Goal: Task Accomplishment & Management: Use online tool/utility

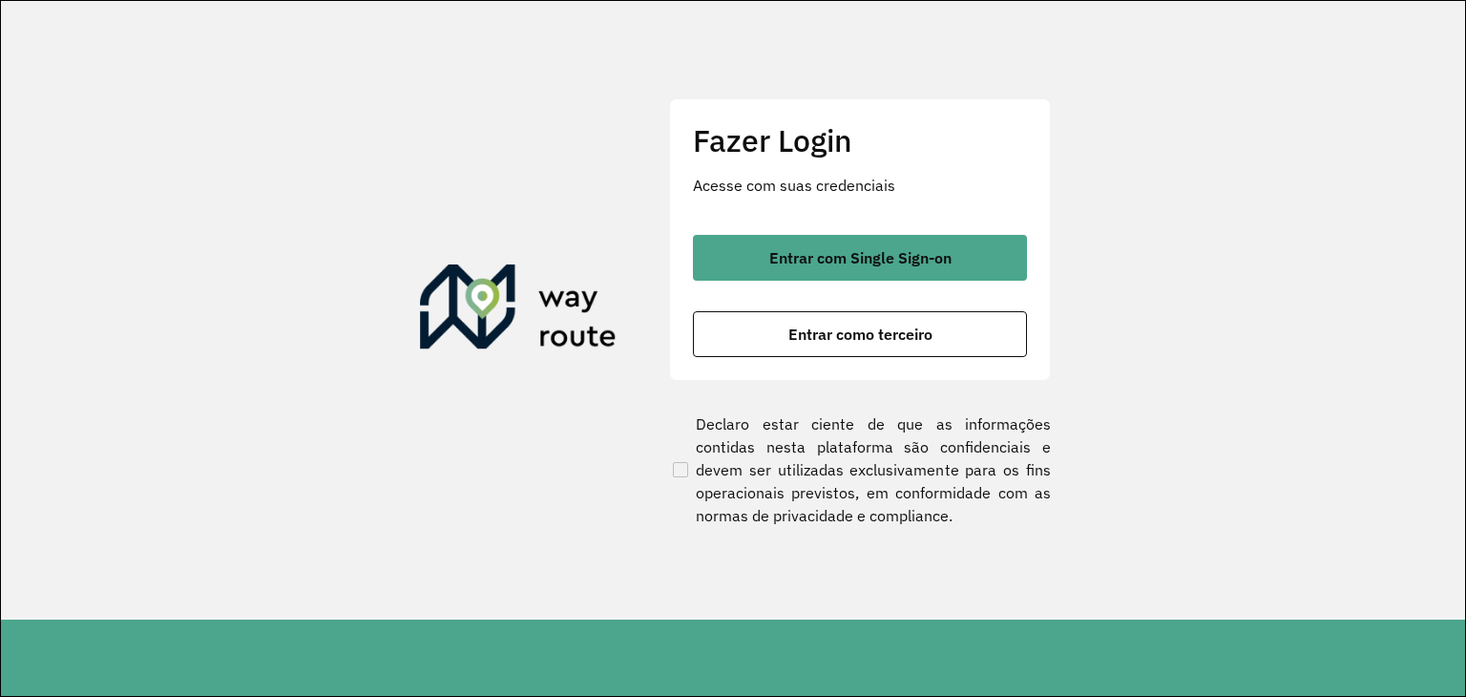
click at [1157, 136] on section "Fazer Login Acesse com suas credenciais Entrar com Single Sign-on Entrar como t…" at bounding box center [733, 310] width 1464 height 619
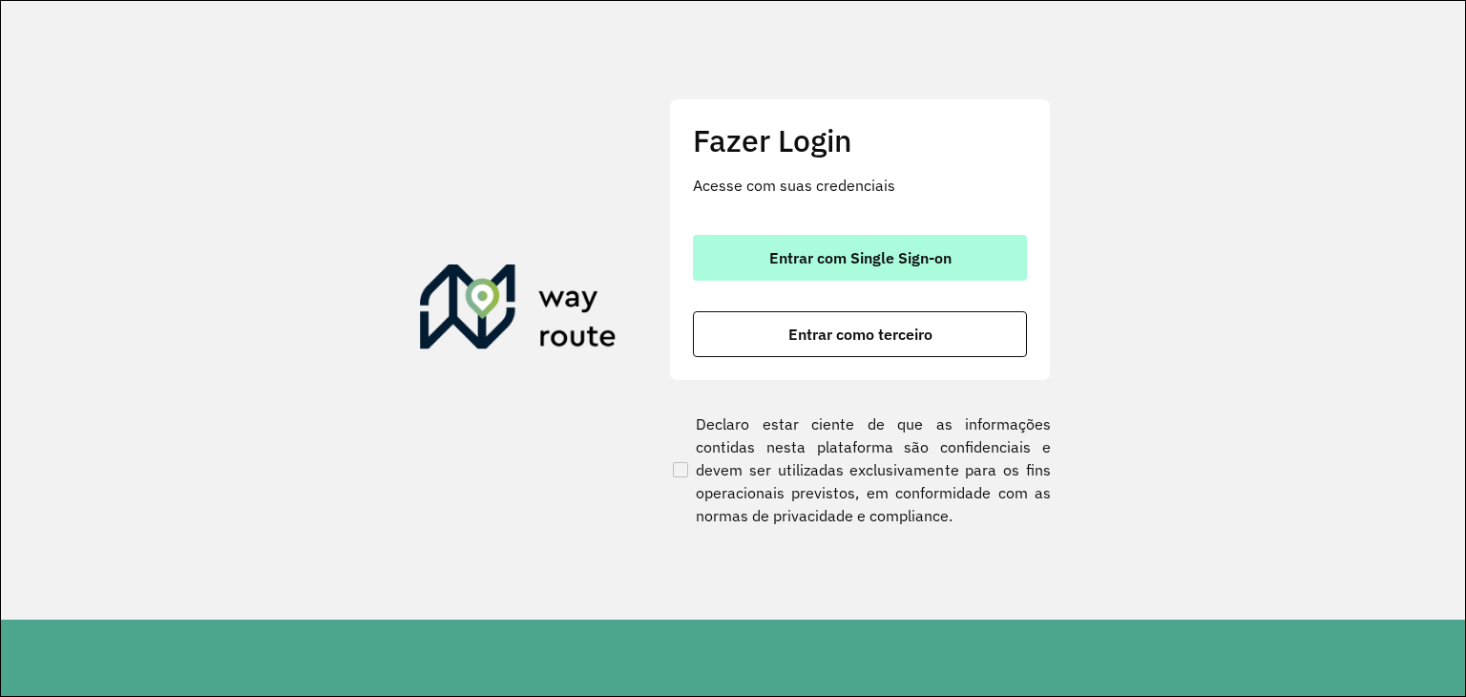
click at [798, 243] on button "Entrar com Single Sign-on" at bounding box center [860, 258] width 334 height 46
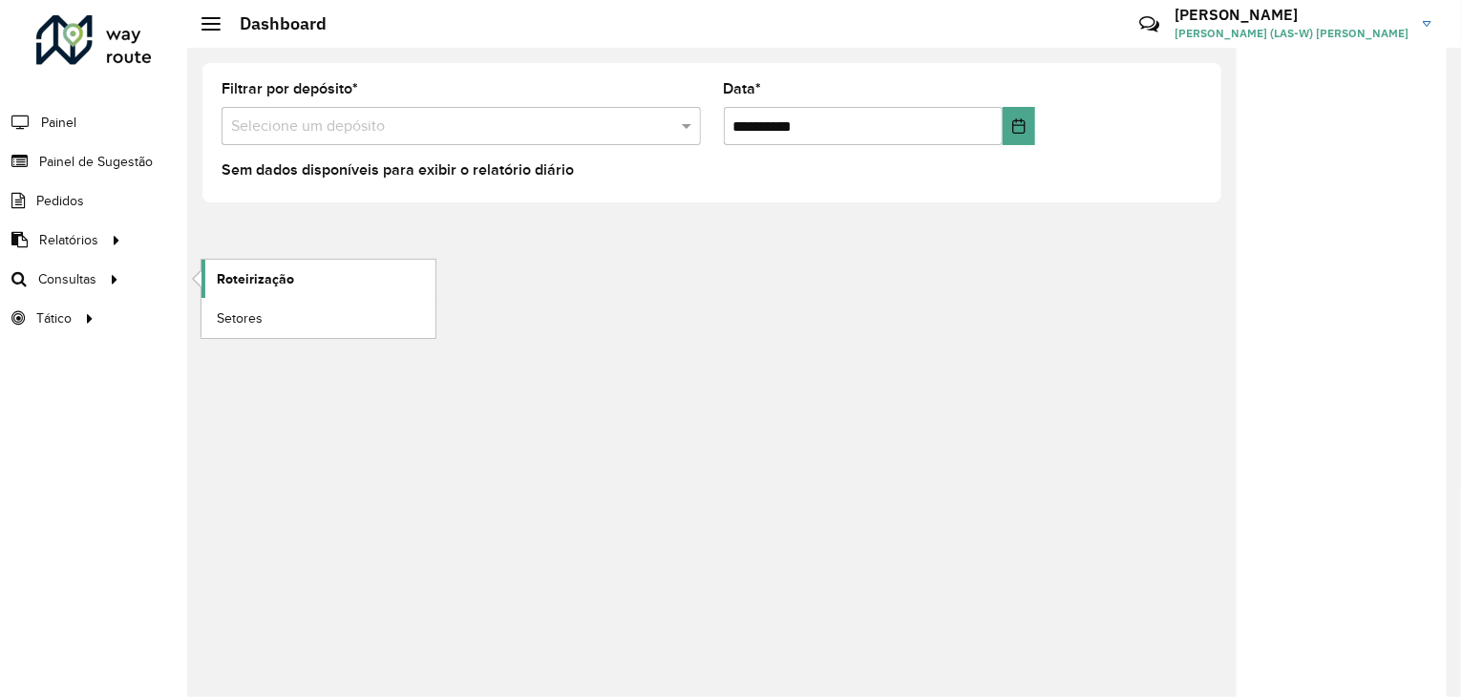
click at [221, 277] on span "Roteirização" at bounding box center [255, 279] width 77 height 20
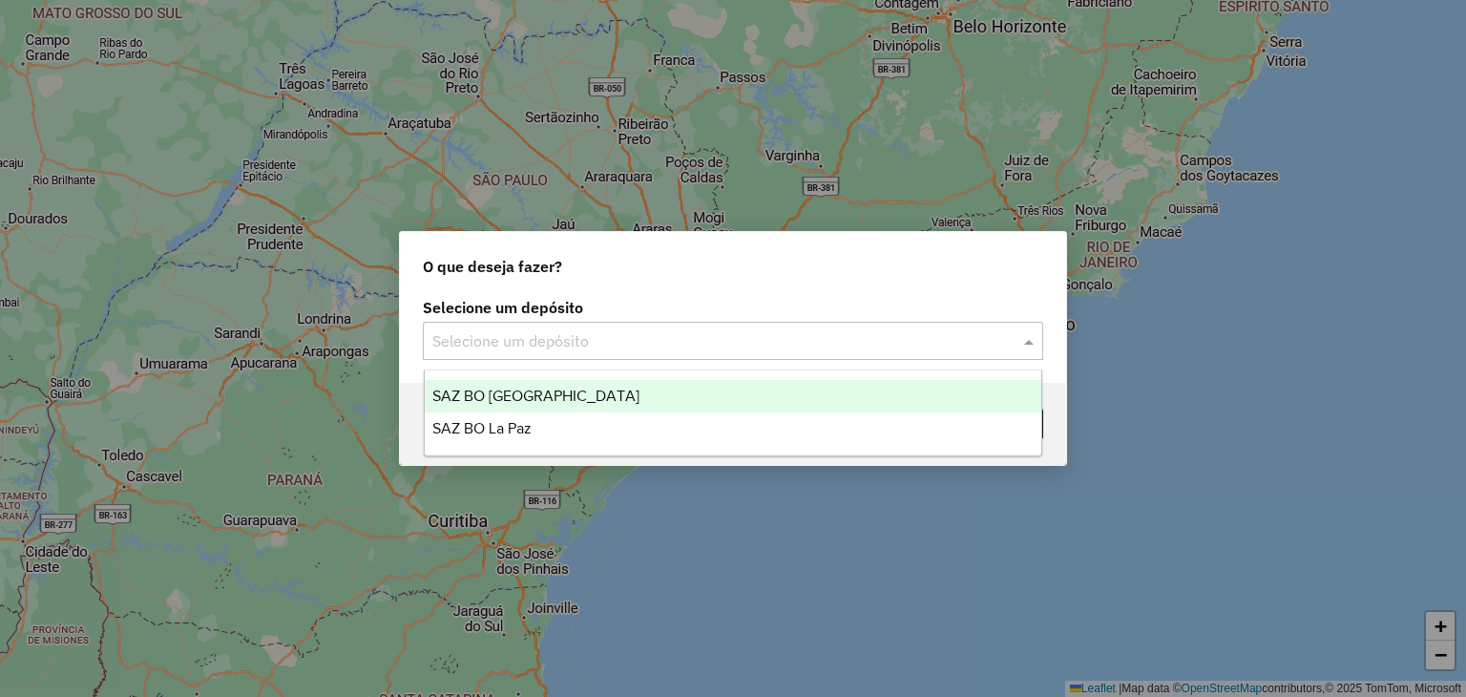
click at [688, 341] on input "text" at bounding box center [713, 341] width 563 height 23
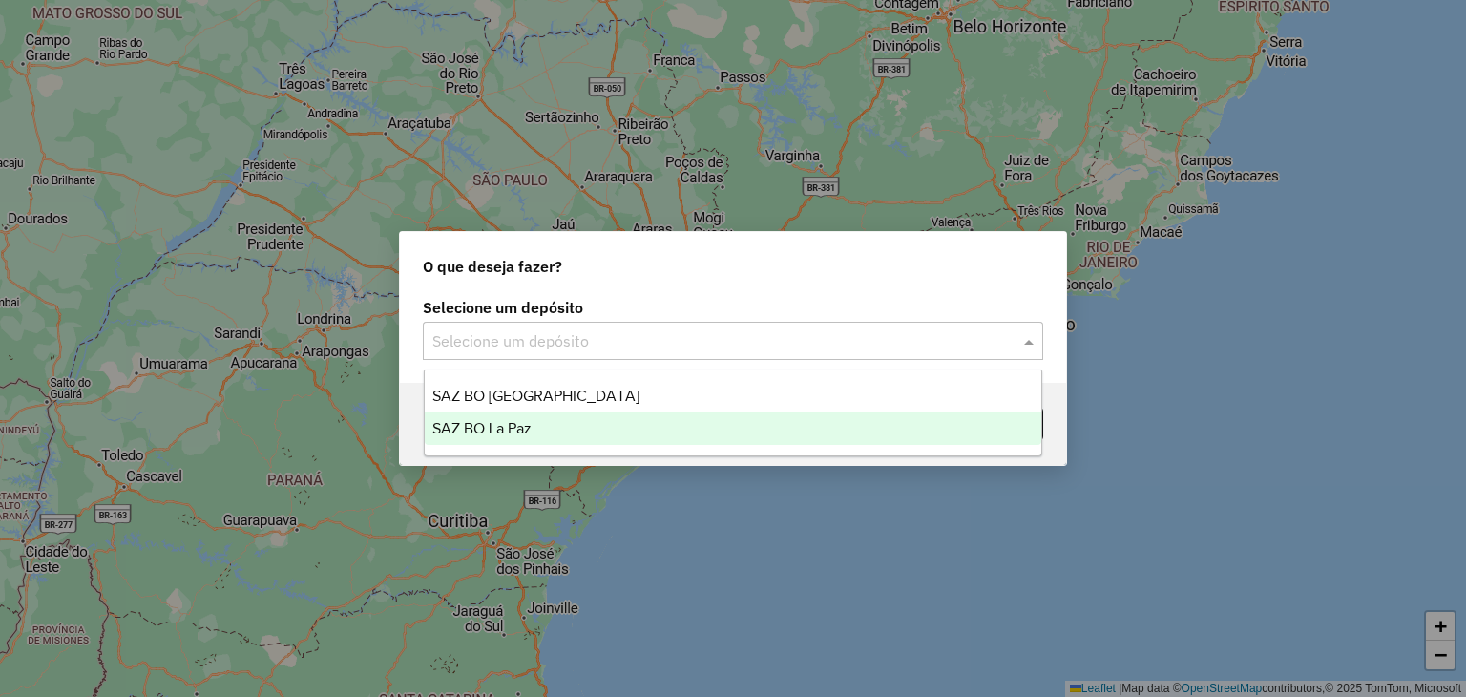
click at [602, 422] on div "SAZ BO La Paz" at bounding box center [734, 428] width 618 height 32
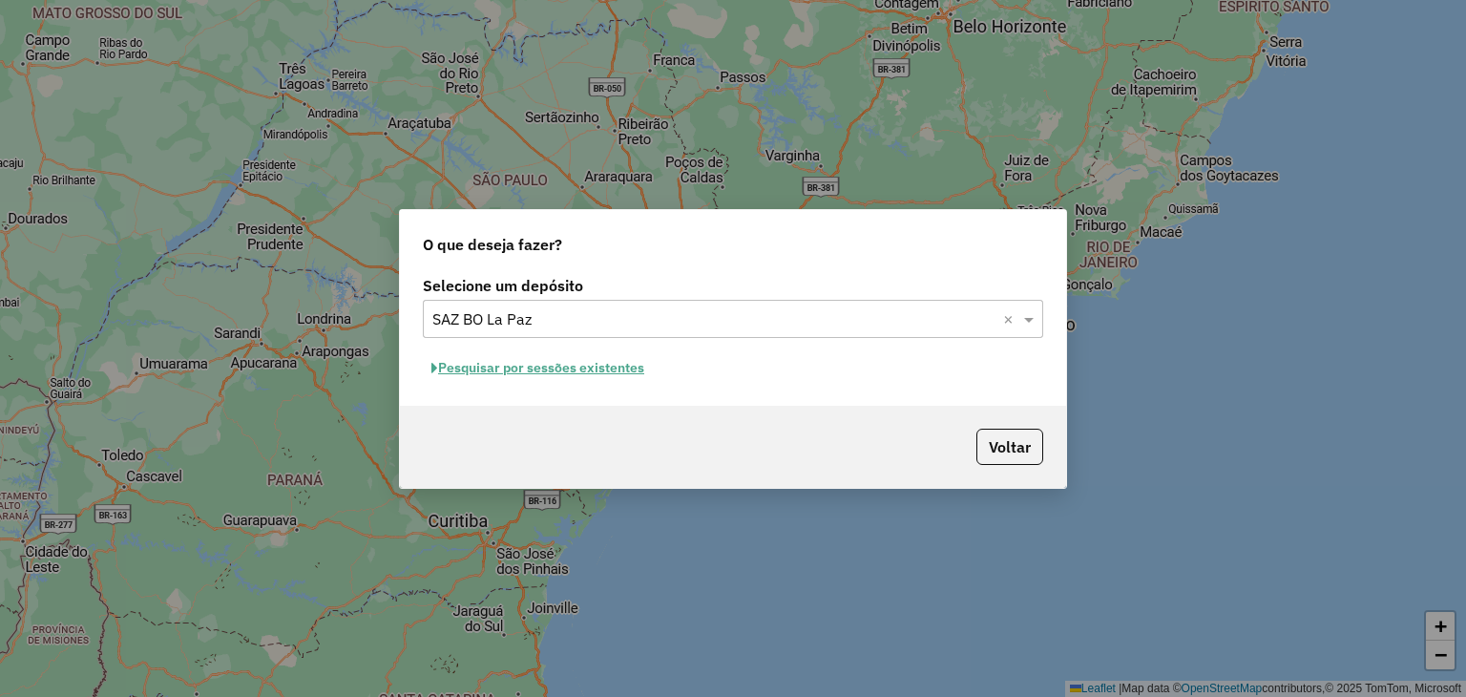
click at [495, 353] on button "Pesquisar por sessões existentes" at bounding box center [538, 368] width 230 height 30
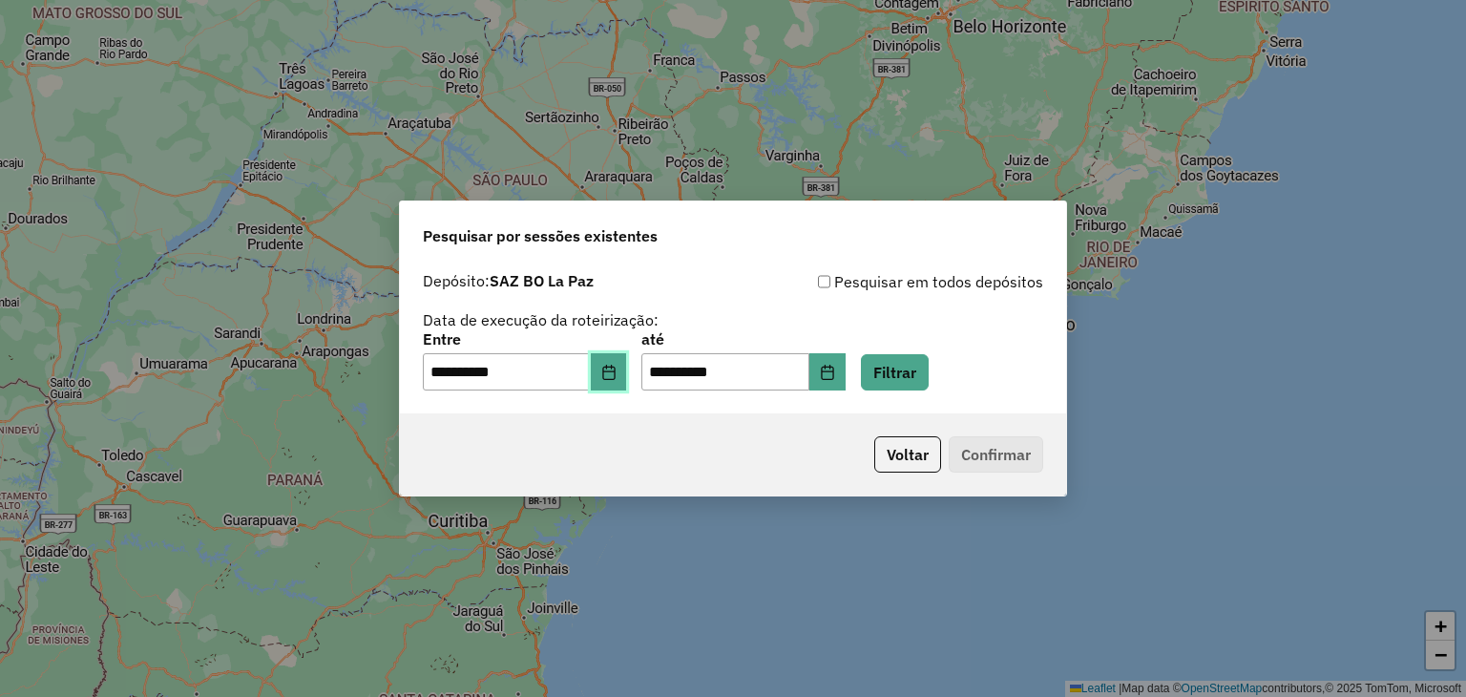
click at [617, 371] on icon "Choose Date" at bounding box center [608, 372] width 15 height 15
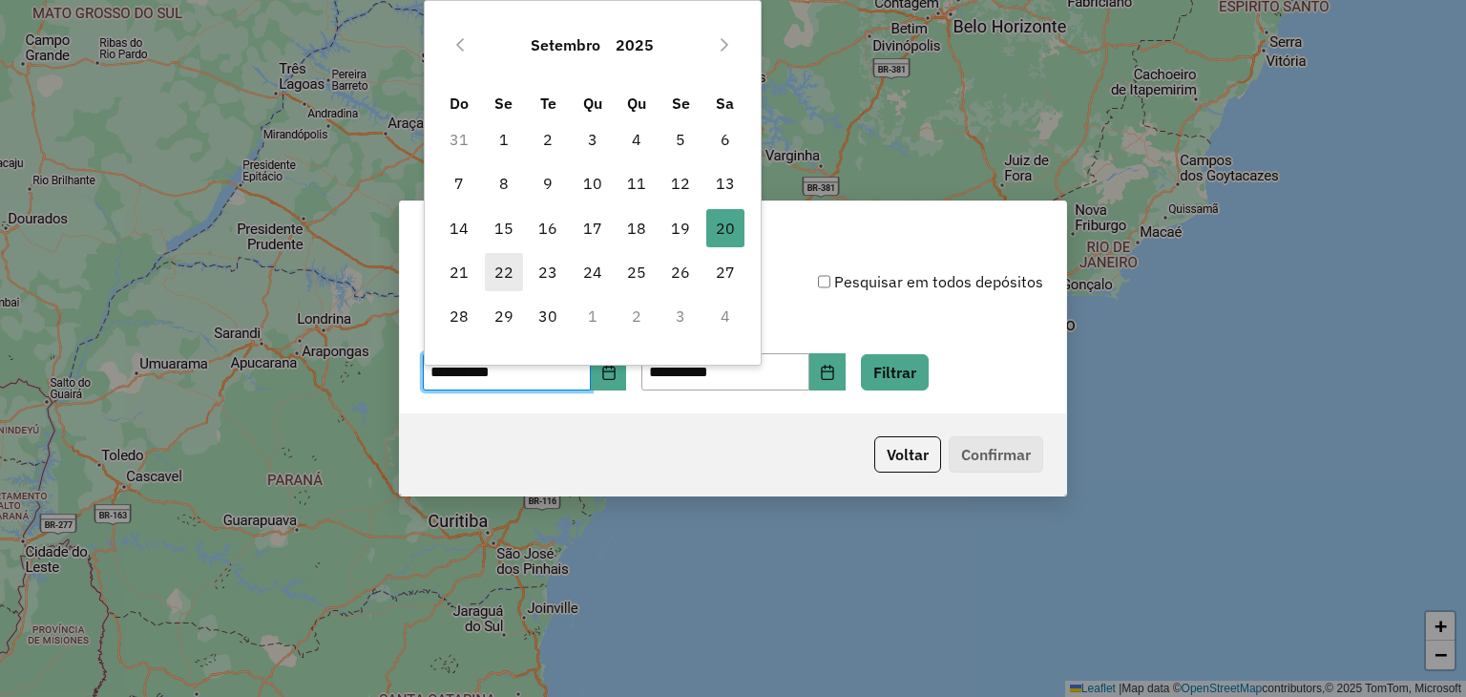
click at [503, 273] on span "22" at bounding box center [504, 272] width 38 height 38
type input "**********"
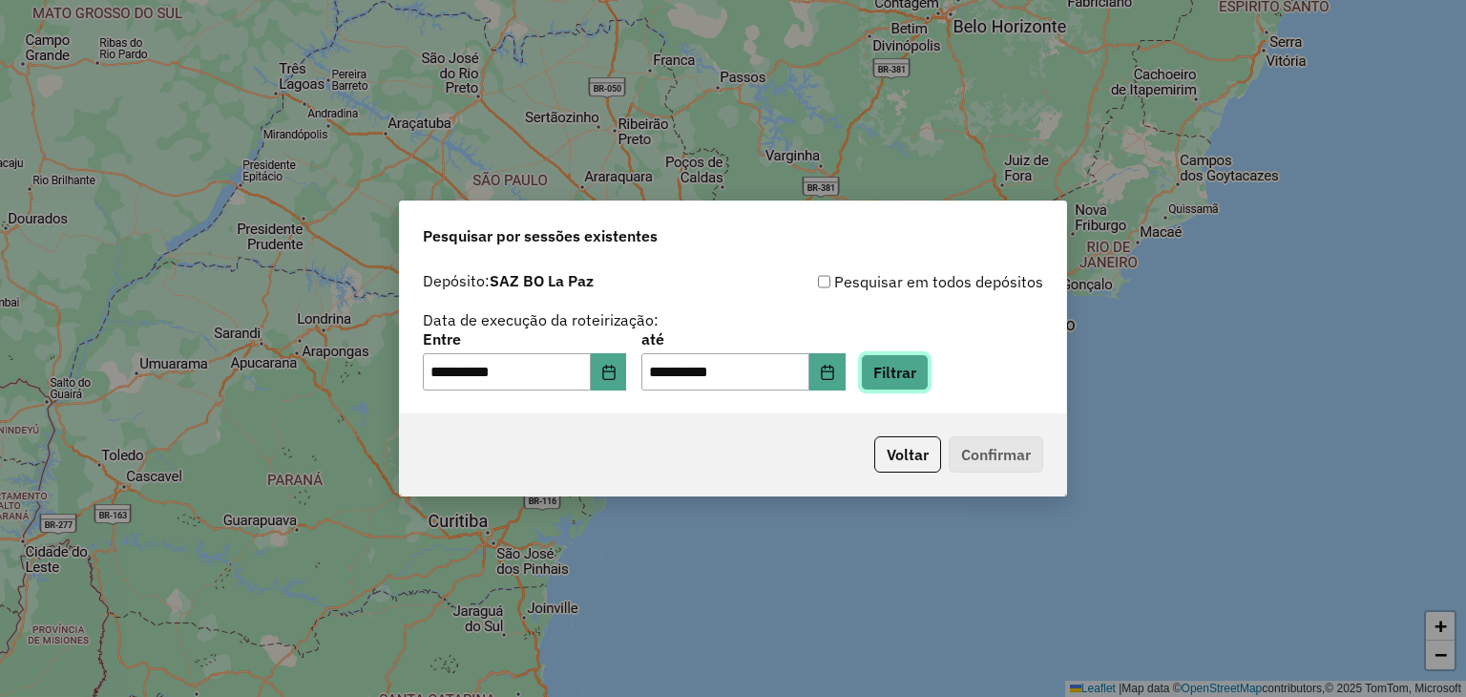
click at [926, 371] on button "Filtrar" at bounding box center [895, 372] width 68 height 36
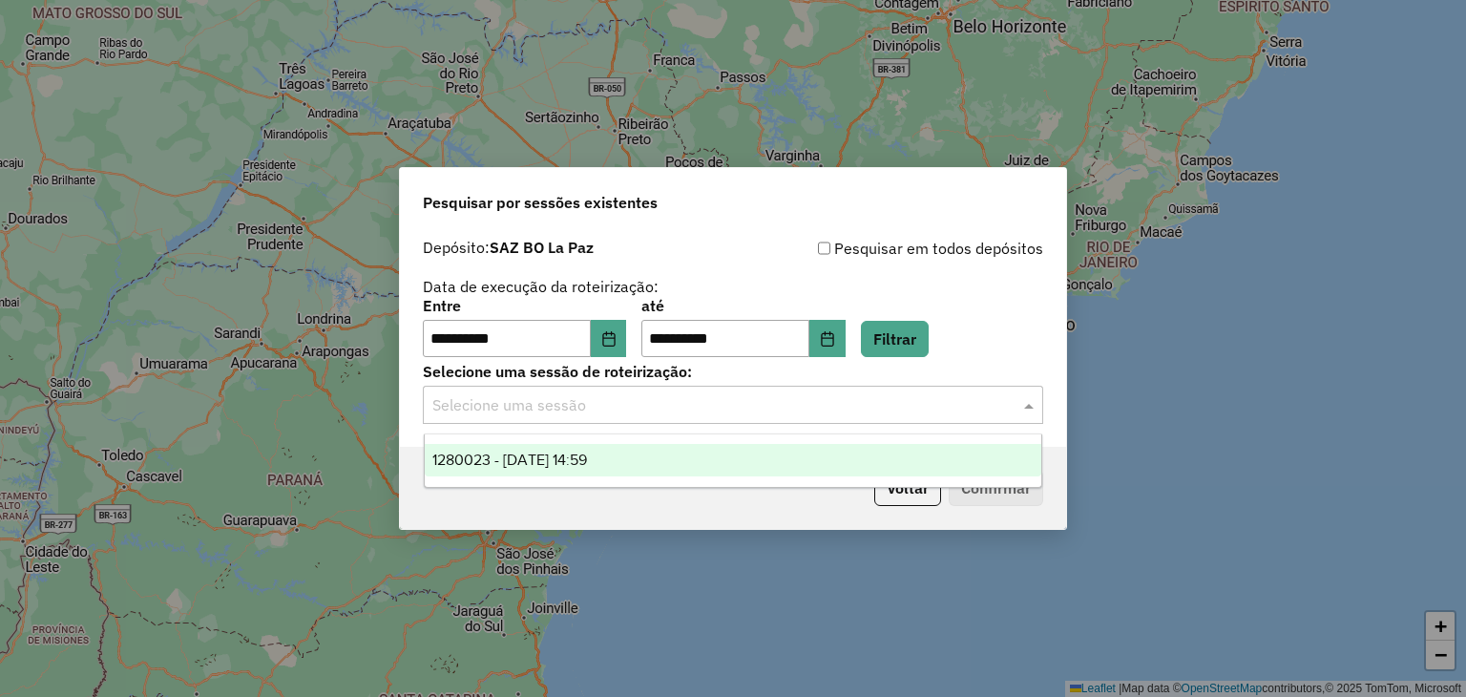
click at [801, 424] on div "Selecione uma sessão" at bounding box center [733, 405] width 621 height 38
click at [695, 467] on div "1280023 - 22/09/2025 14:59" at bounding box center [734, 460] width 618 height 32
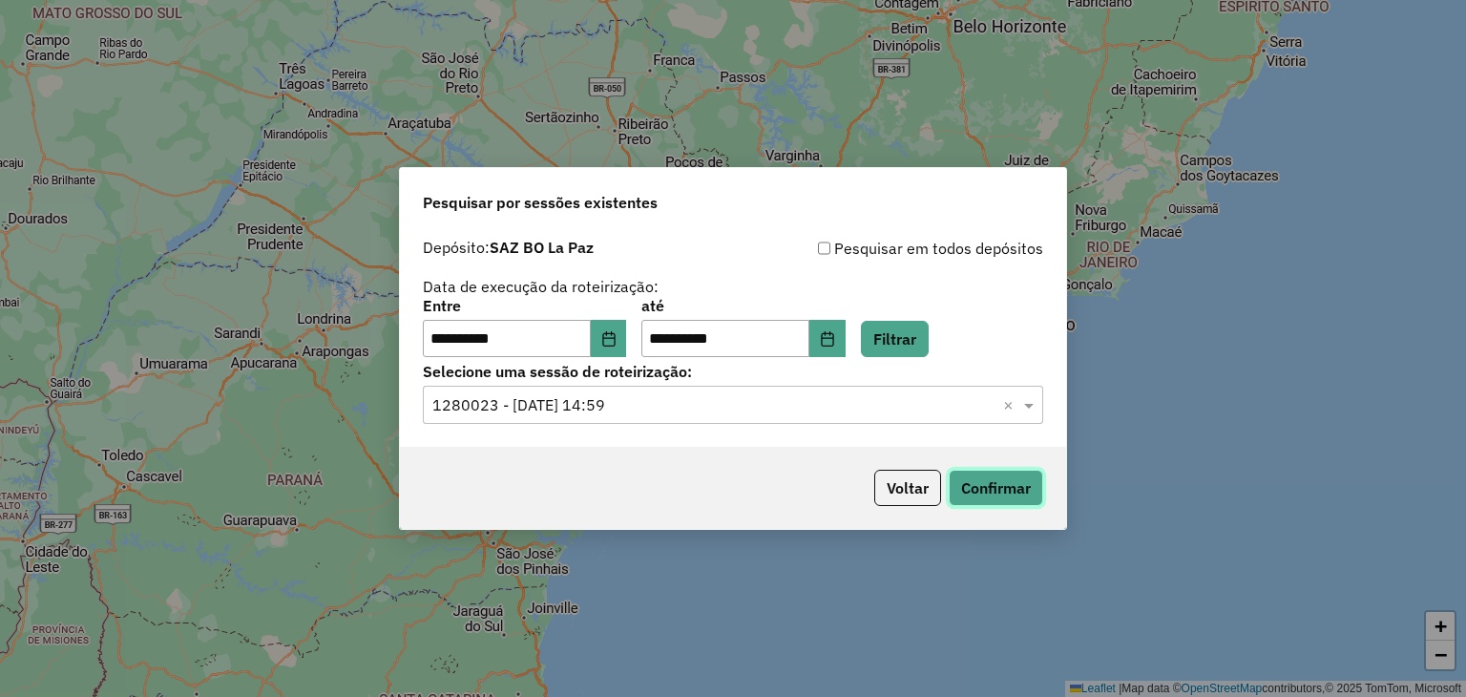
click at [980, 488] on button "Confirmar" at bounding box center [996, 488] width 95 height 36
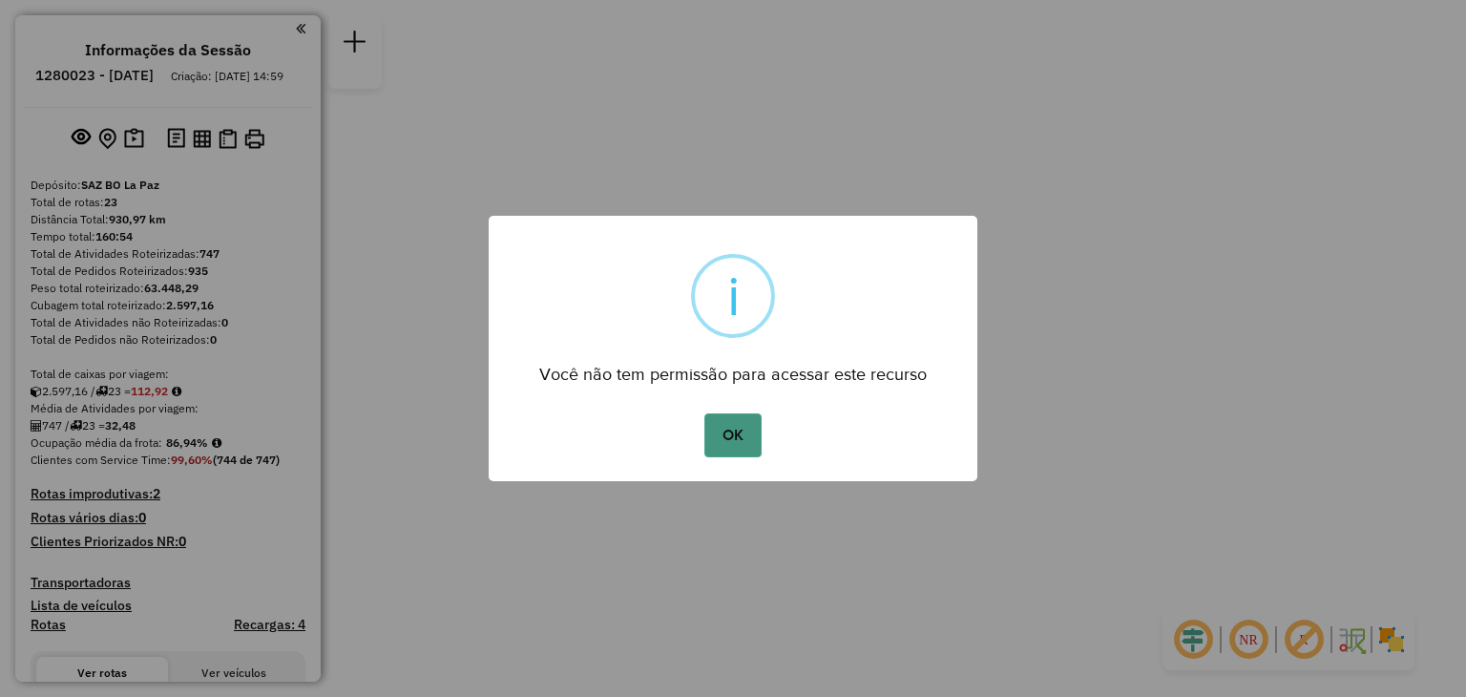
click at [724, 440] on button "OK" at bounding box center [733, 435] width 56 height 44
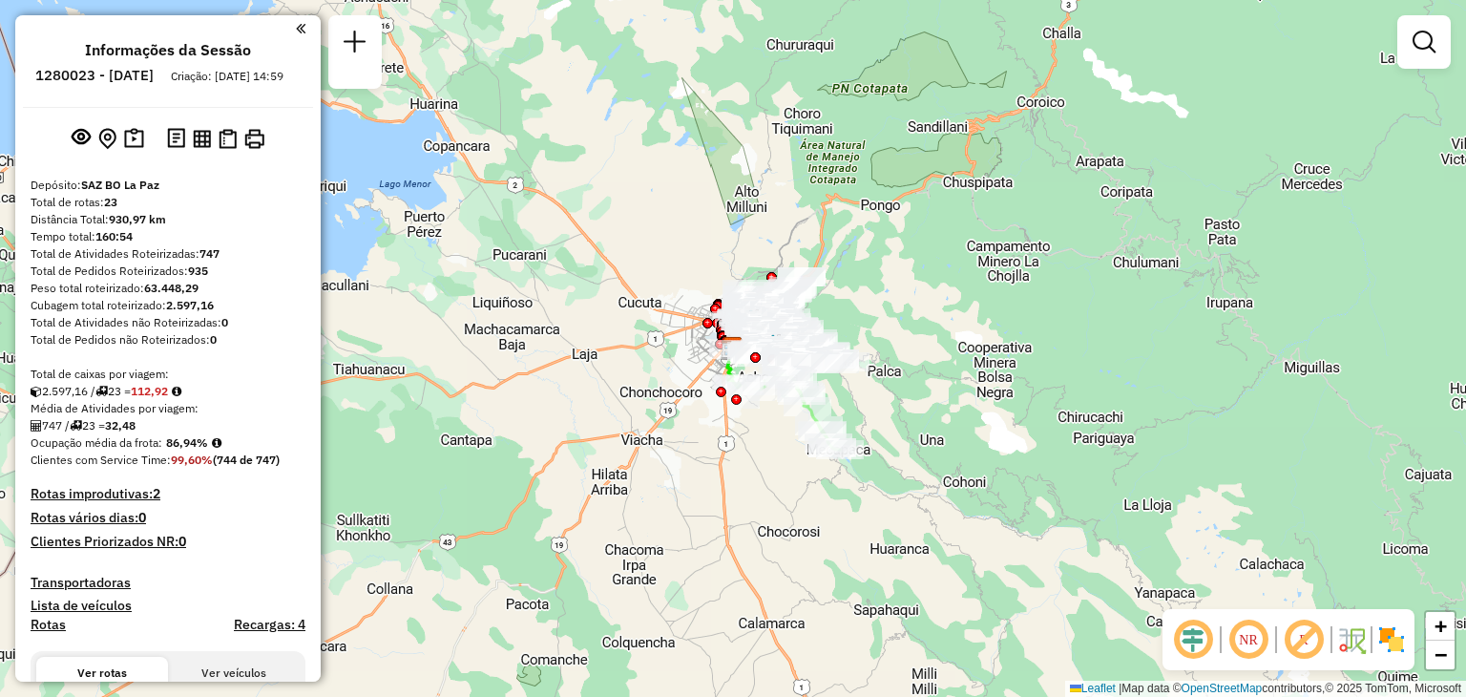
click at [840, 296] on div "Janela de atendimento Grade de atendimento Capacidade Transportadoras Veículos …" at bounding box center [733, 348] width 1466 height 697
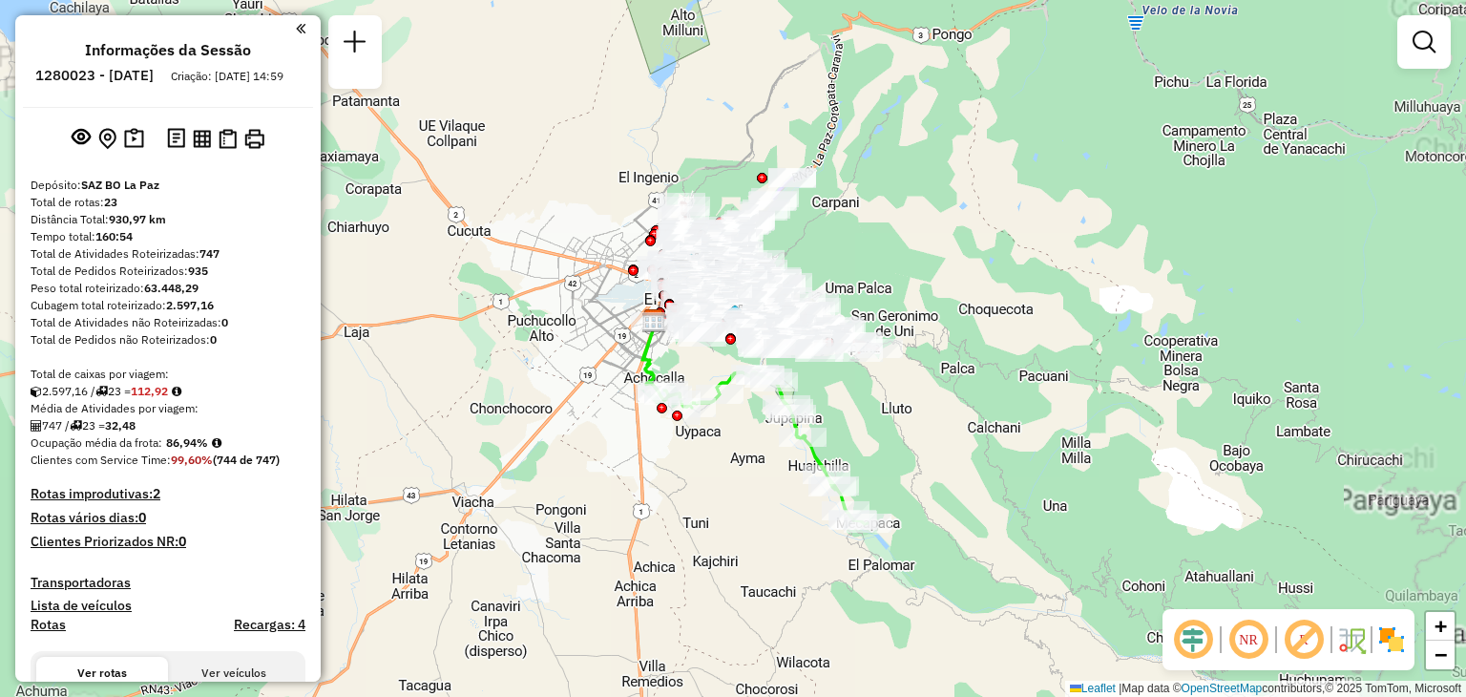
drag, startPoint x: 829, startPoint y: 325, endPoint x: 858, endPoint y: 243, distance: 86.4
click at [858, 243] on div "Janela de atendimento Grade de atendimento Capacidade Transportadoras Veículos …" at bounding box center [733, 348] width 1466 height 697
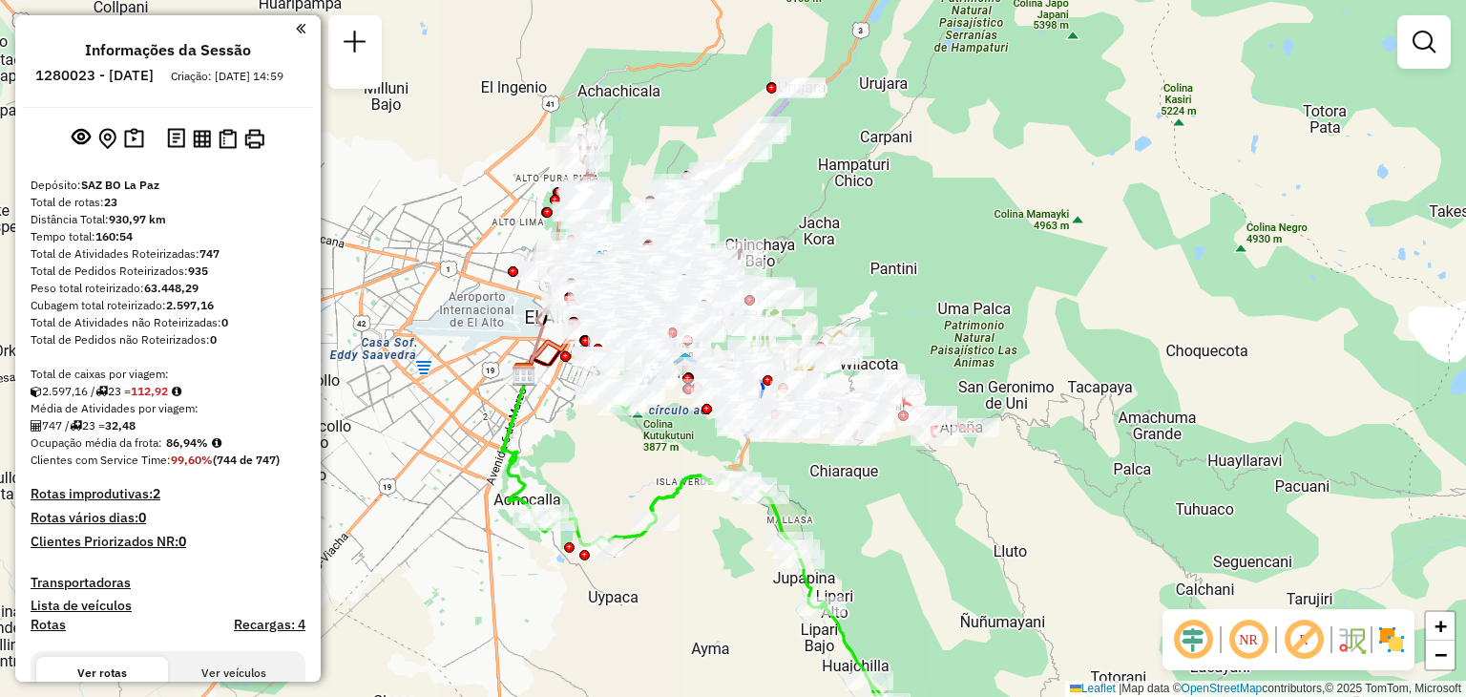
drag, startPoint x: 824, startPoint y: 261, endPoint x: 896, endPoint y: 236, distance: 76.7
click at [896, 236] on div "Janela de atendimento Grade de atendimento Capacidade Transportadoras Veículos …" at bounding box center [733, 348] width 1466 height 697
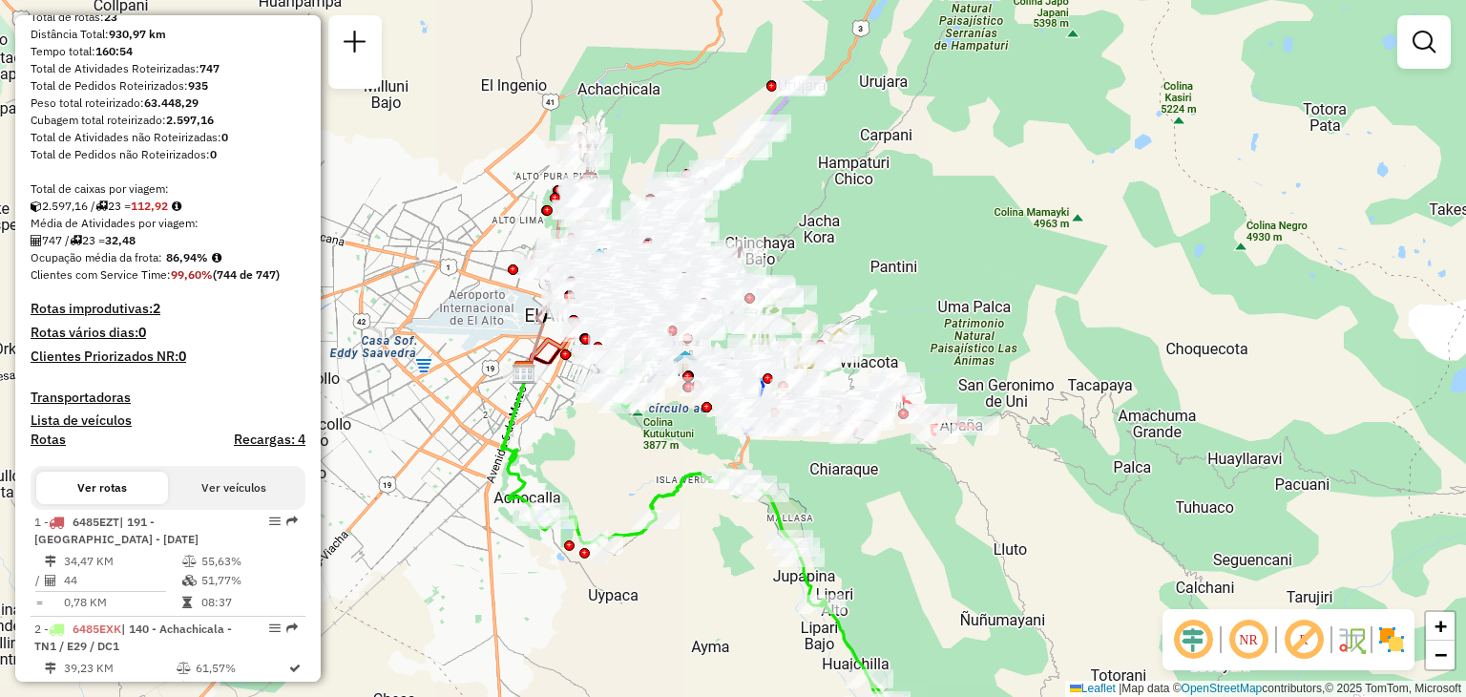
scroll to position [189, 0]
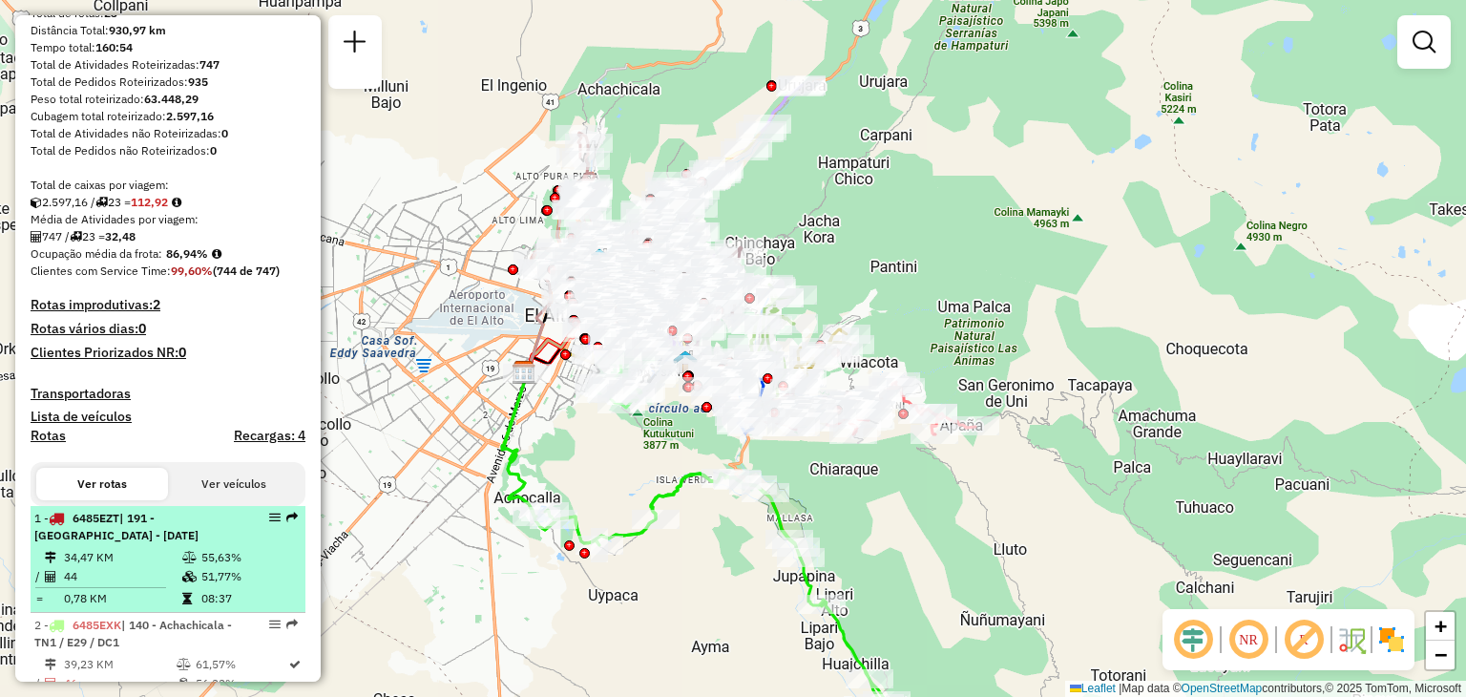
select select "**********"
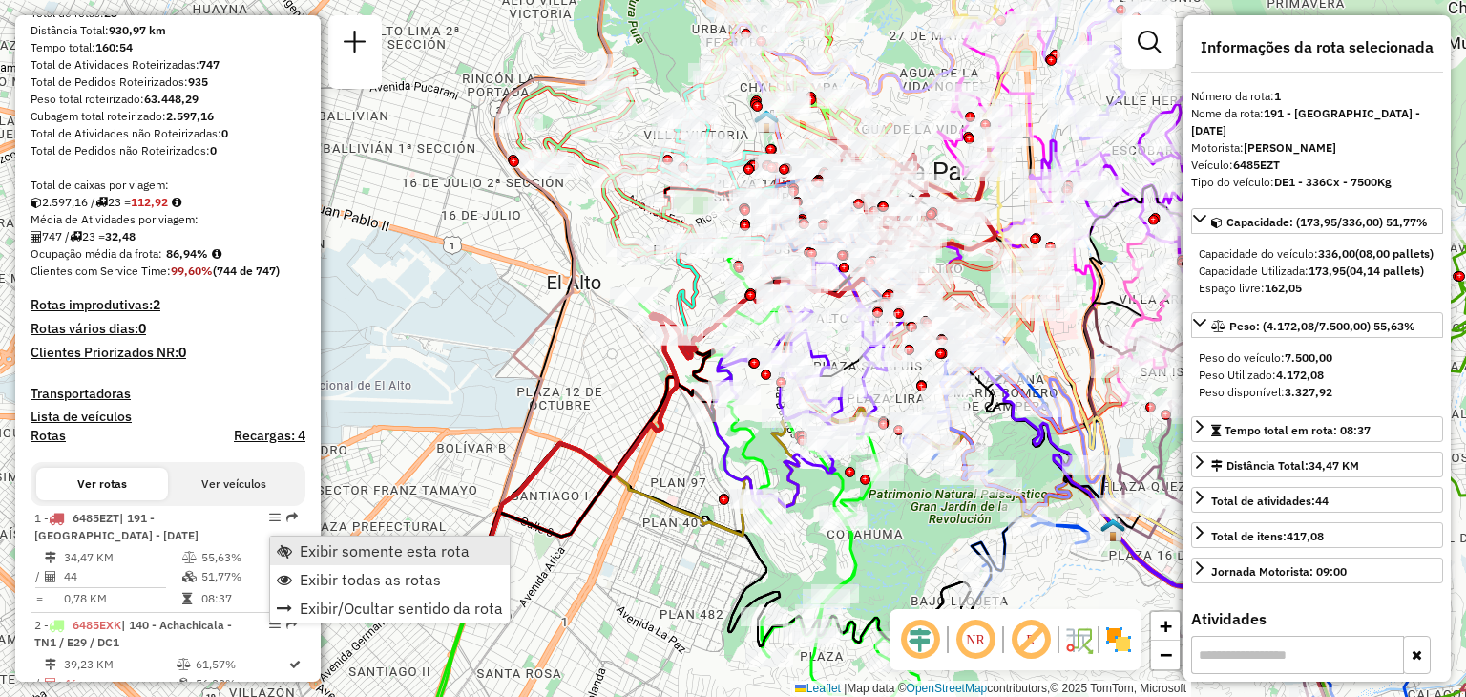
click at [387, 550] on span "Exibir somente esta rota" at bounding box center [385, 550] width 170 height 15
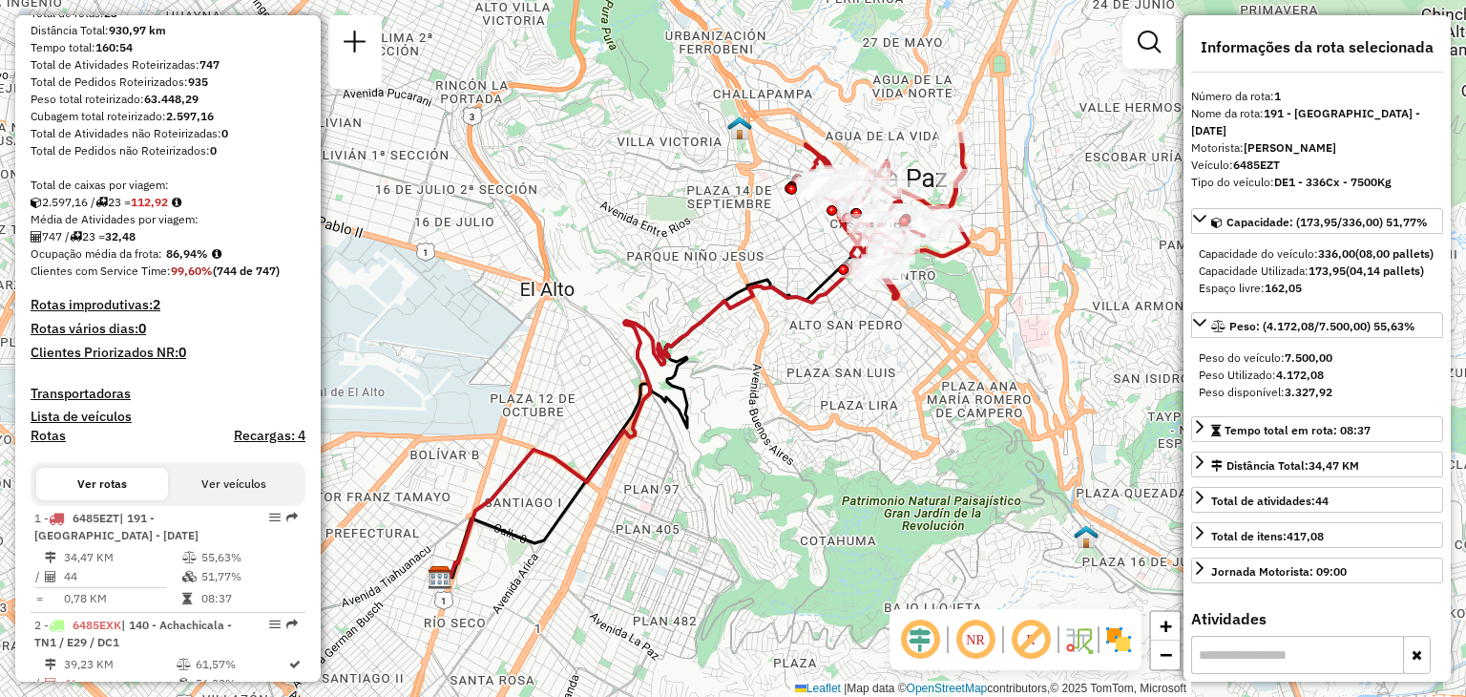
drag, startPoint x: 741, startPoint y: 242, endPoint x: 656, endPoint y: 268, distance: 88.8
click at [656, 268] on div "Janela de atendimento Grade de atendimento Capacidade Transportadoras Veículos …" at bounding box center [733, 348] width 1466 height 697
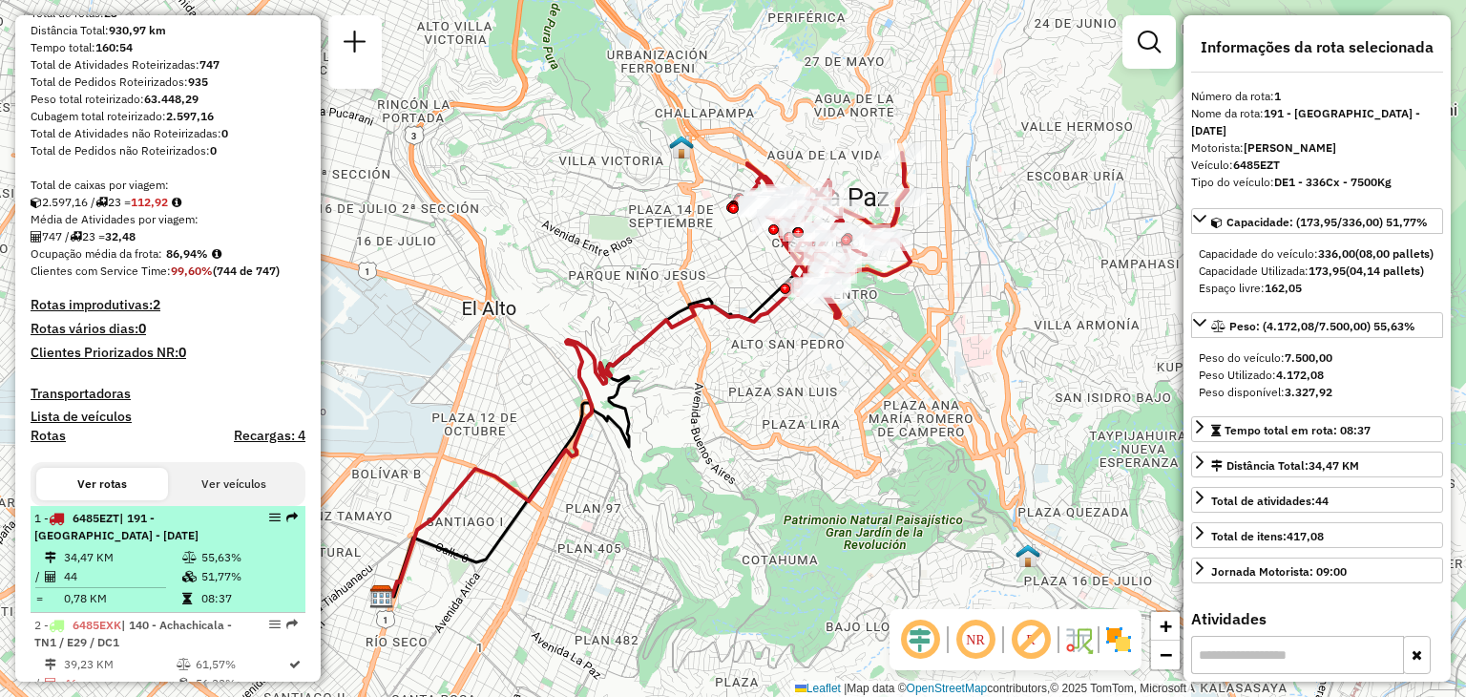
click at [250, 544] on div "1 - 6485EZT | 191 - [GEOGRAPHIC_DATA] - [DATE]" at bounding box center [167, 527] width 267 height 34
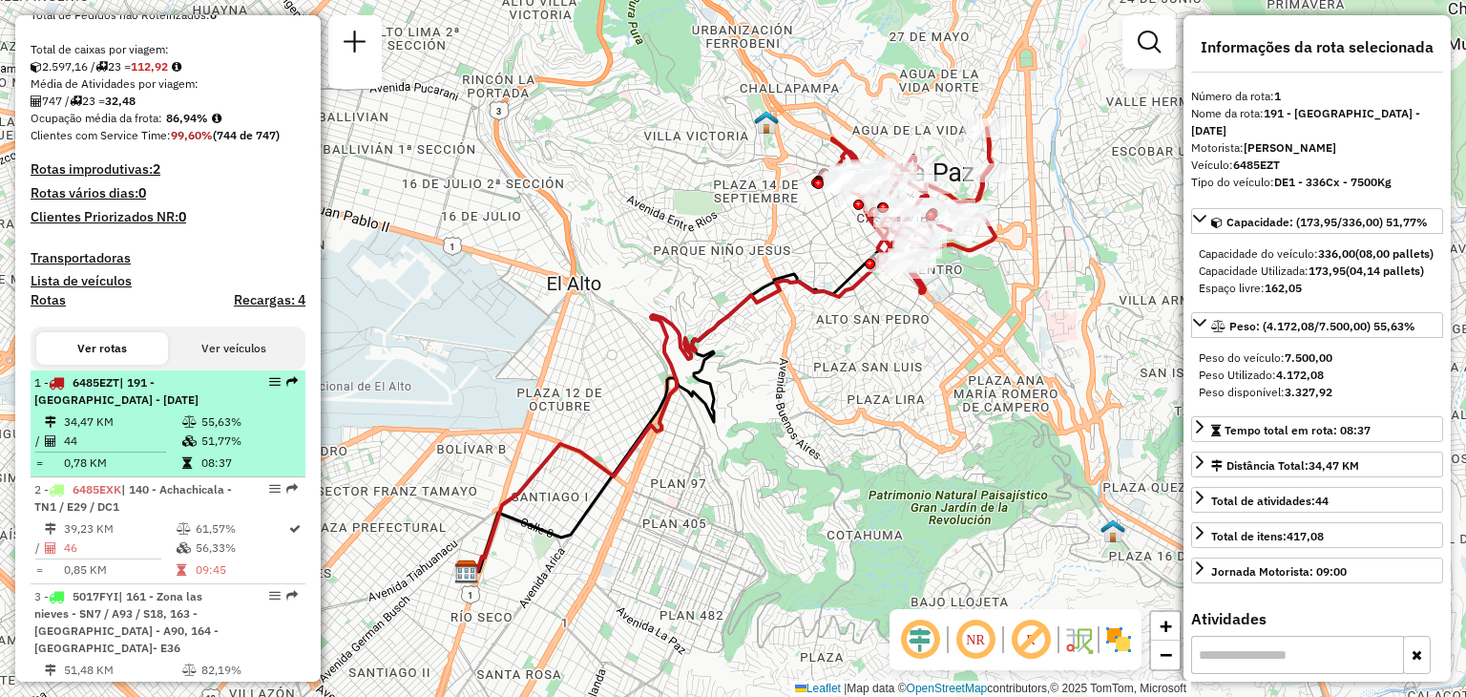
scroll to position [325, 0]
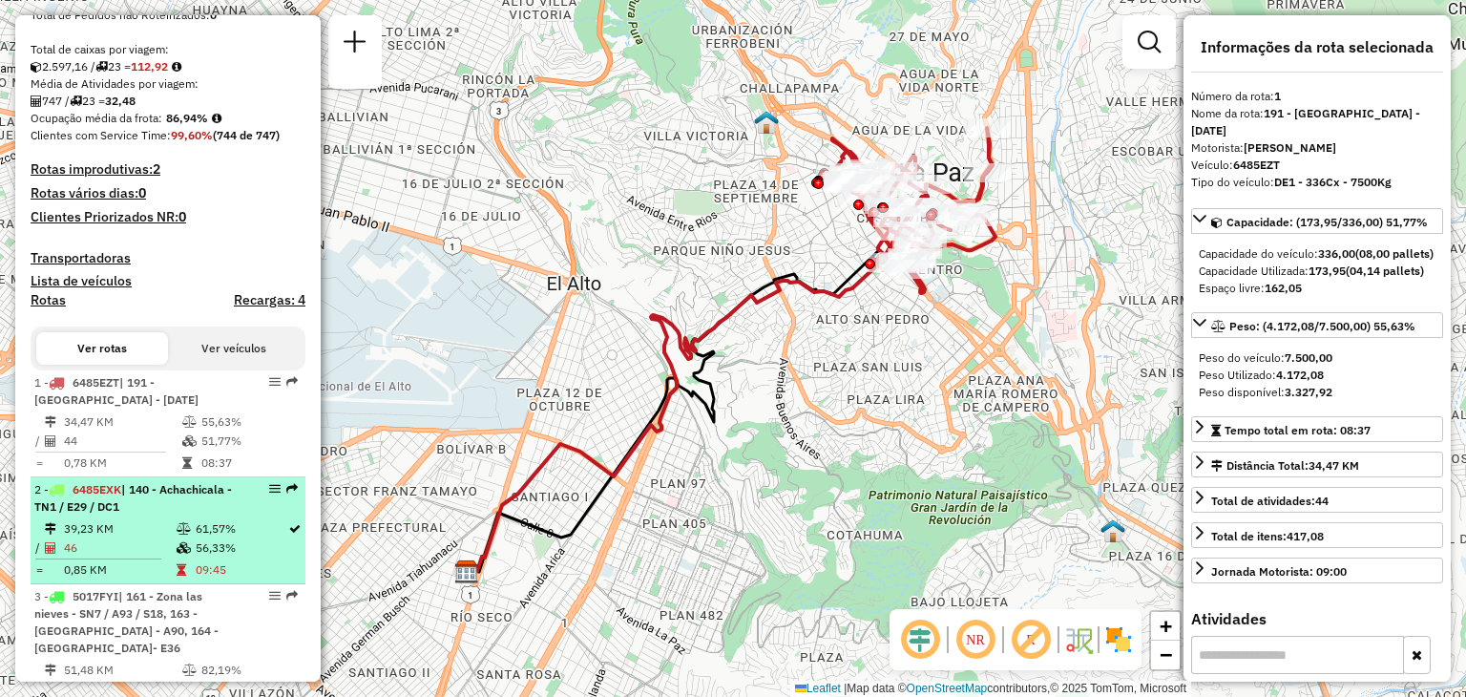
click at [146, 533] on li "2 - 6485EXK | 140 - Achachicala - TN1 / E29 / [DATE] 39,23 KM 61,57% / 46 56,33…" at bounding box center [168, 530] width 275 height 107
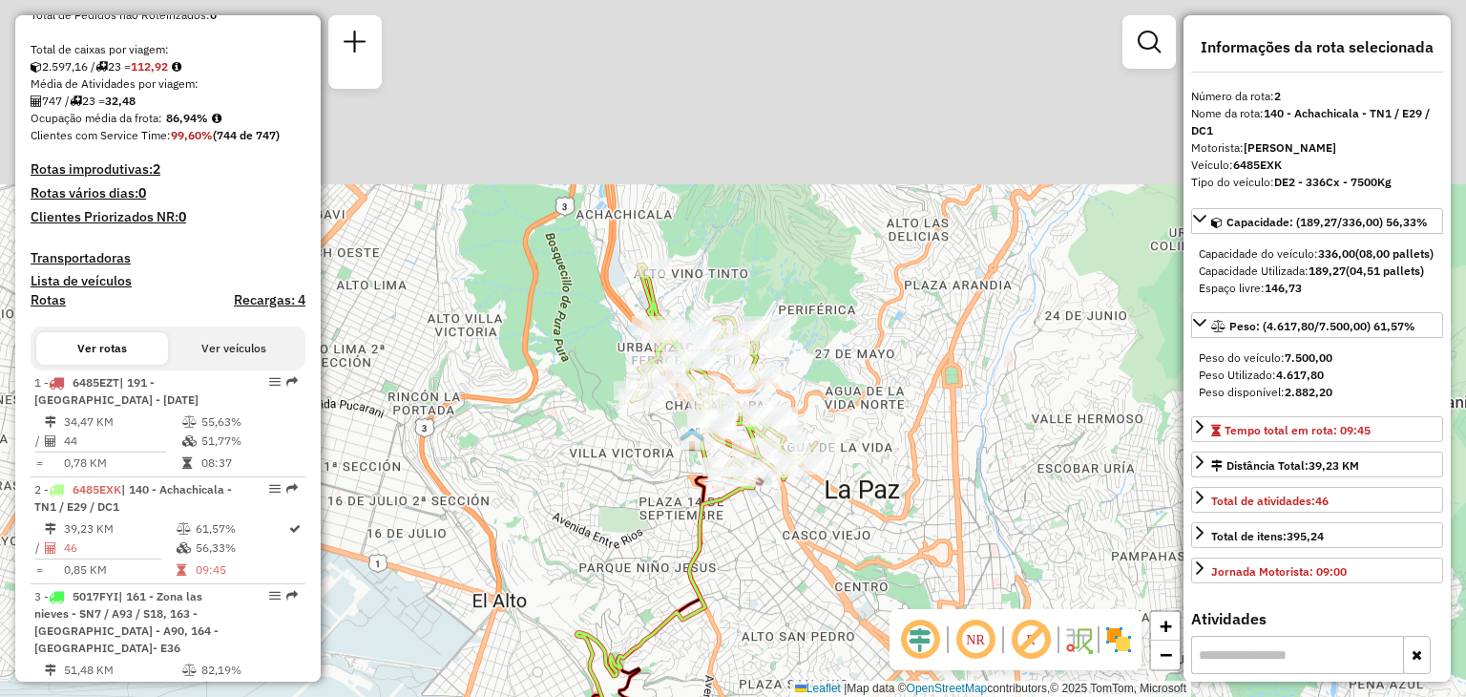
drag, startPoint x: 715, startPoint y: 285, endPoint x: 588, endPoint y: 514, distance: 261.1
click at [588, 514] on div "Janela de atendimento Grade de atendimento Capacidade Transportadoras Veículos …" at bounding box center [733, 348] width 1466 height 697
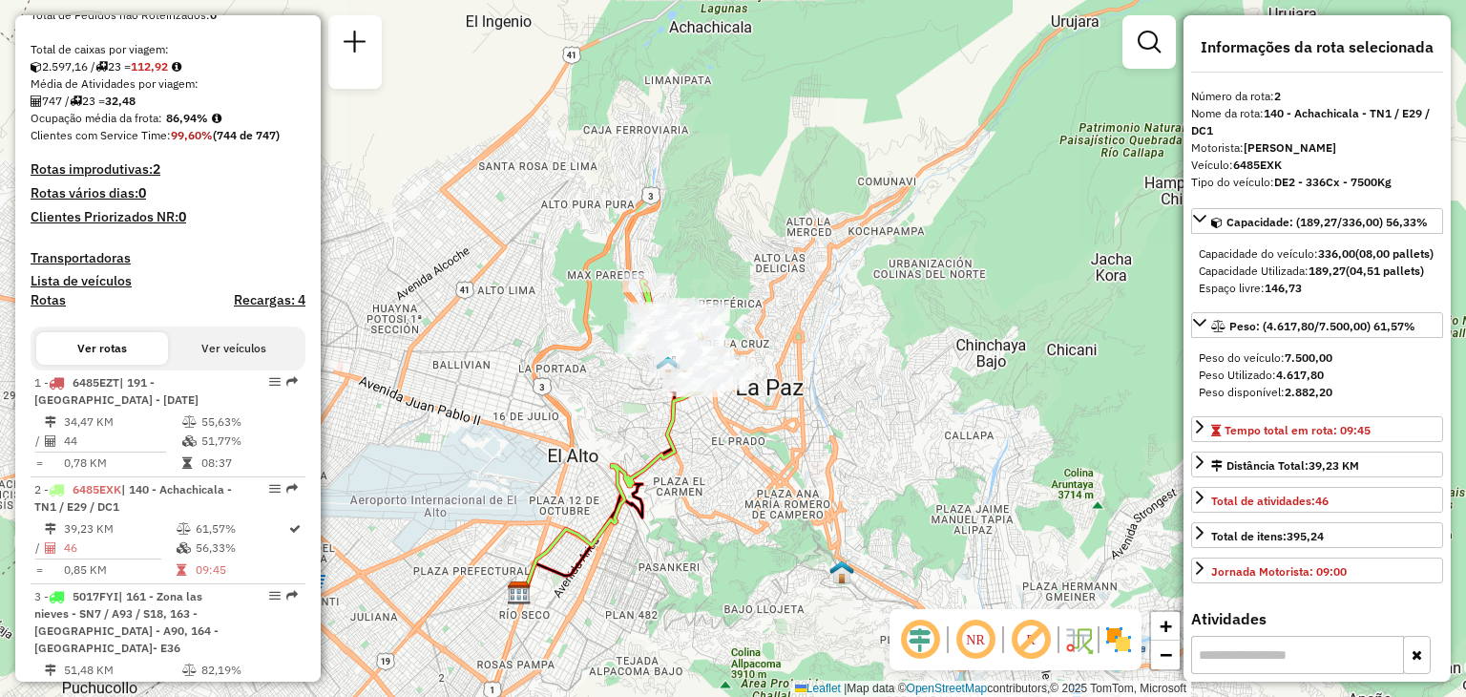
drag, startPoint x: 688, startPoint y: 536, endPoint x: 689, endPoint y: 432, distance: 104.1
click at [689, 432] on div "Janela de atendimento Grade de atendimento Capacidade Transportadoras Veículos …" at bounding box center [733, 348] width 1466 height 697
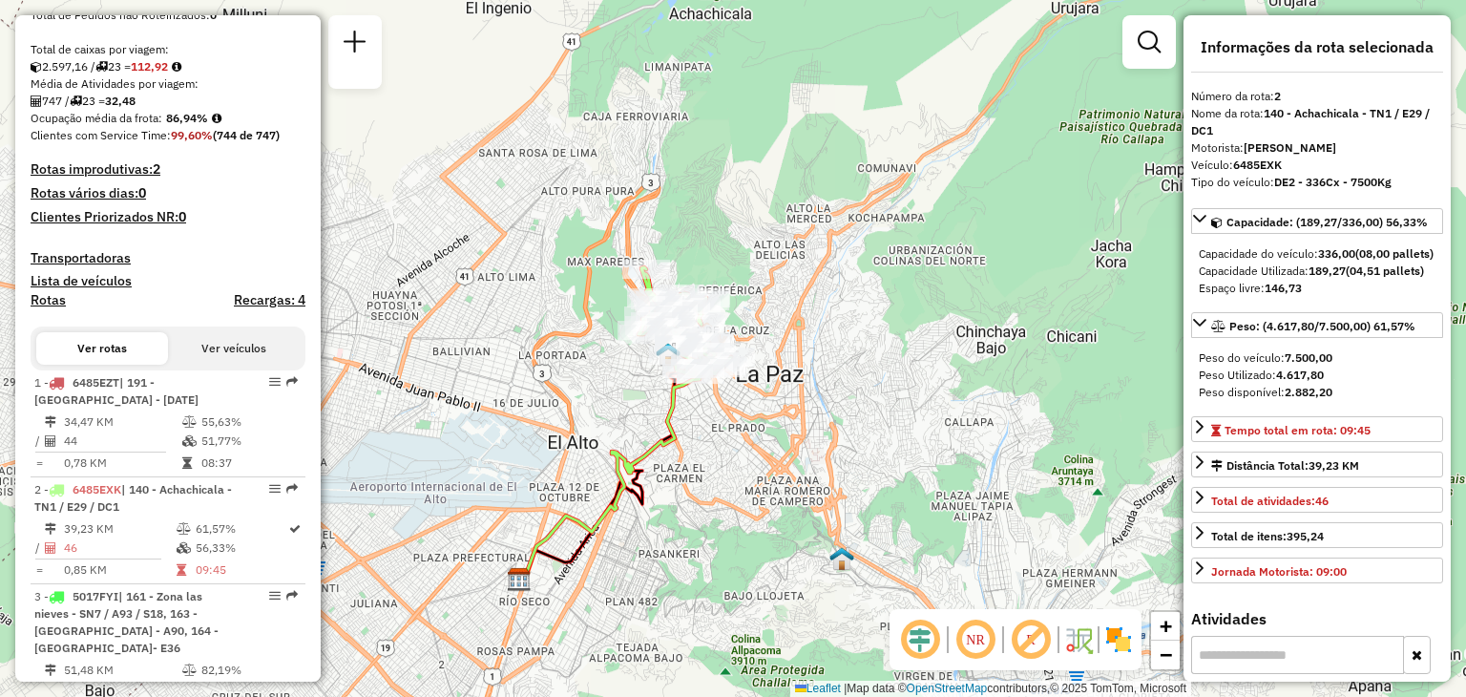
click at [718, 432] on div "Janela de atendimento Grade de atendimento Capacidade Transportadoras Veículos …" at bounding box center [733, 348] width 1466 height 697
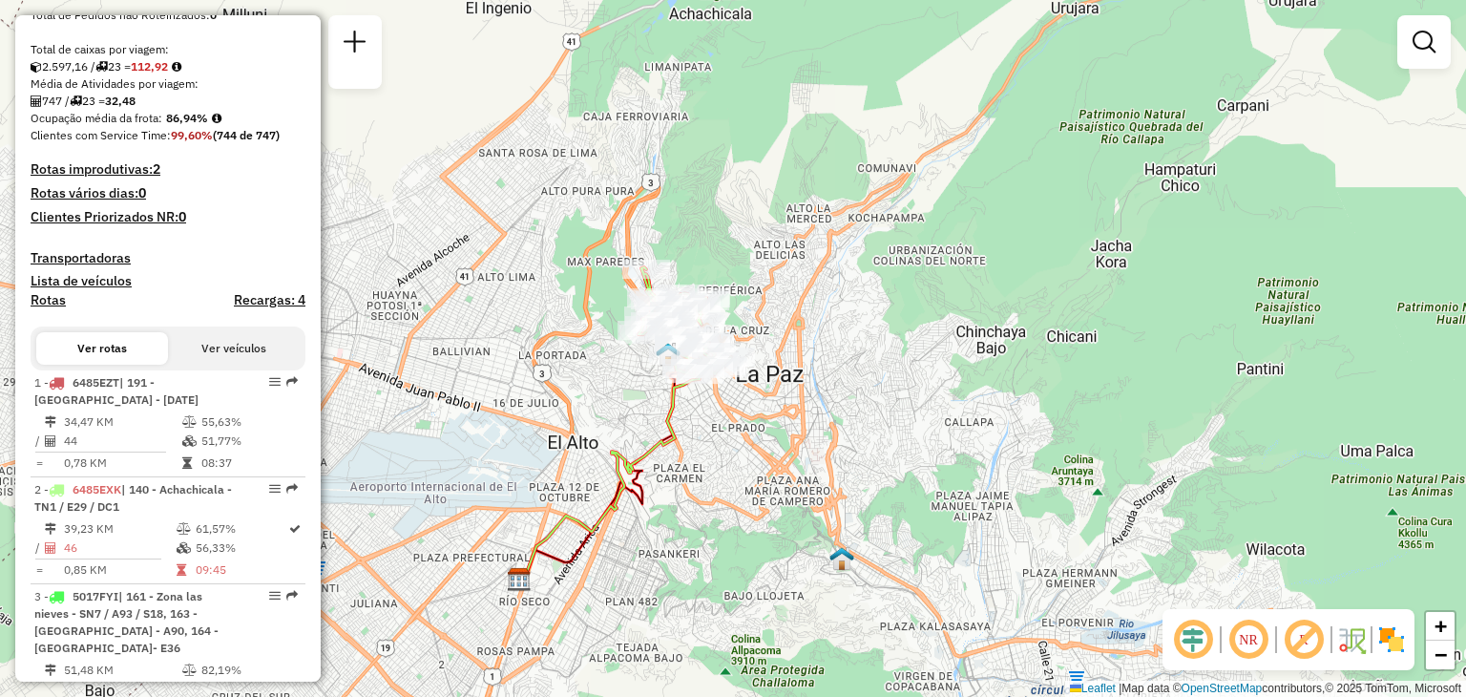
click at [718, 432] on div "Janela de atendimento Grade de atendimento Capacidade Transportadoras Veículos …" at bounding box center [733, 348] width 1466 height 697
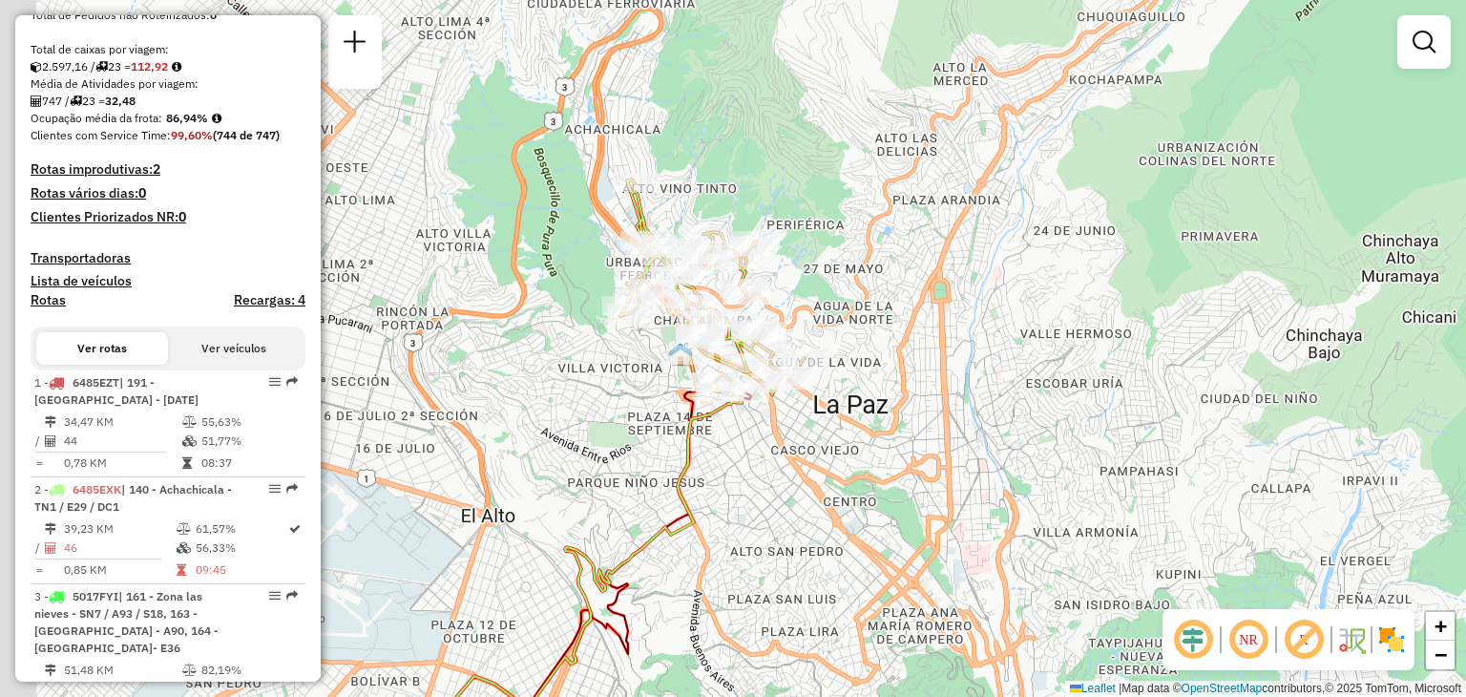
drag, startPoint x: 711, startPoint y: 406, endPoint x: 776, endPoint y: 489, distance: 105.4
click at [776, 489] on div "Janela de atendimento Grade de atendimento Capacidade Transportadoras Veículos …" at bounding box center [733, 348] width 1466 height 697
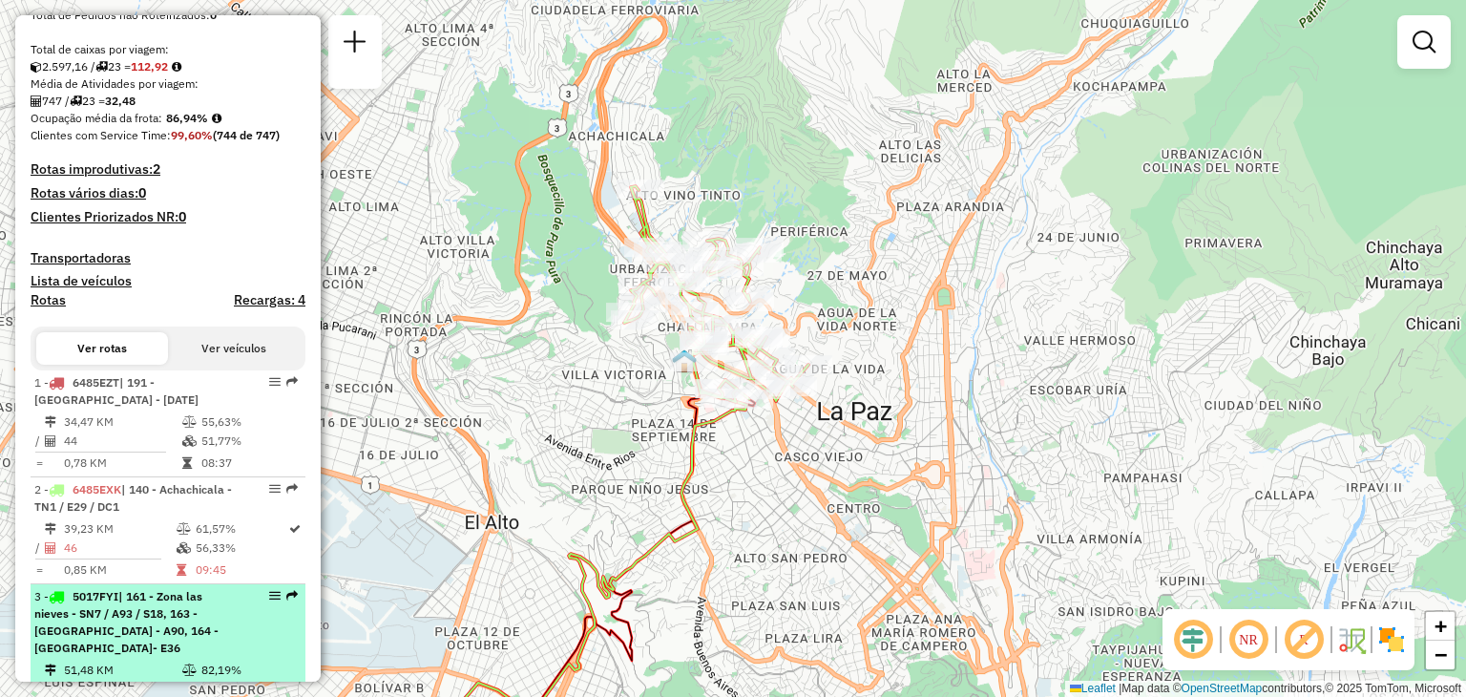
click at [160, 641] on span "| 161 - Zona las nieves - SN7 / A93 / S18, 163 - [GEOGRAPHIC_DATA] - A90, 164 -…" at bounding box center [126, 622] width 184 height 66
select select "**********"
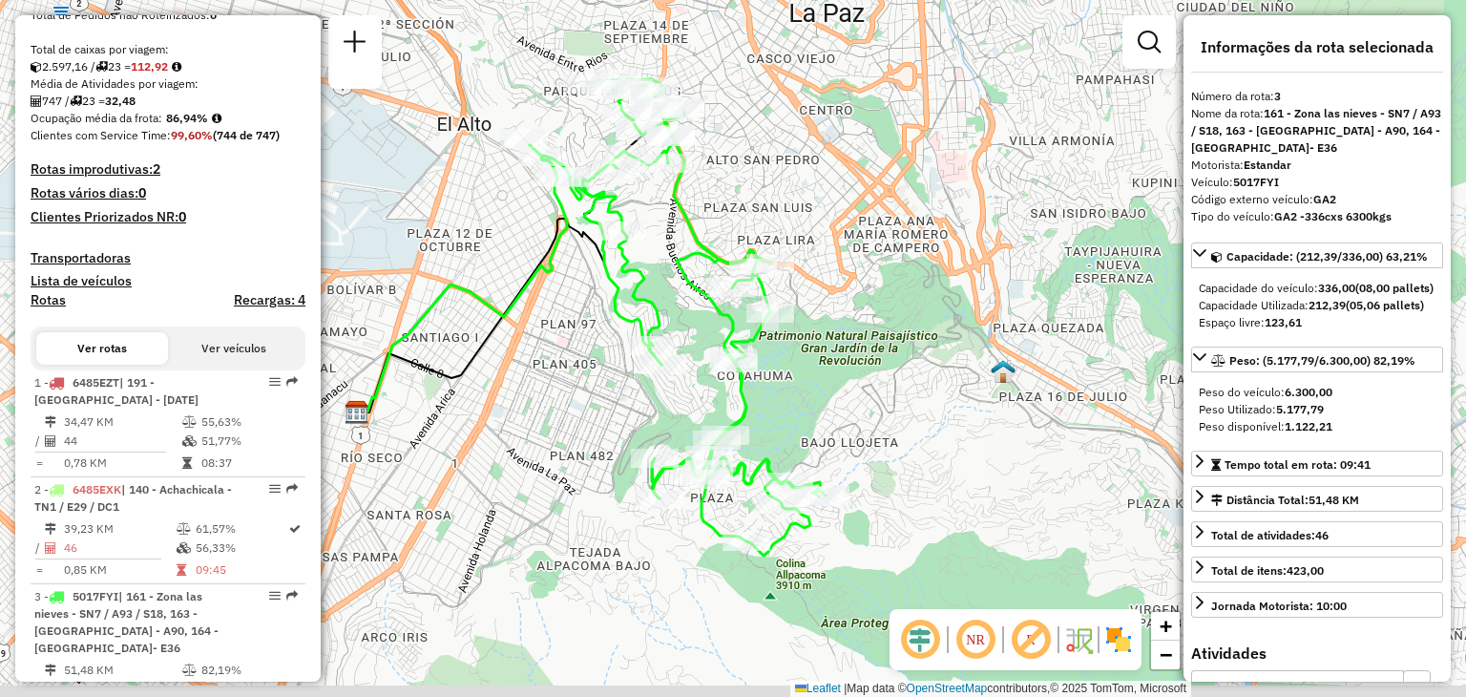
drag, startPoint x: 685, startPoint y: 387, endPoint x: 580, endPoint y: 381, distance: 105.2
click at [580, 381] on div "Janela de atendimento Grade de atendimento Capacidade Transportadoras Veículos …" at bounding box center [733, 348] width 1466 height 697
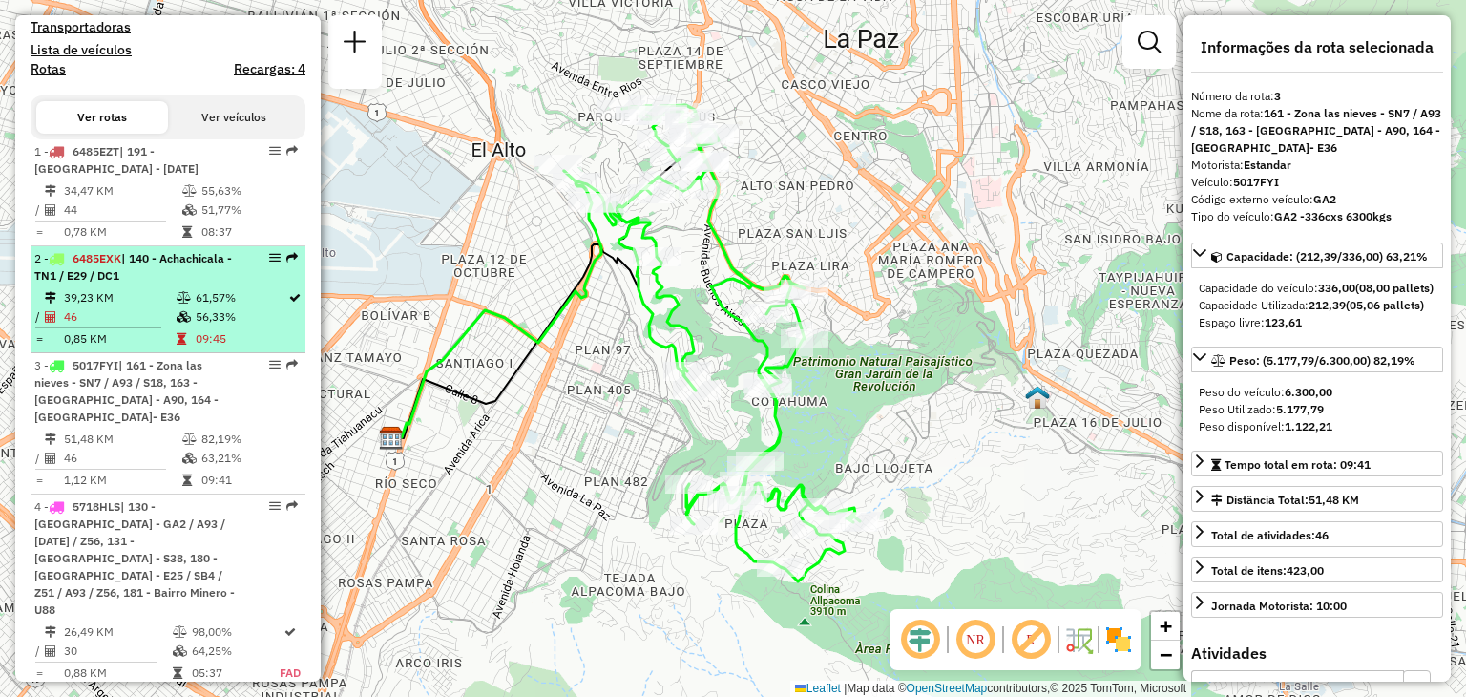
scroll to position [558, 0]
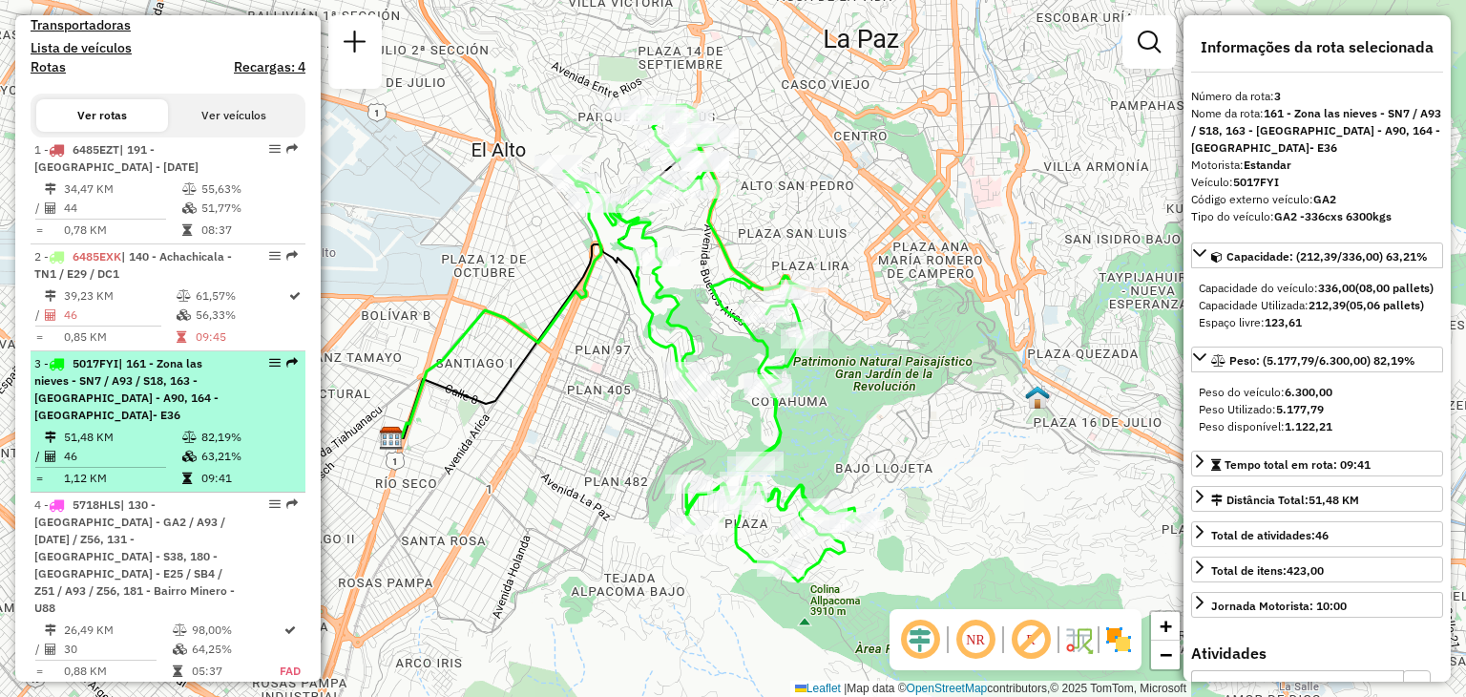
click at [164, 424] on div "3 - 5017FYI | 161 - Zona las nieves - SN7 / A93 / S18, 163 - [GEOGRAPHIC_DATA] …" at bounding box center [135, 389] width 202 height 69
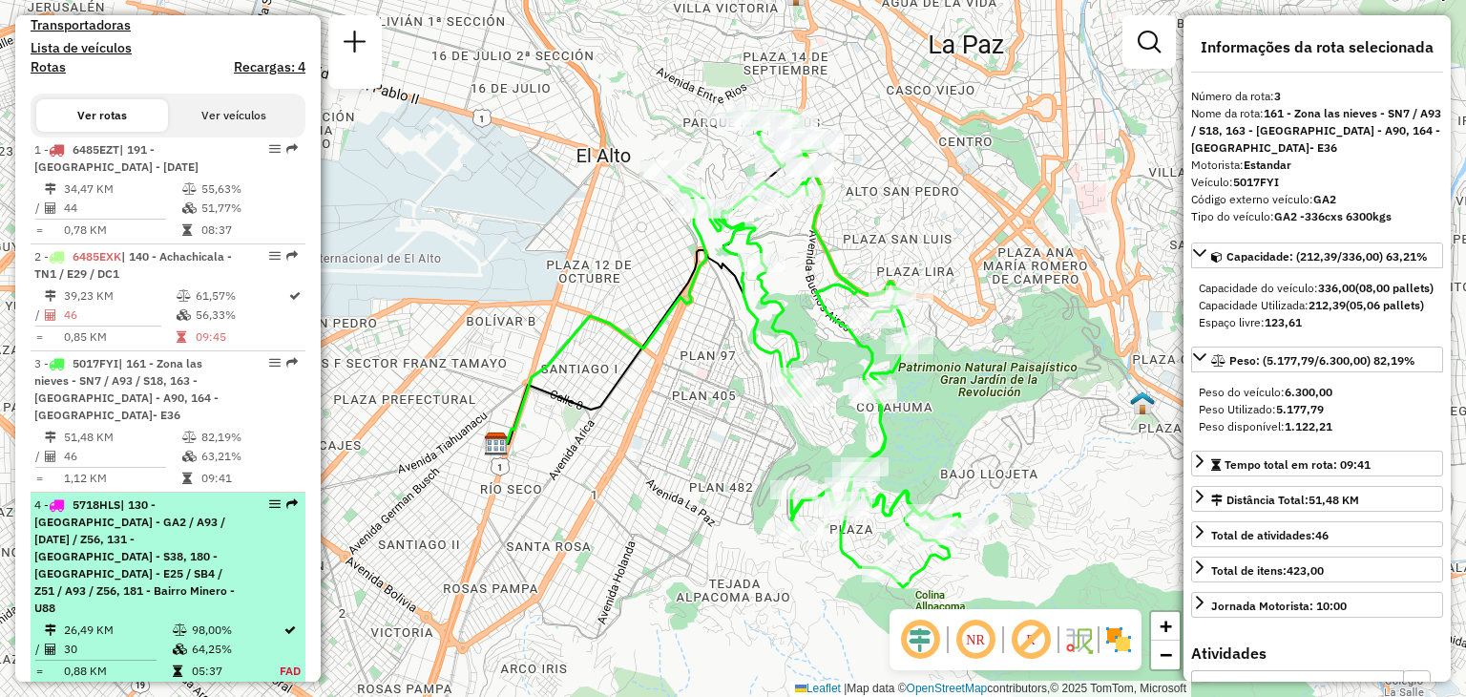
click at [127, 551] on span "| 130 - [GEOGRAPHIC_DATA] - GA2 / A93 / [DATE] / Z56, 131 - [GEOGRAPHIC_DATA] -…" at bounding box center [134, 555] width 200 height 117
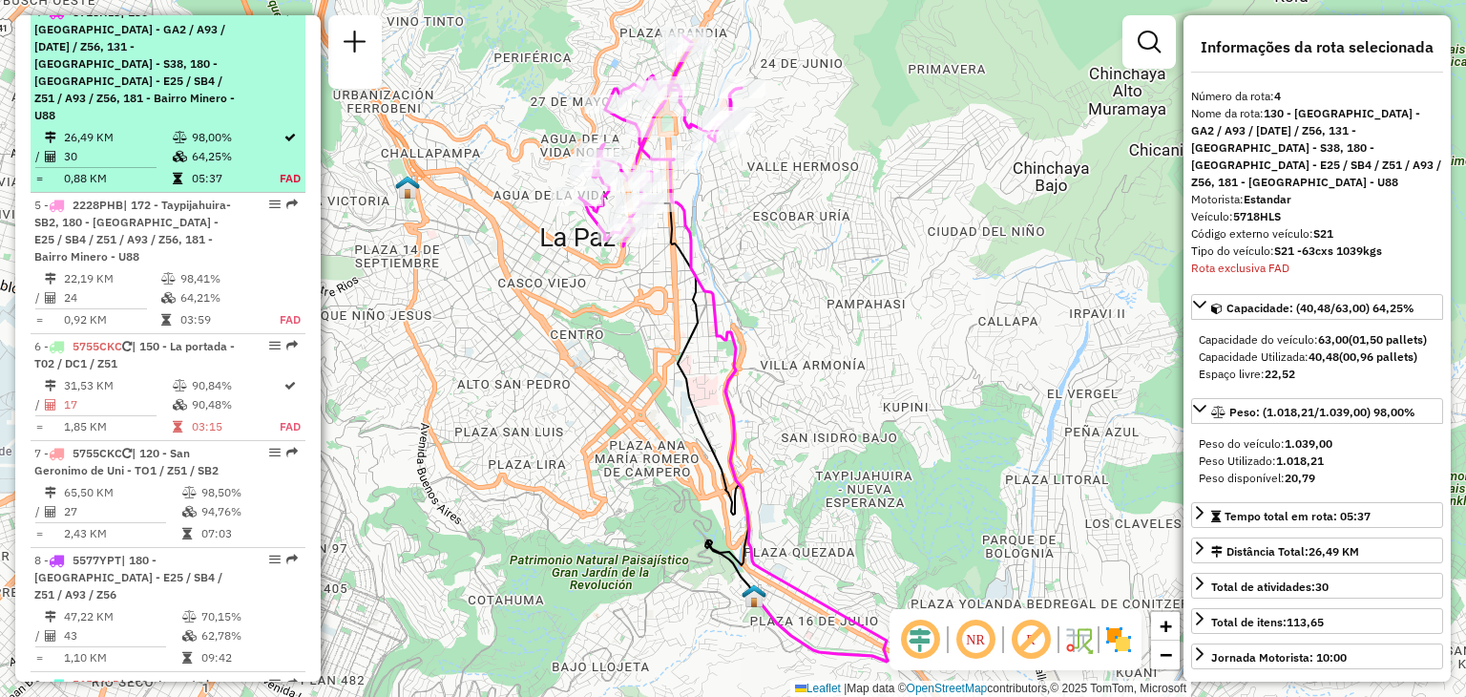
scroll to position [1058, 0]
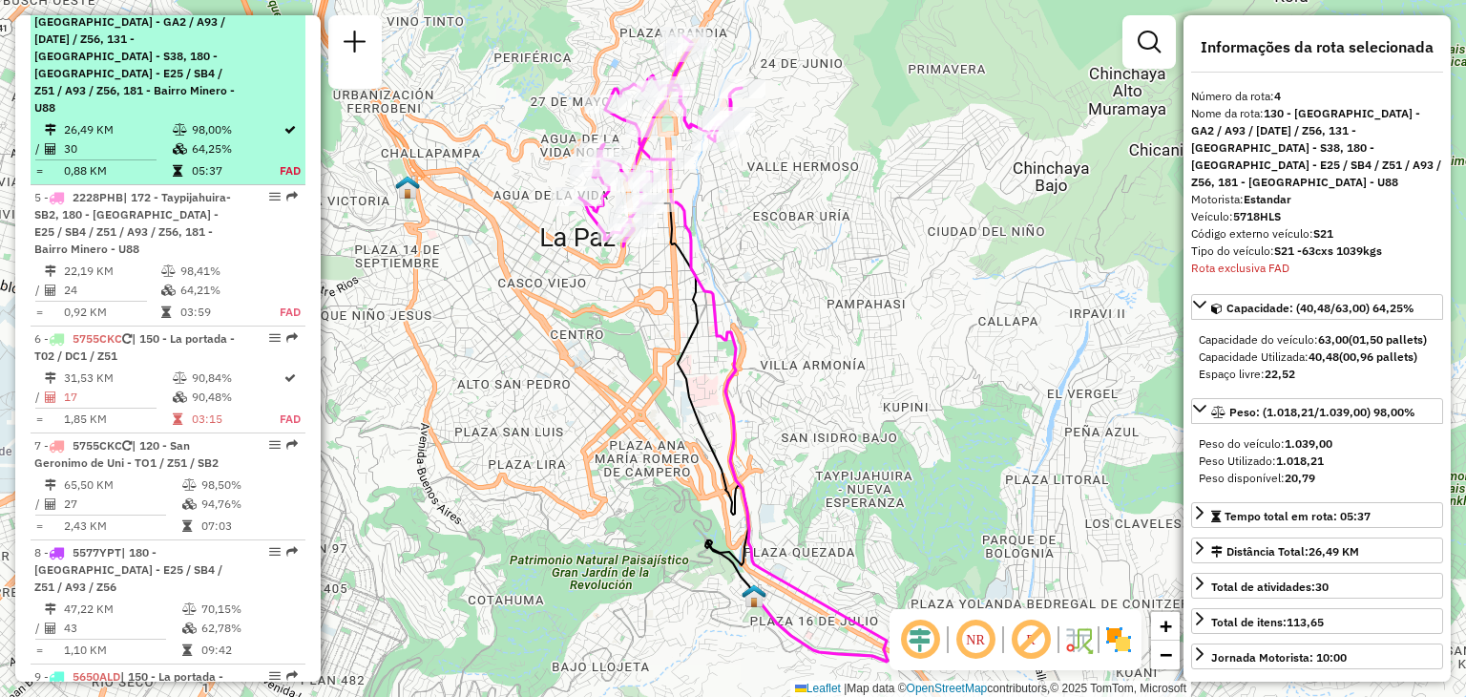
click at [127, 551] on span "| 180 - [GEOGRAPHIC_DATA] - E25 / SB4 / Z51 / A93 / Z56" at bounding box center [128, 569] width 188 height 49
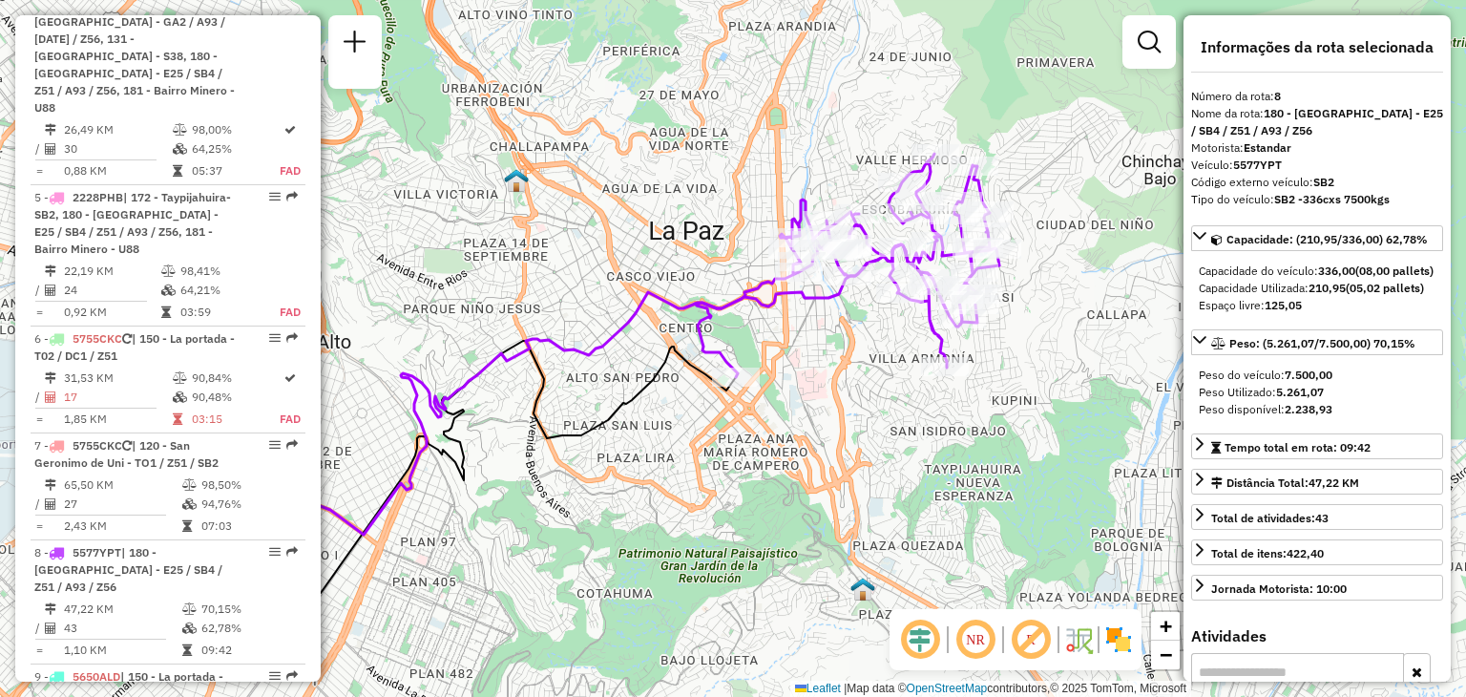
drag, startPoint x: 929, startPoint y: 316, endPoint x: 769, endPoint y: 368, distance: 167.6
click at [769, 368] on div "Janela de atendimento Grade de atendimento Capacidade Transportadoras Veículos …" at bounding box center [733, 348] width 1466 height 697
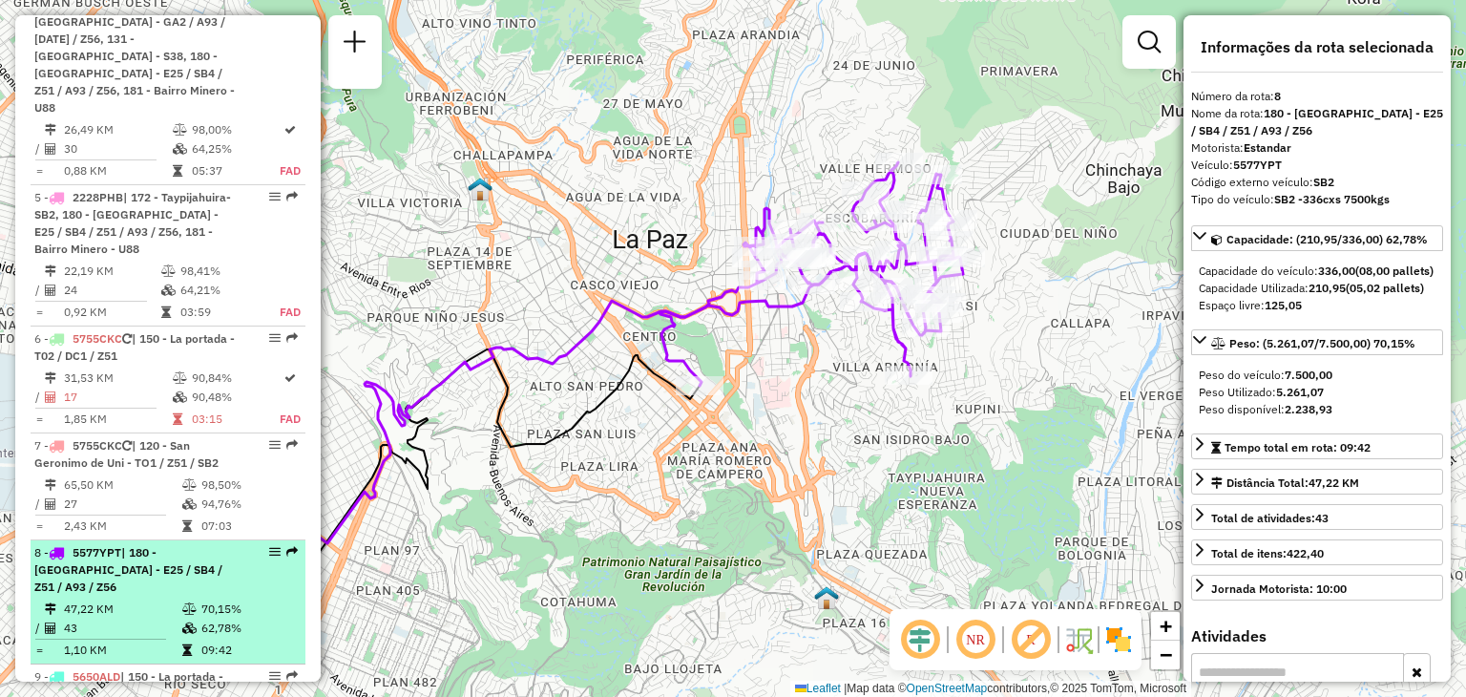
click at [164, 579] on li "8 - 5577YPT | 180 - [GEOGRAPHIC_DATA] - E25 / SB4 / Z51 / A93 / Z56 47,22 KM 70…" at bounding box center [168, 602] width 275 height 124
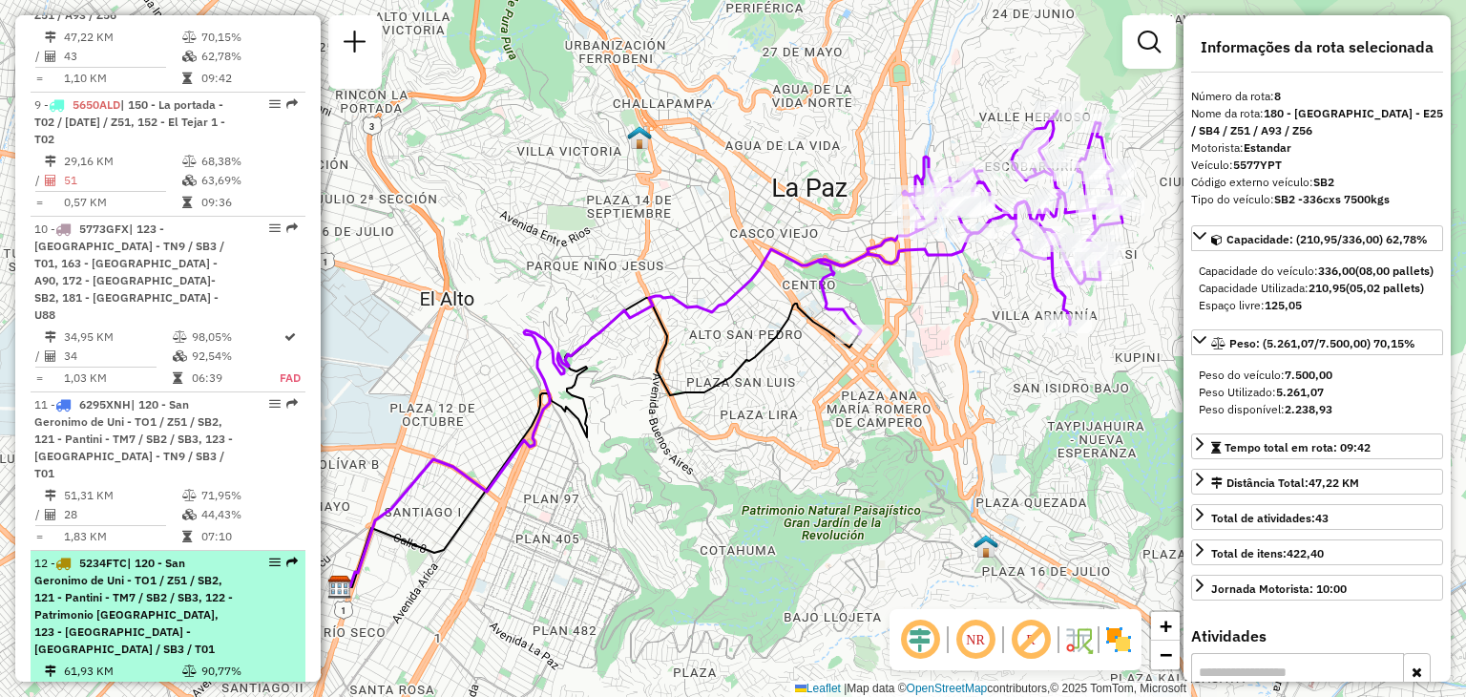
scroll to position [1631, 0]
click at [146, 555] on span "| 120 - San Geronimo de Uni - TO1 / Z51 / SB2, 121 - Pantini - TM7 / SB2 / SB3,…" at bounding box center [133, 605] width 199 height 100
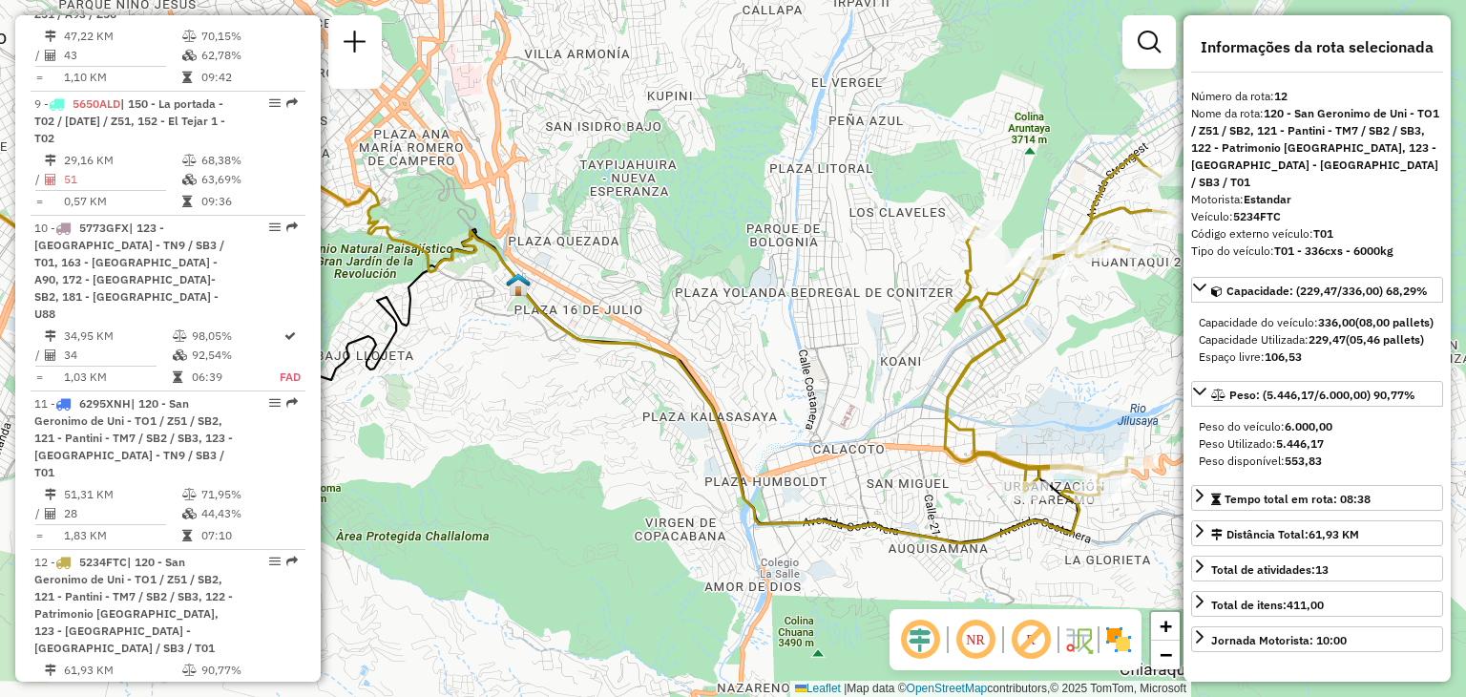
drag, startPoint x: 872, startPoint y: 327, endPoint x: 525, endPoint y: 306, distance: 347.2
click at [525, 306] on div "Janela de atendimento Grade de atendimento Capacidade Transportadoras Veículos …" at bounding box center [733, 348] width 1466 height 697
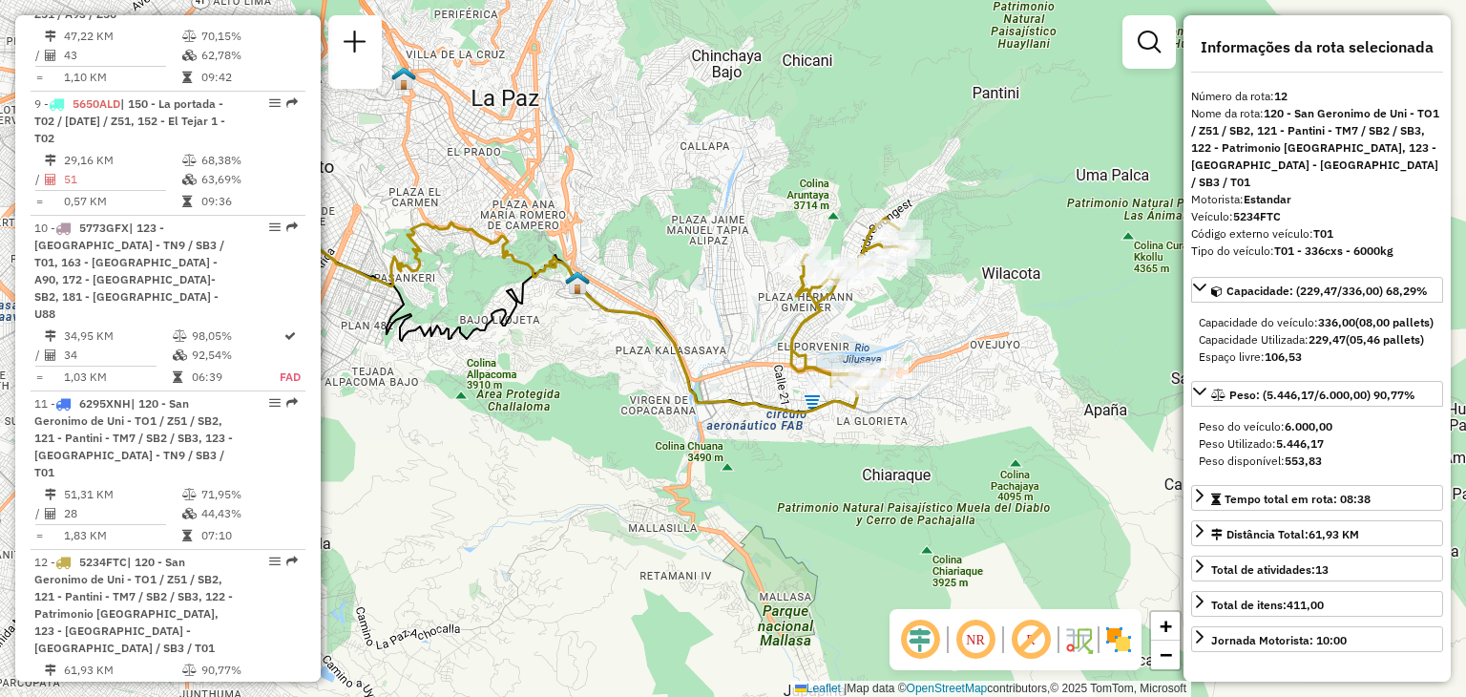
click at [852, 306] on div "Janela de atendimento Grade de atendimento Capacidade Transportadoras Veículos …" at bounding box center [733, 348] width 1466 height 697
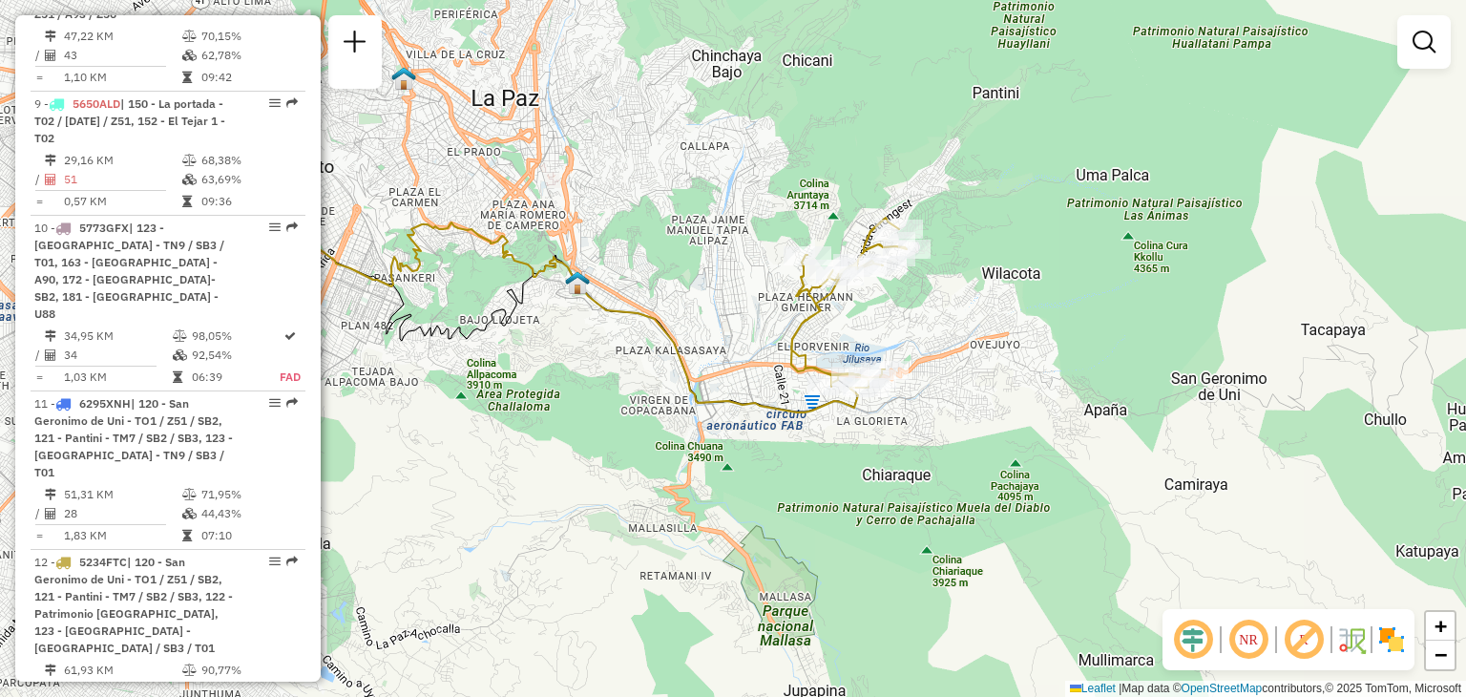
click at [852, 306] on div "Janela de atendimento Grade de atendimento Capacidade Transportadoras Veículos …" at bounding box center [733, 348] width 1466 height 697
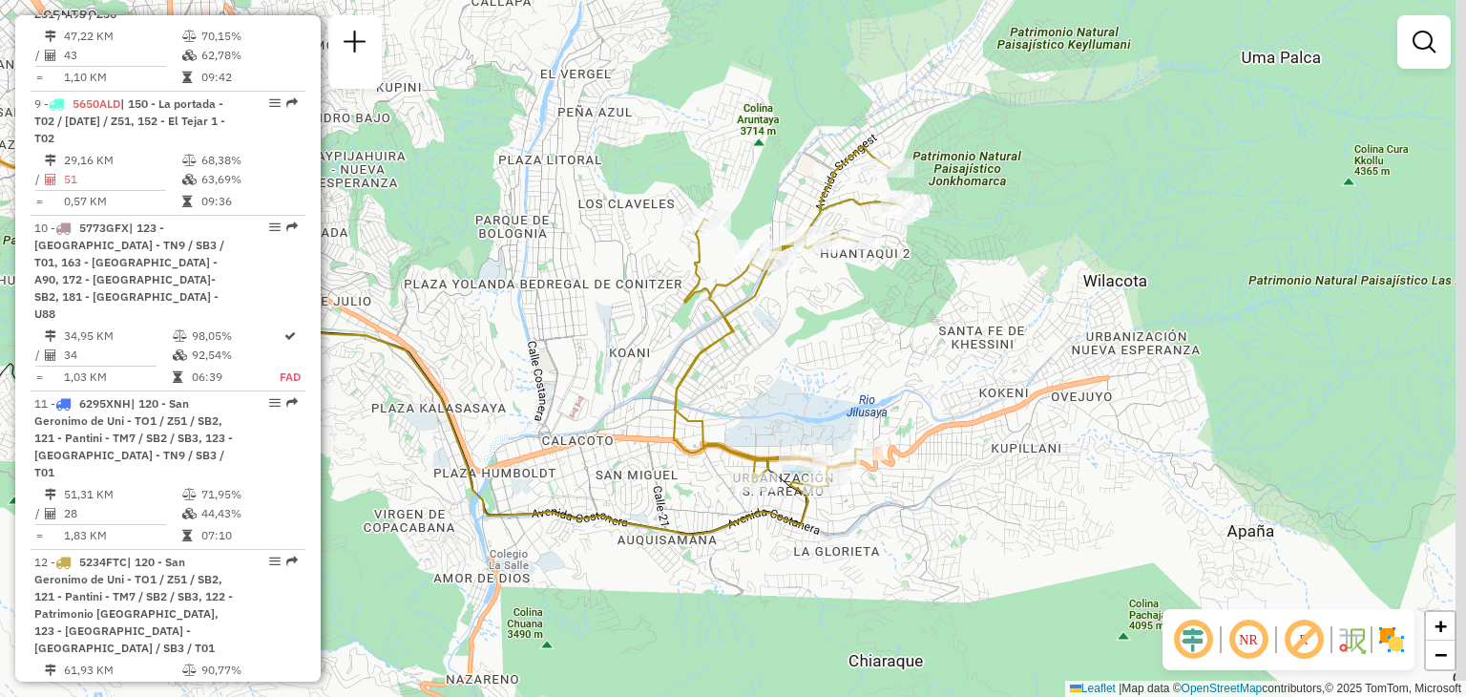
drag, startPoint x: 912, startPoint y: 329, endPoint x: 855, endPoint y: 346, distance: 58.6
click at [855, 346] on div "Janela de atendimento Grade de atendimento Capacidade Transportadoras Veículos …" at bounding box center [733, 348] width 1466 height 697
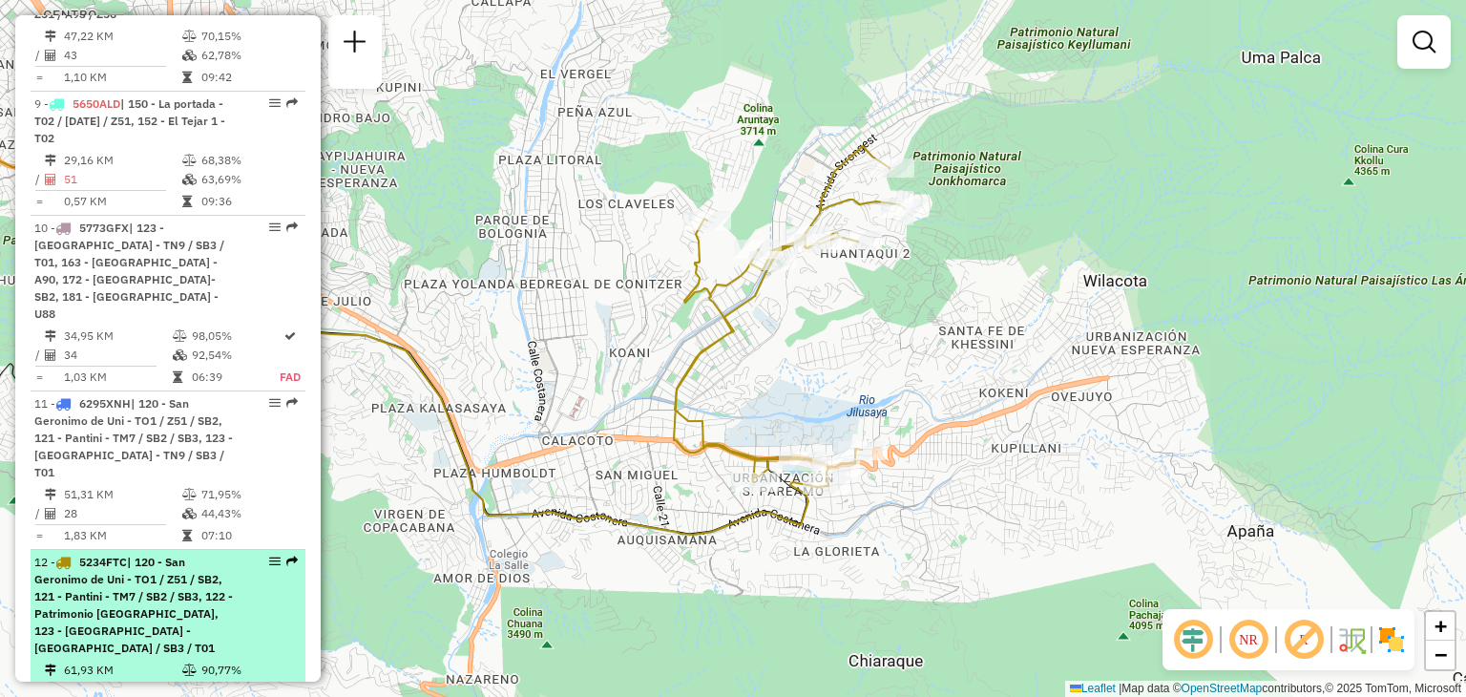
click at [145, 555] on span "| 120 - San Geronimo de Uni - TO1 / Z51 / SB2, 121 - Pantini - TM7 / SB2 / SB3,…" at bounding box center [133, 605] width 199 height 100
select select "**********"
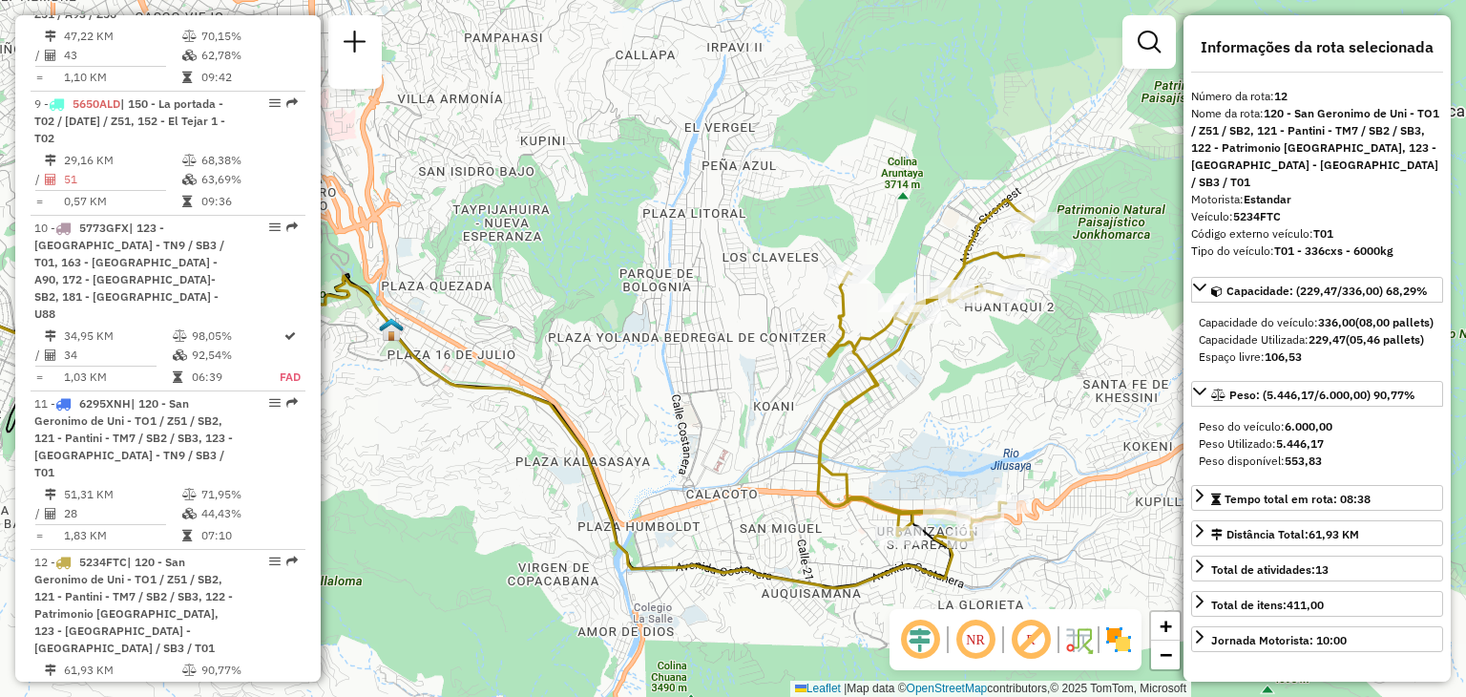
drag, startPoint x: 703, startPoint y: 452, endPoint x: 368, endPoint y: 495, distance: 338.0
click at [368, 495] on div "Janela de atendimento Grade de atendimento Capacidade Transportadoras Veículos …" at bounding box center [733, 348] width 1466 height 697
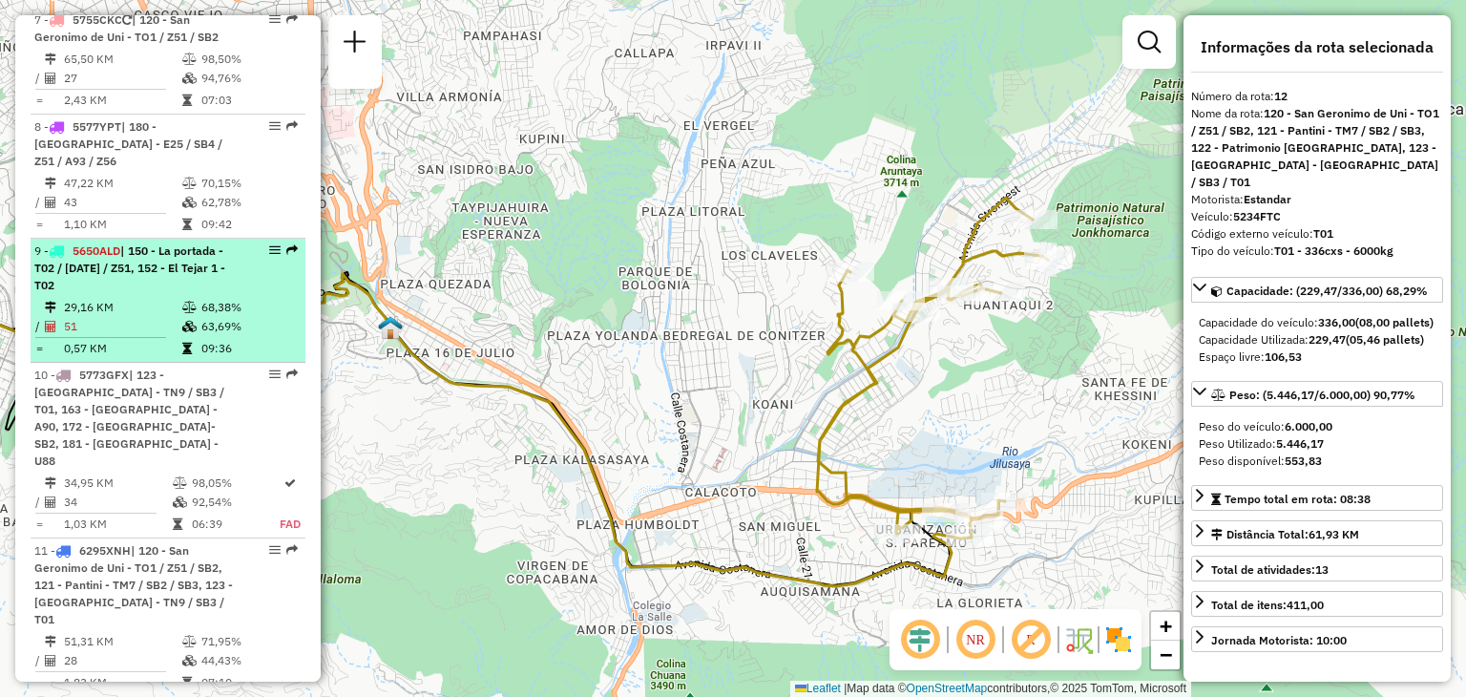
scroll to position [1482, 0]
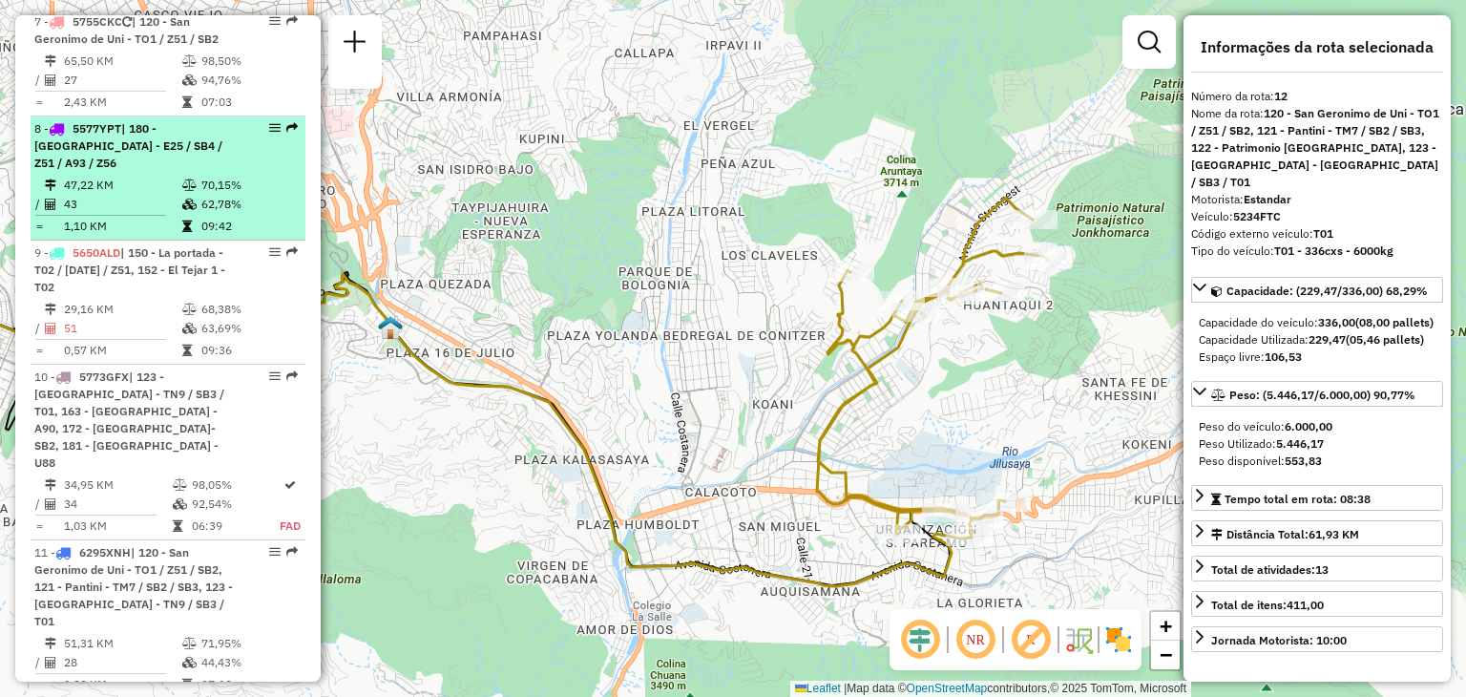
click at [125, 150] on div "8 - 5577YPT | 180 - Valle Hermoso - E25 / SB4 / Z51 / A93 / Z56" at bounding box center [135, 146] width 202 height 52
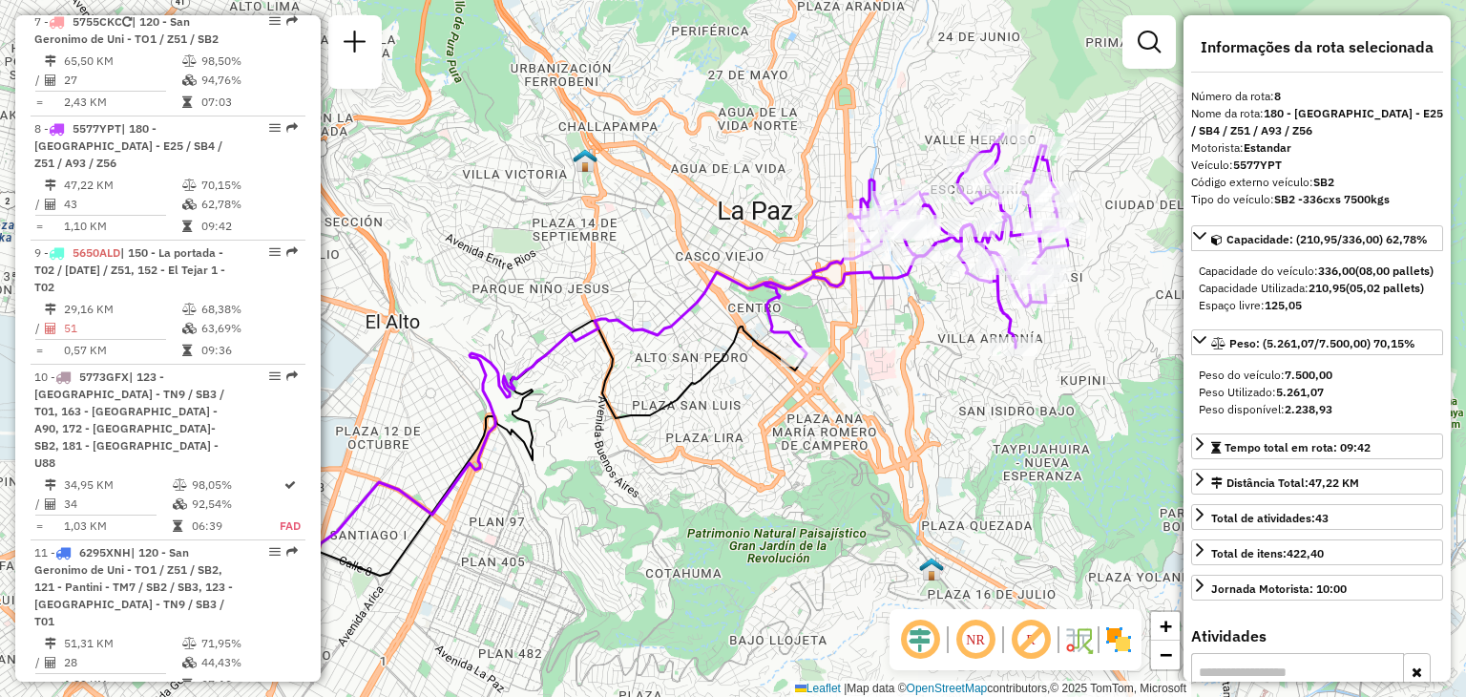
drag, startPoint x: 602, startPoint y: 260, endPoint x: 515, endPoint y: 294, distance: 94.3
click at [515, 294] on div "Janela de atendimento Grade de atendimento Capacidade Transportadoras Veículos …" at bounding box center [733, 348] width 1466 height 697
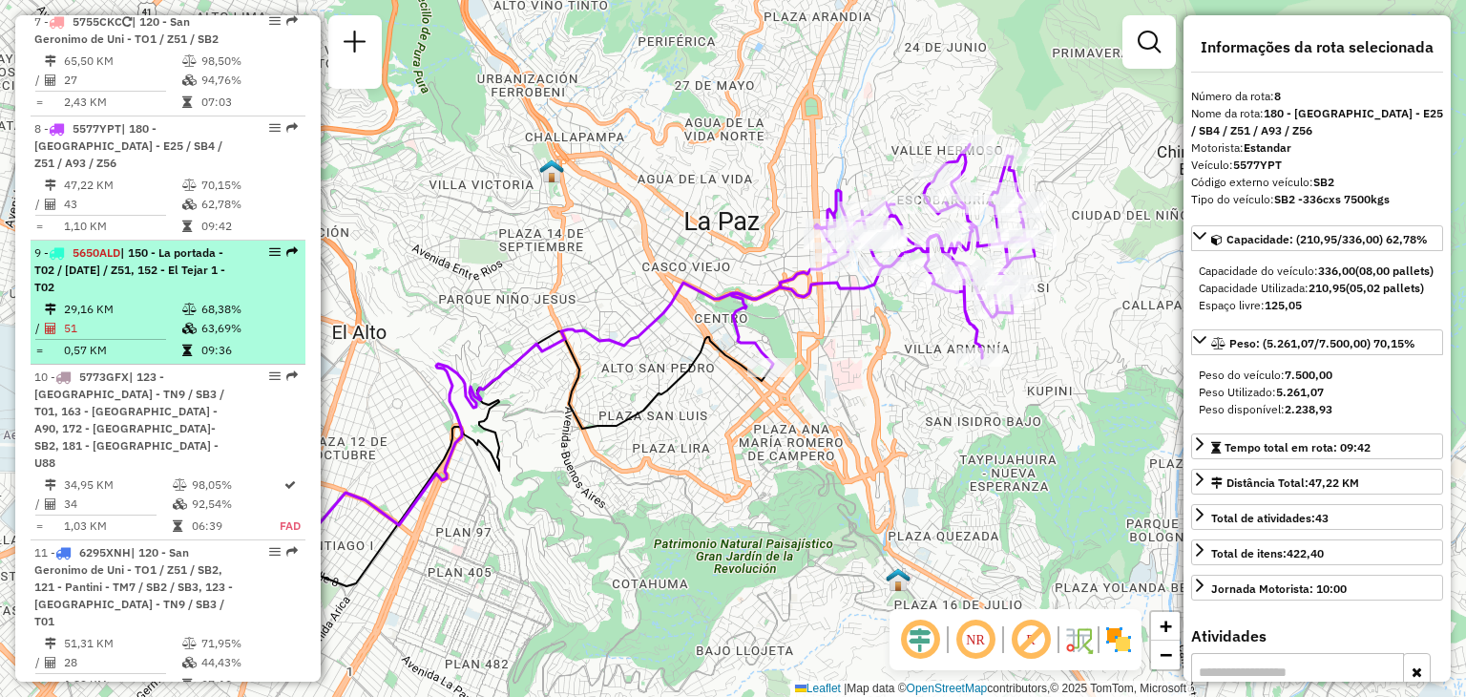
click at [158, 339] on hr at bounding box center [100, 339] width 131 height 1
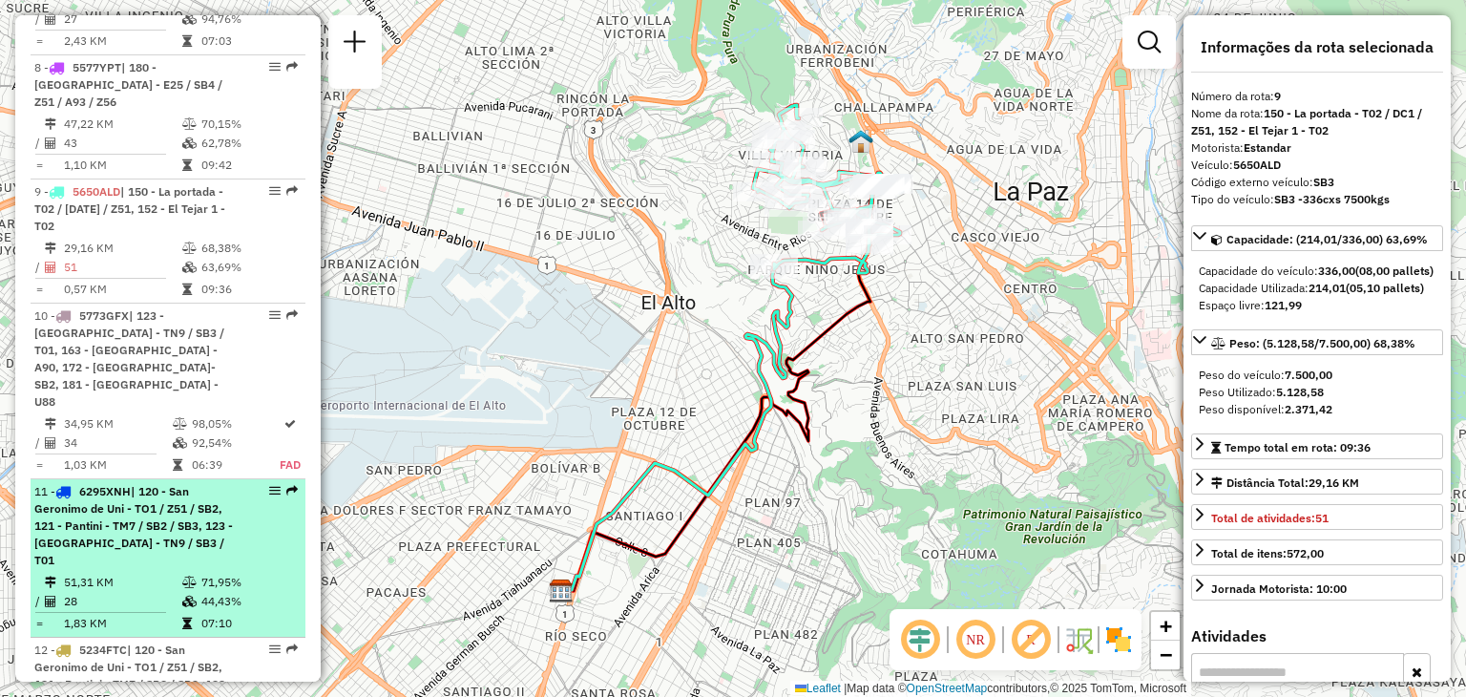
scroll to position [1547, 0]
click at [125, 588] on td "28" at bounding box center [122, 597] width 118 height 19
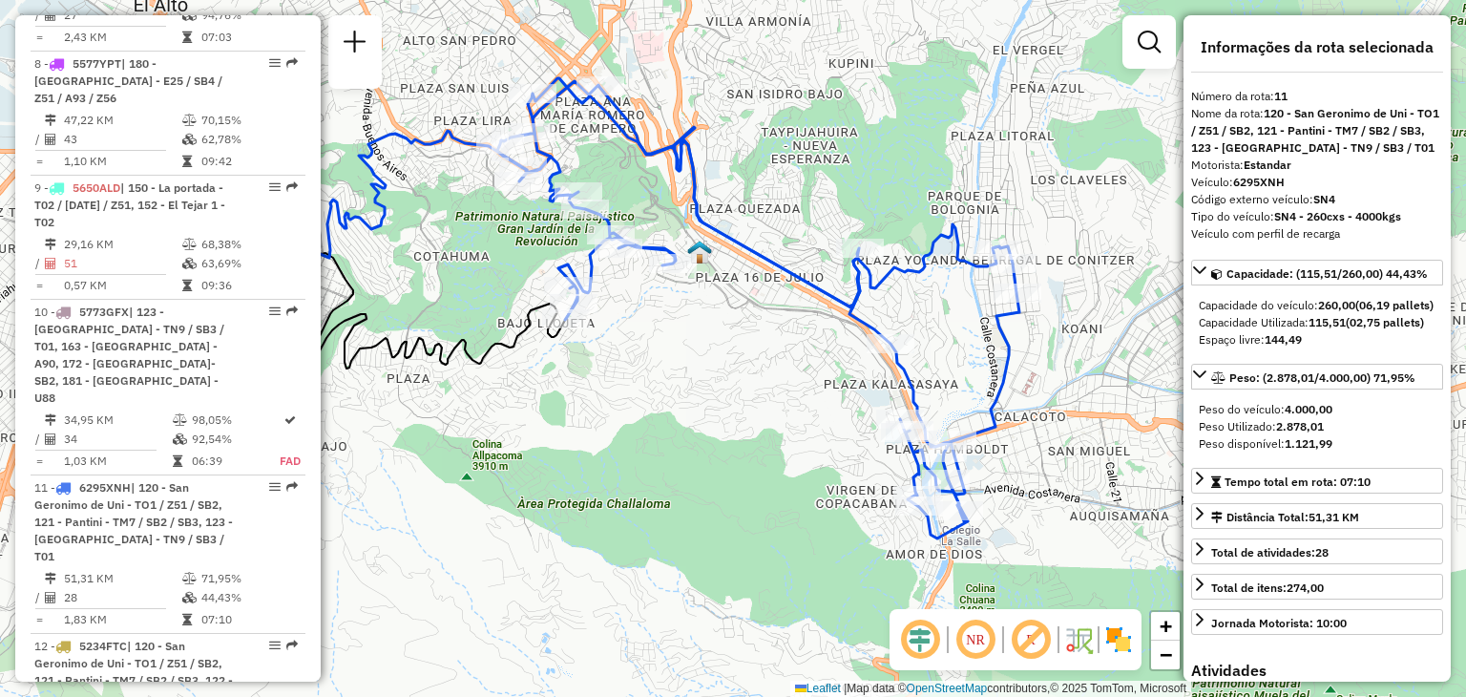
drag, startPoint x: 733, startPoint y: 454, endPoint x: 534, endPoint y: 410, distance: 204.5
click at [534, 410] on div "Janela de atendimento Grade de atendimento Capacidade Transportadoras Veículos …" at bounding box center [733, 348] width 1466 height 697
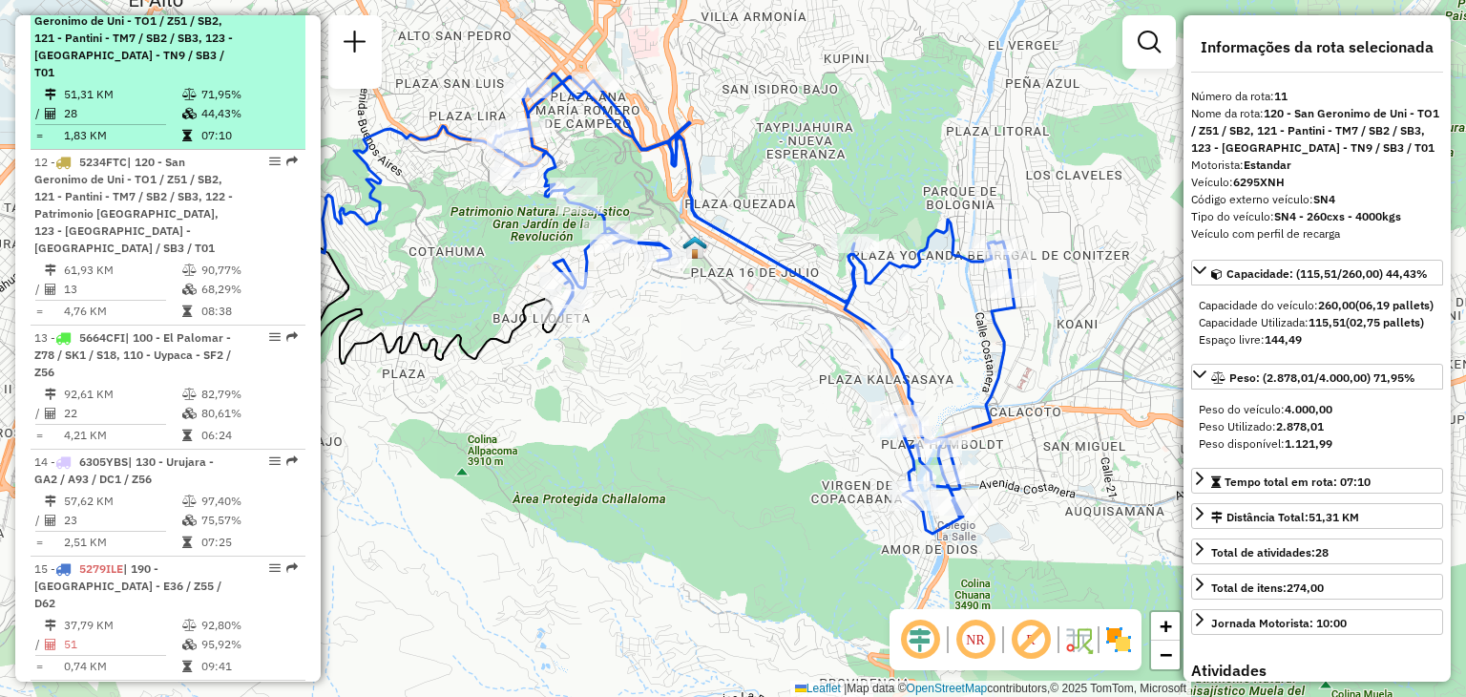
scroll to position [2045, 0]
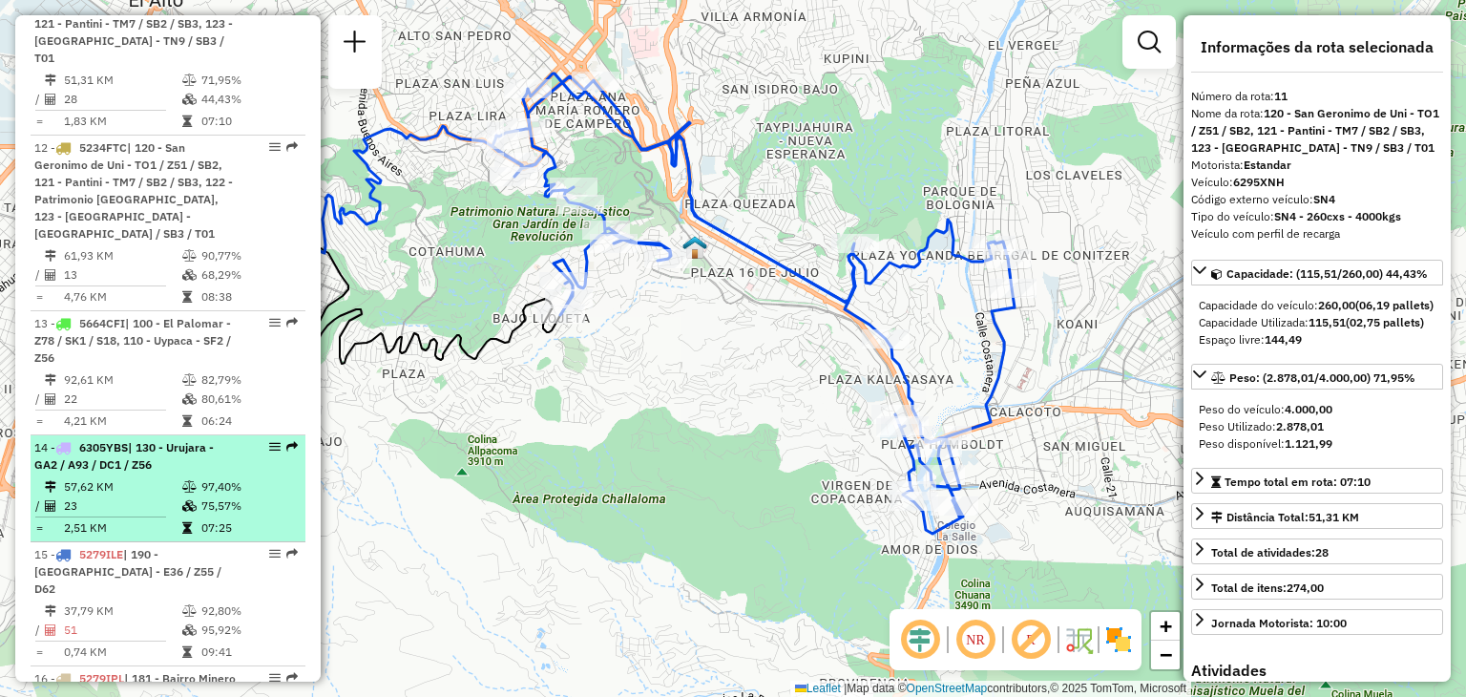
click at [150, 518] on td "2,51 KM" at bounding box center [122, 527] width 118 height 19
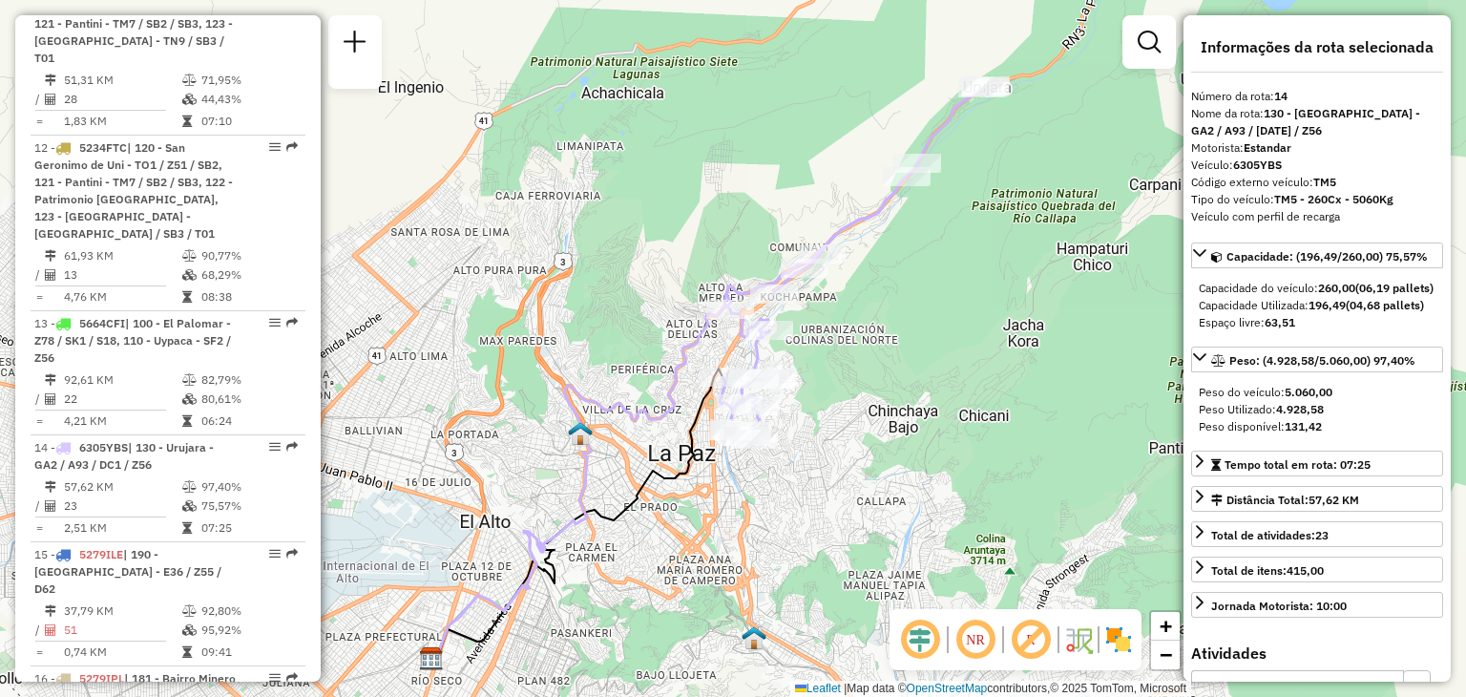
drag, startPoint x: 684, startPoint y: 211, endPoint x: 611, endPoint y: 284, distance: 102.6
click at [611, 284] on div "Janela de atendimento Grade de atendimento Capacidade Transportadoras Veículos …" at bounding box center [733, 348] width 1466 height 697
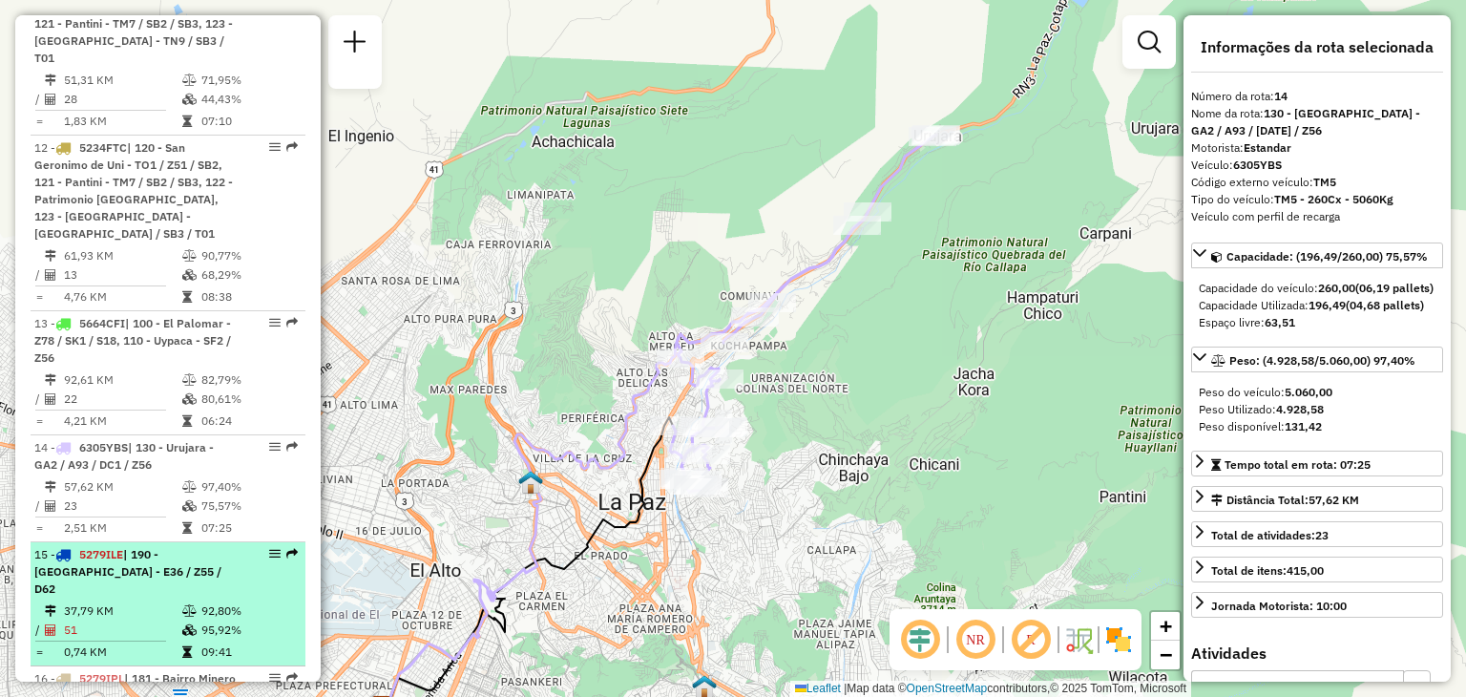
click at [185, 605] on icon at bounding box center [189, 610] width 14 height 11
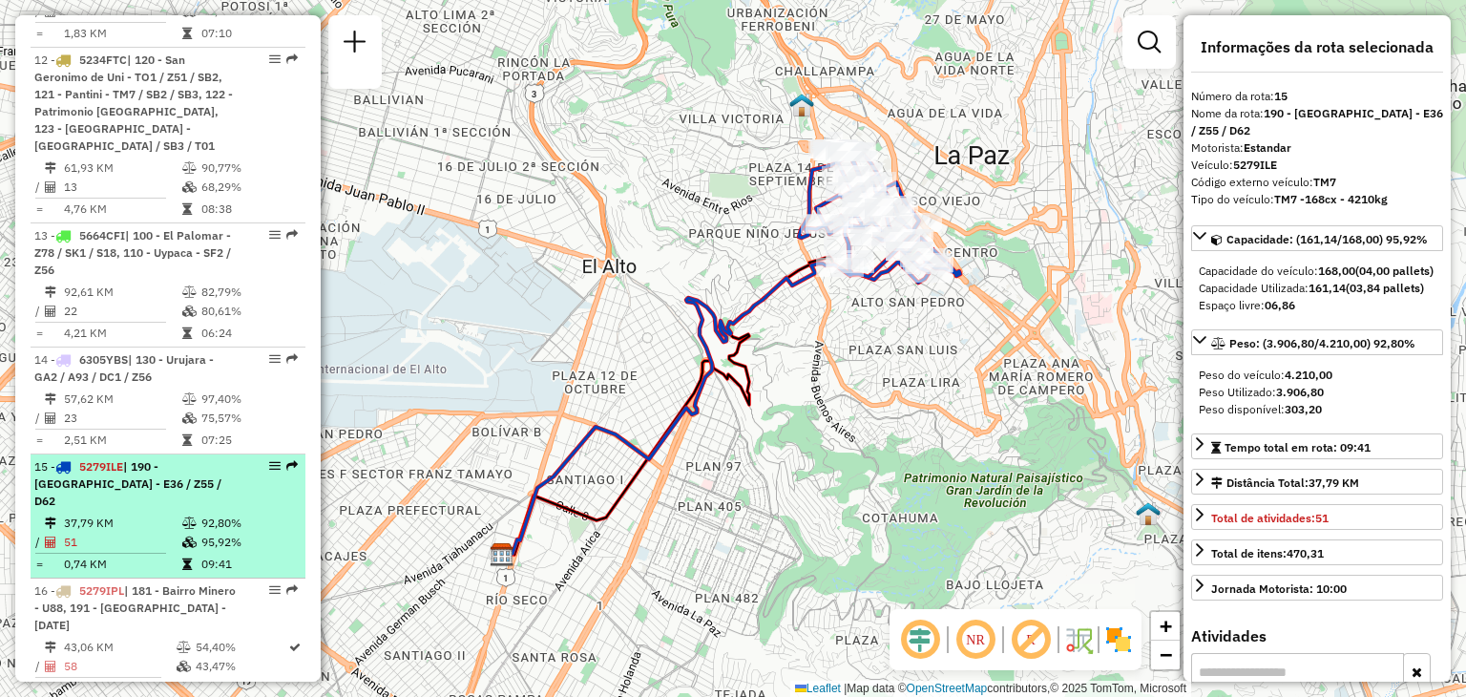
scroll to position [2134, 0]
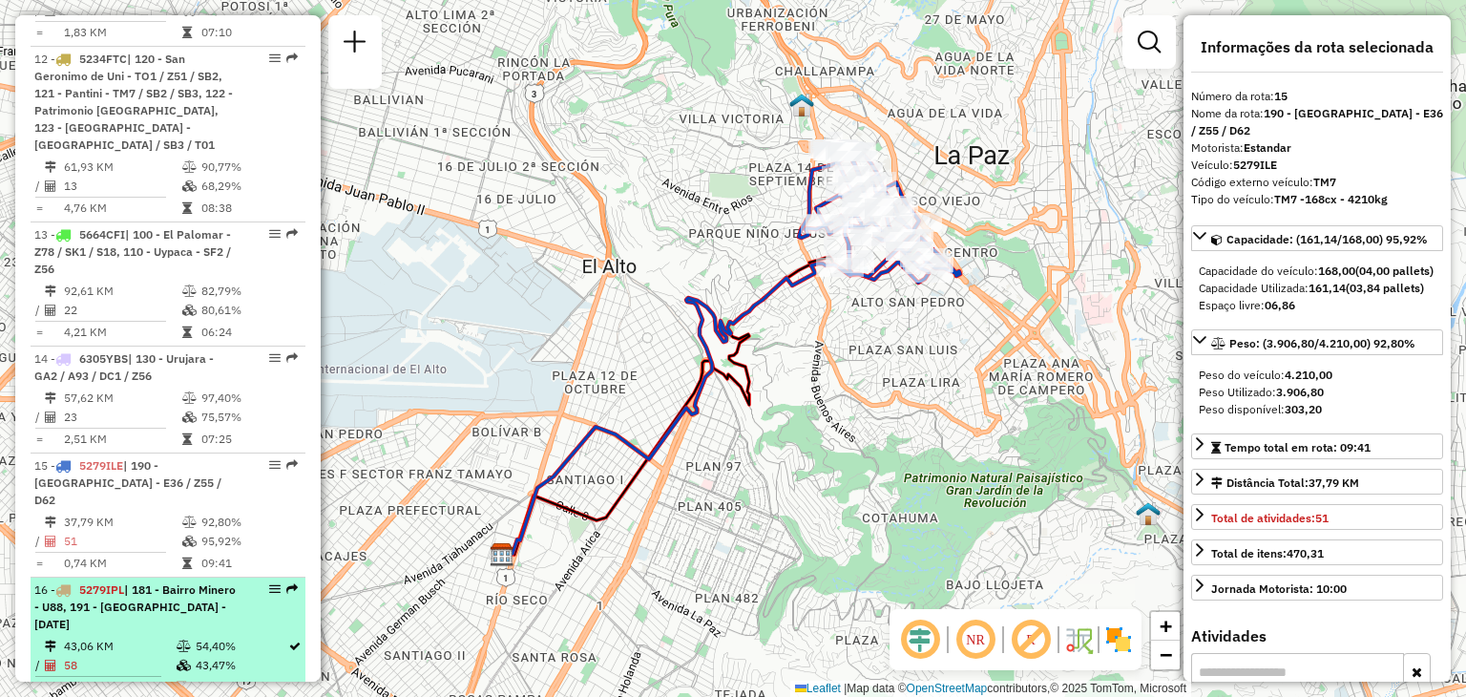
click at [123, 637] on td "43,06 KM" at bounding box center [119, 646] width 113 height 19
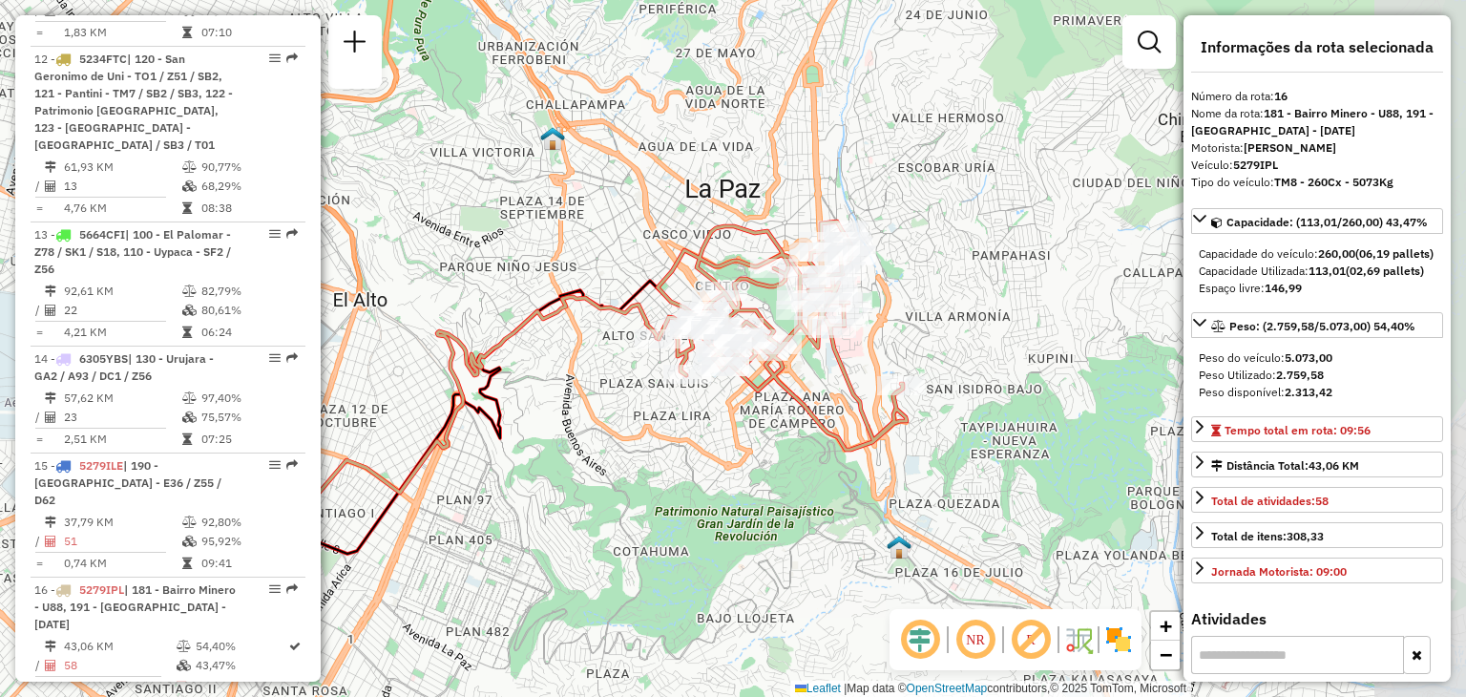
drag, startPoint x: 756, startPoint y: 433, endPoint x: 605, endPoint y: 490, distance: 161.0
click at [605, 490] on div "Janela de atendimento Grade de atendimento Capacidade Transportadoras Veículos …" at bounding box center [733, 348] width 1466 height 697
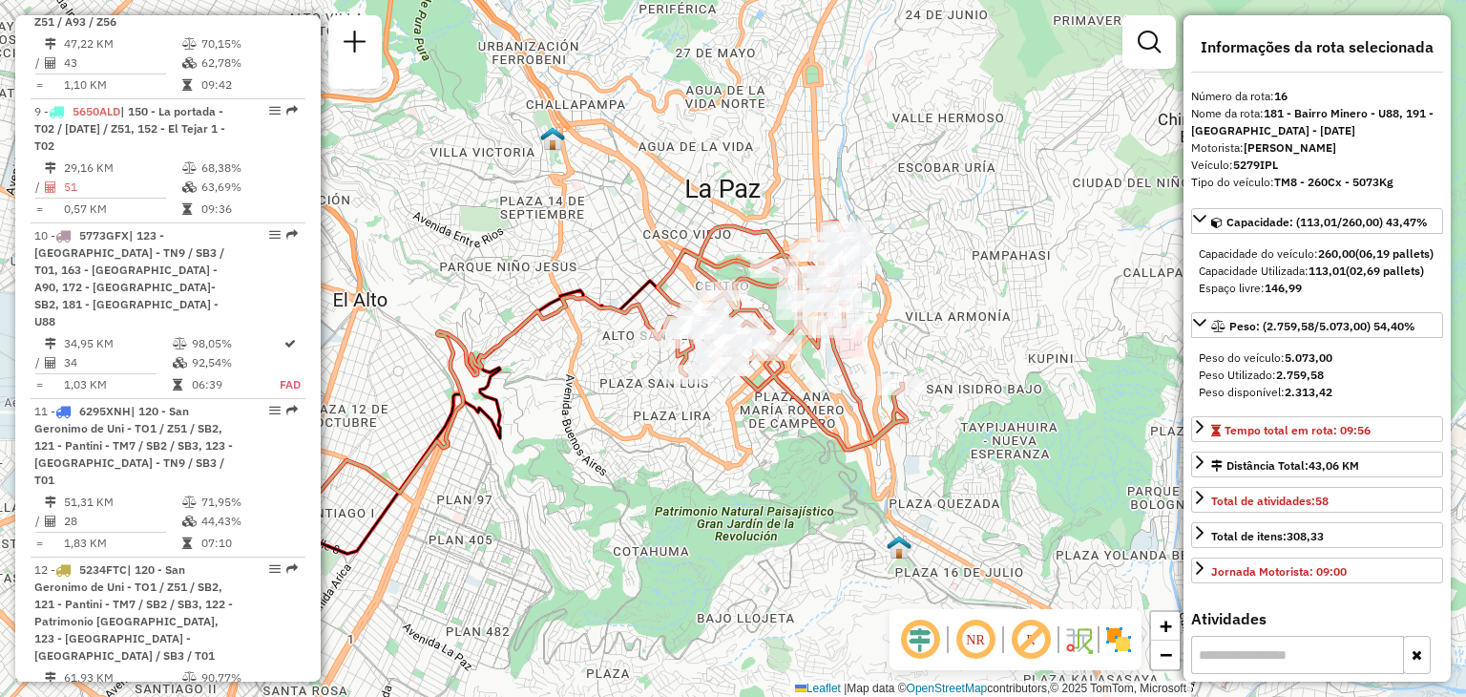
scroll to position [1622, 0]
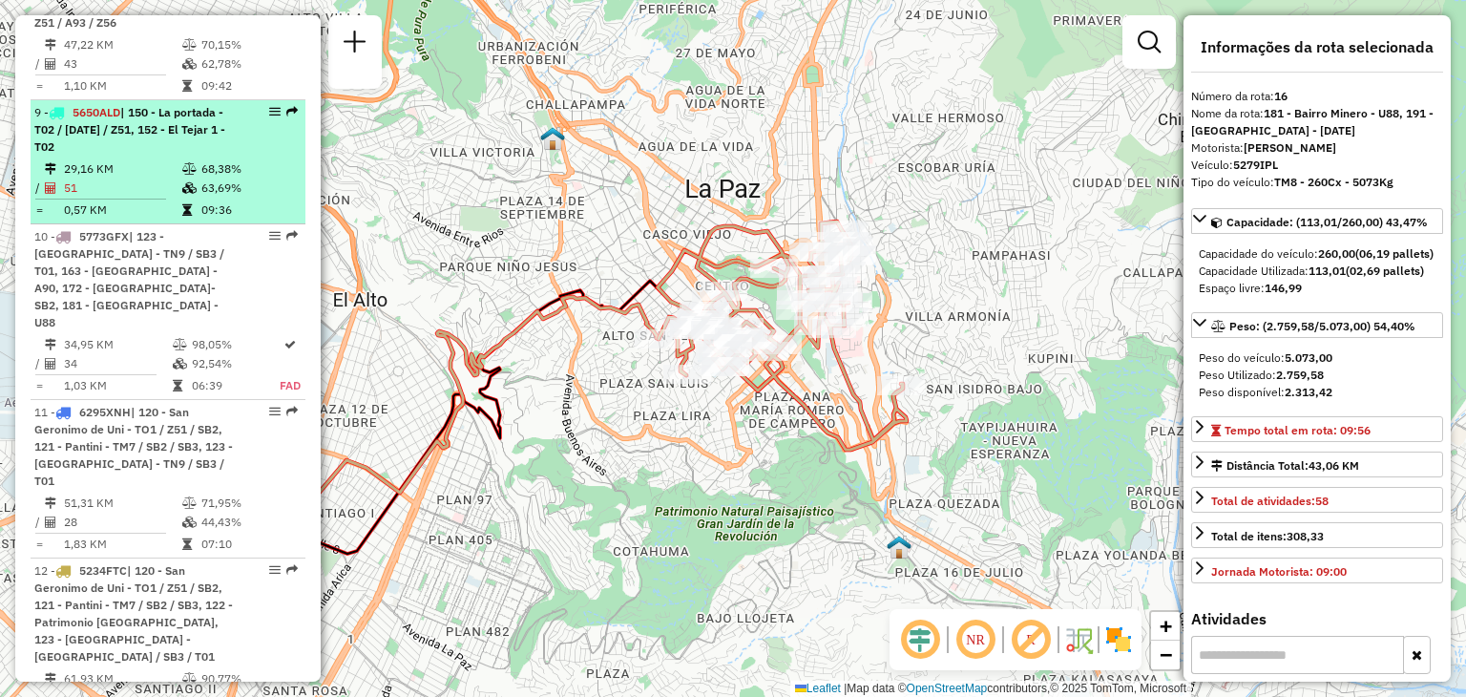
click at [162, 200] on td "0,57 KM" at bounding box center [122, 209] width 118 height 19
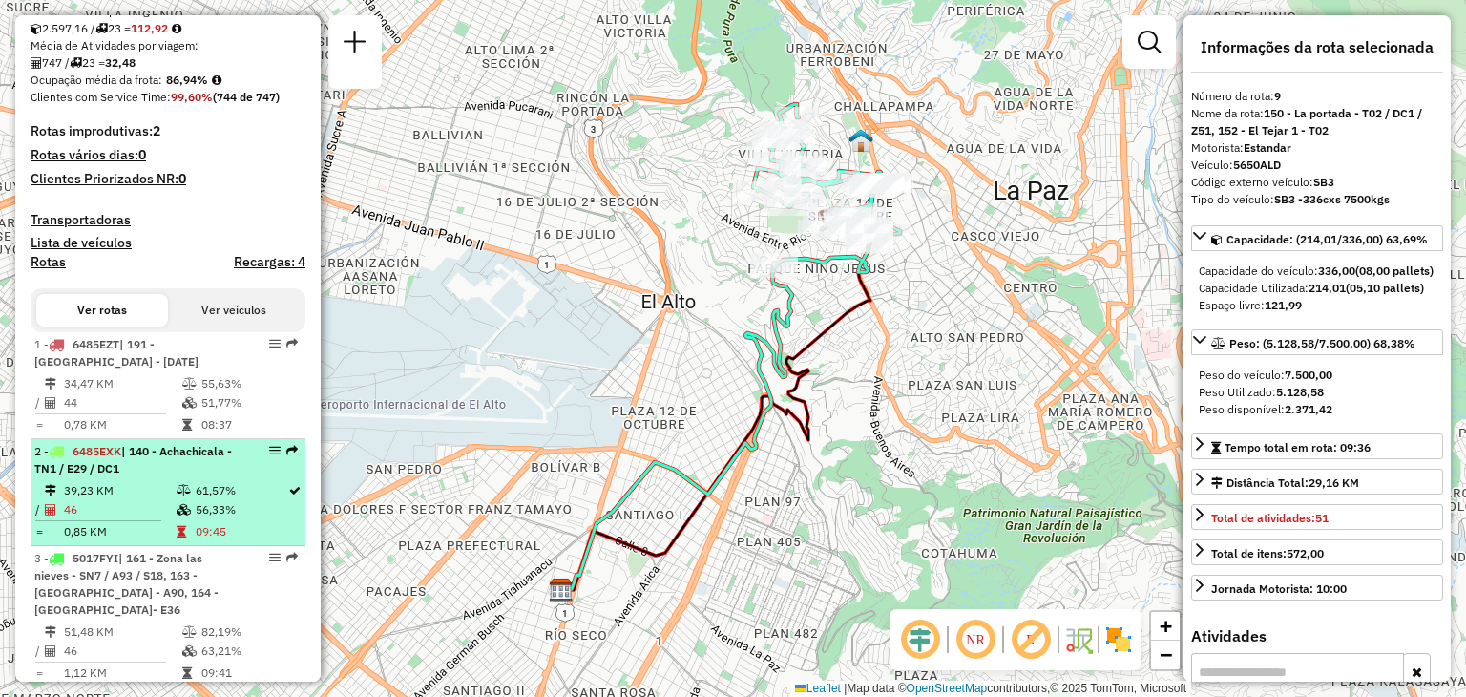
scroll to position [579, 0]
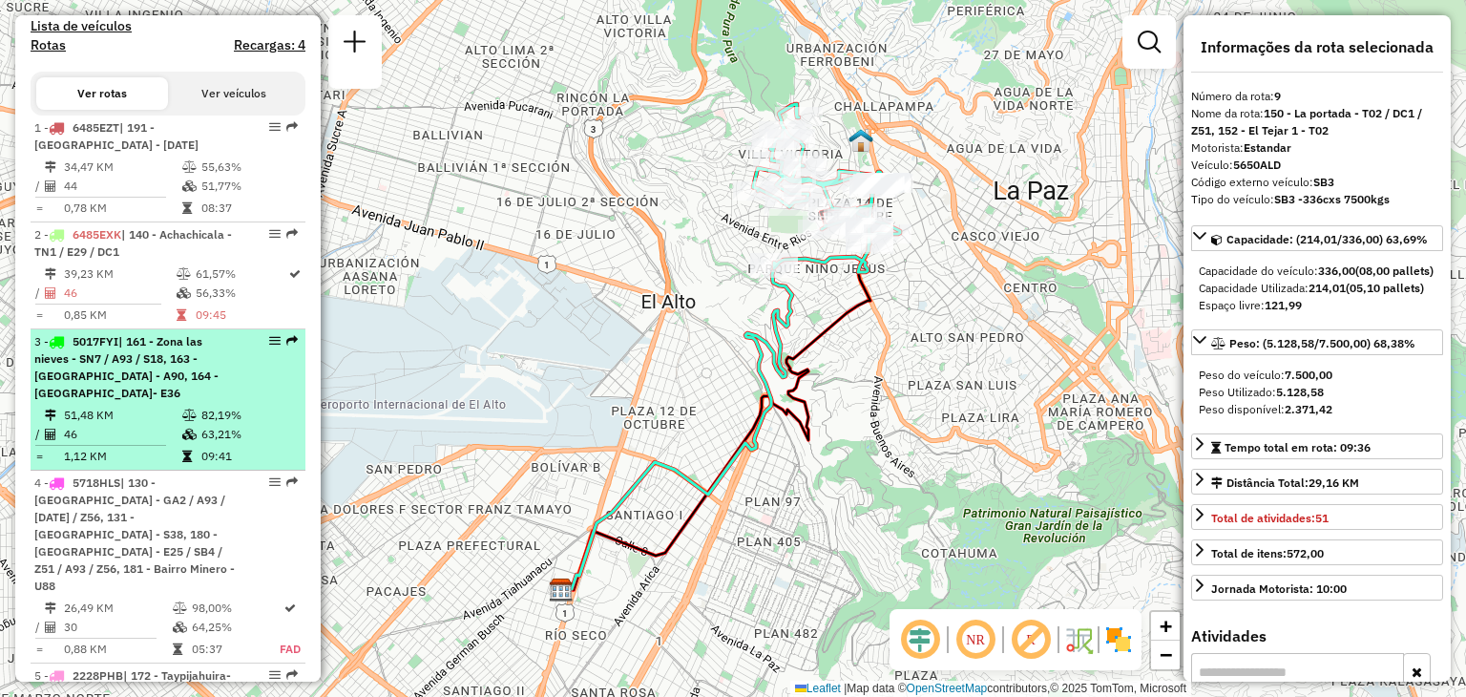
click at [142, 402] on div "3 - 5017FYI | 161 - Zona las nieves - SN7 / A93 / S18, 163 - [GEOGRAPHIC_DATA] …" at bounding box center [135, 367] width 202 height 69
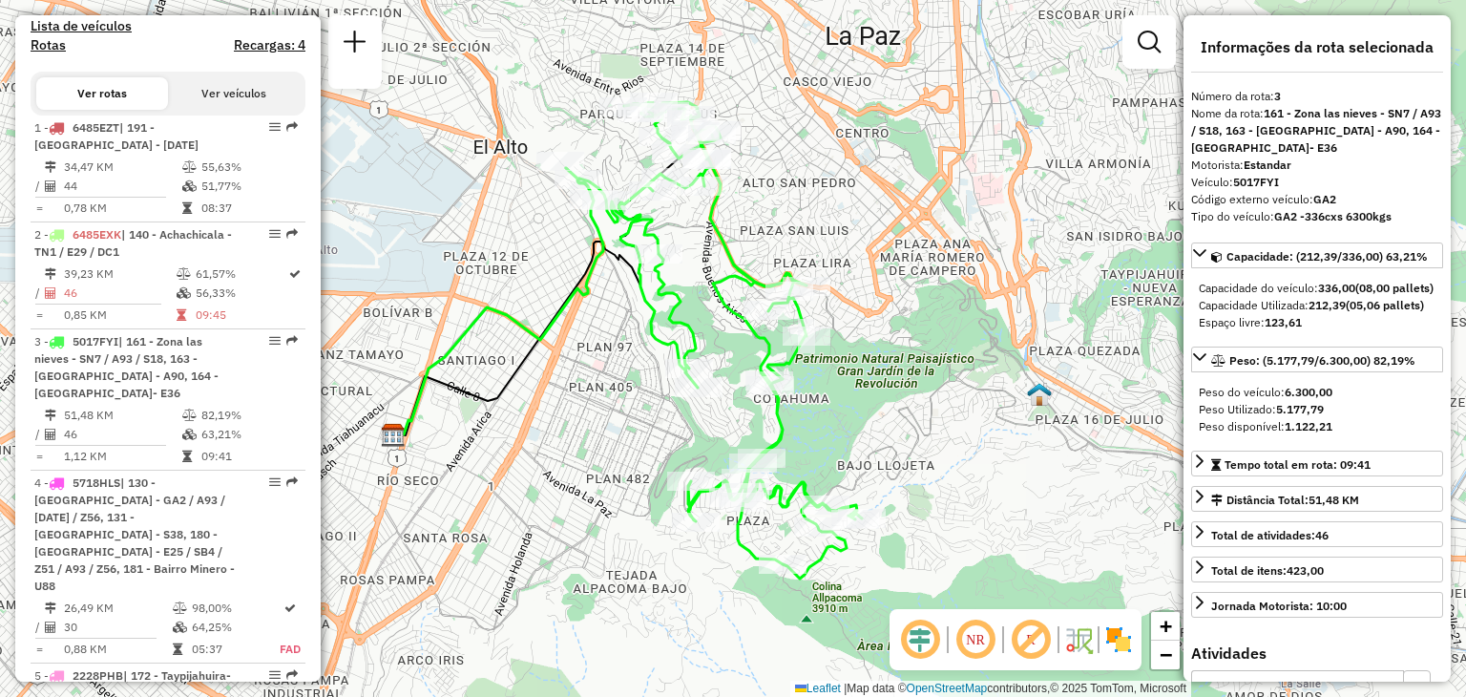
drag, startPoint x: 616, startPoint y: 421, endPoint x: 509, endPoint y: 411, distance: 107.4
click at [509, 411] on div "Janela de atendimento Grade de atendimento Capacidade Transportadoras Veículos …" at bounding box center [733, 348] width 1466 height 697
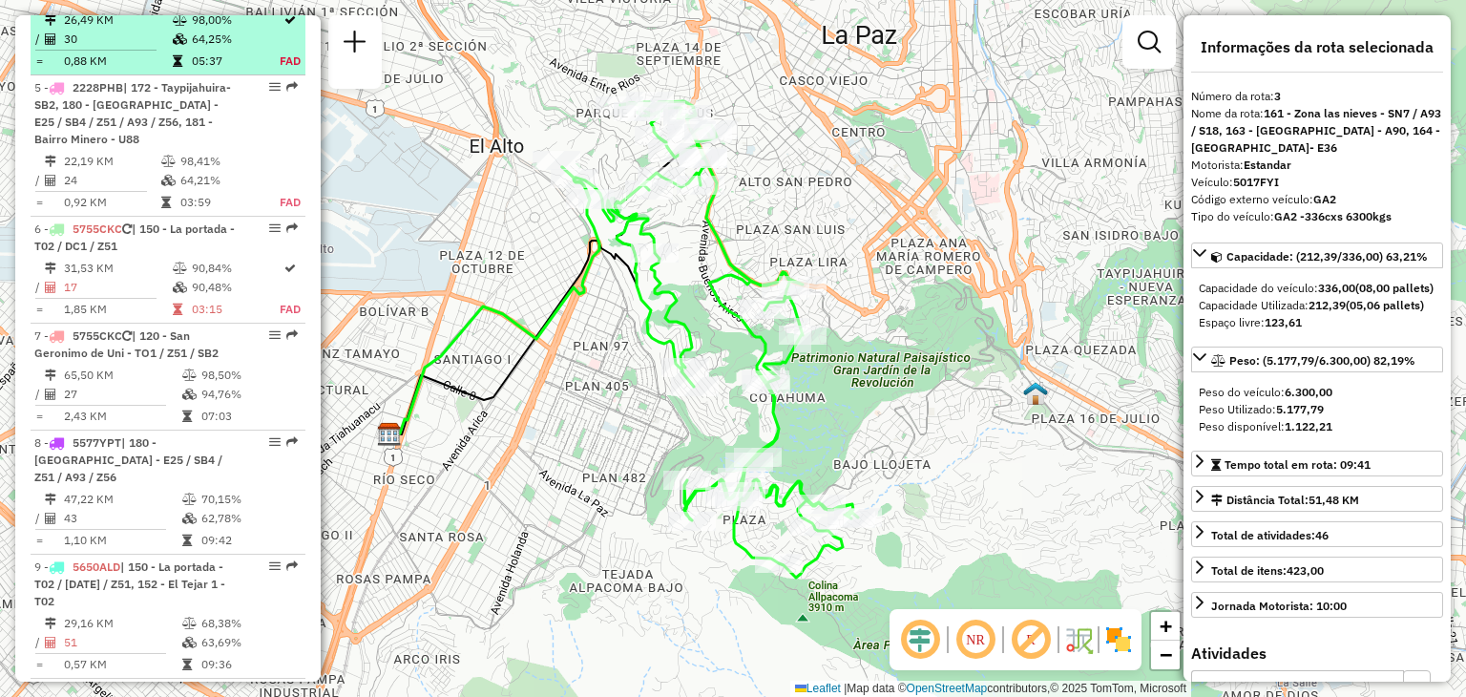
scroll to position [1169, 0]
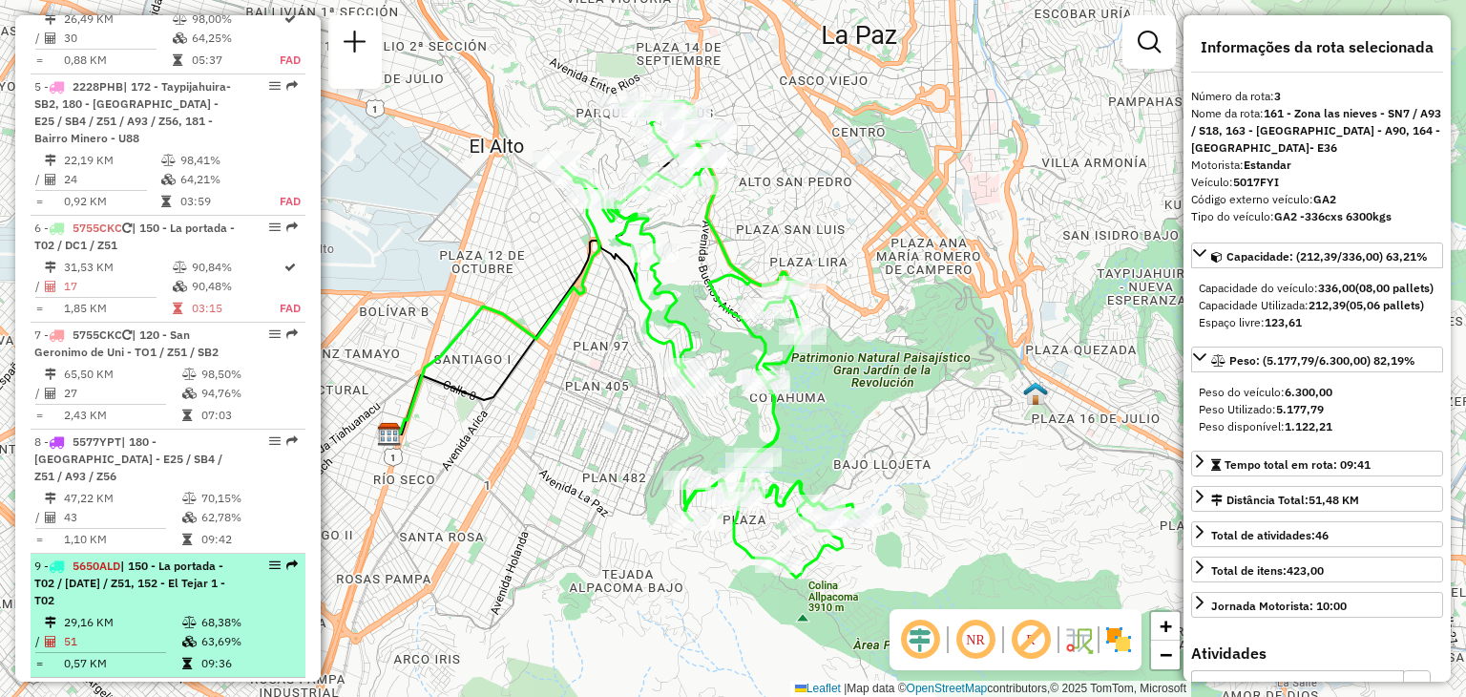
click at [168, 613] on td "29,16 KM" at bounding box center [122, 622] width 118 height 19
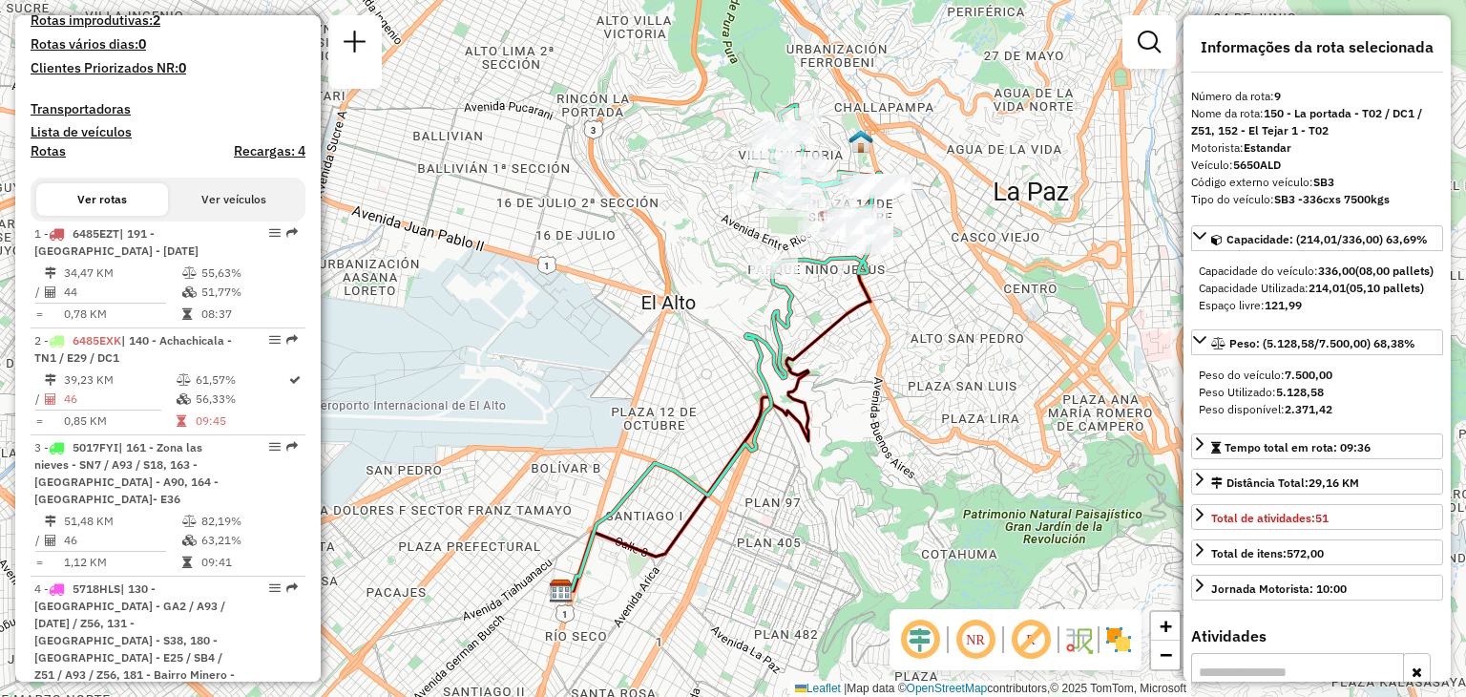
scroll to position [475, 0]
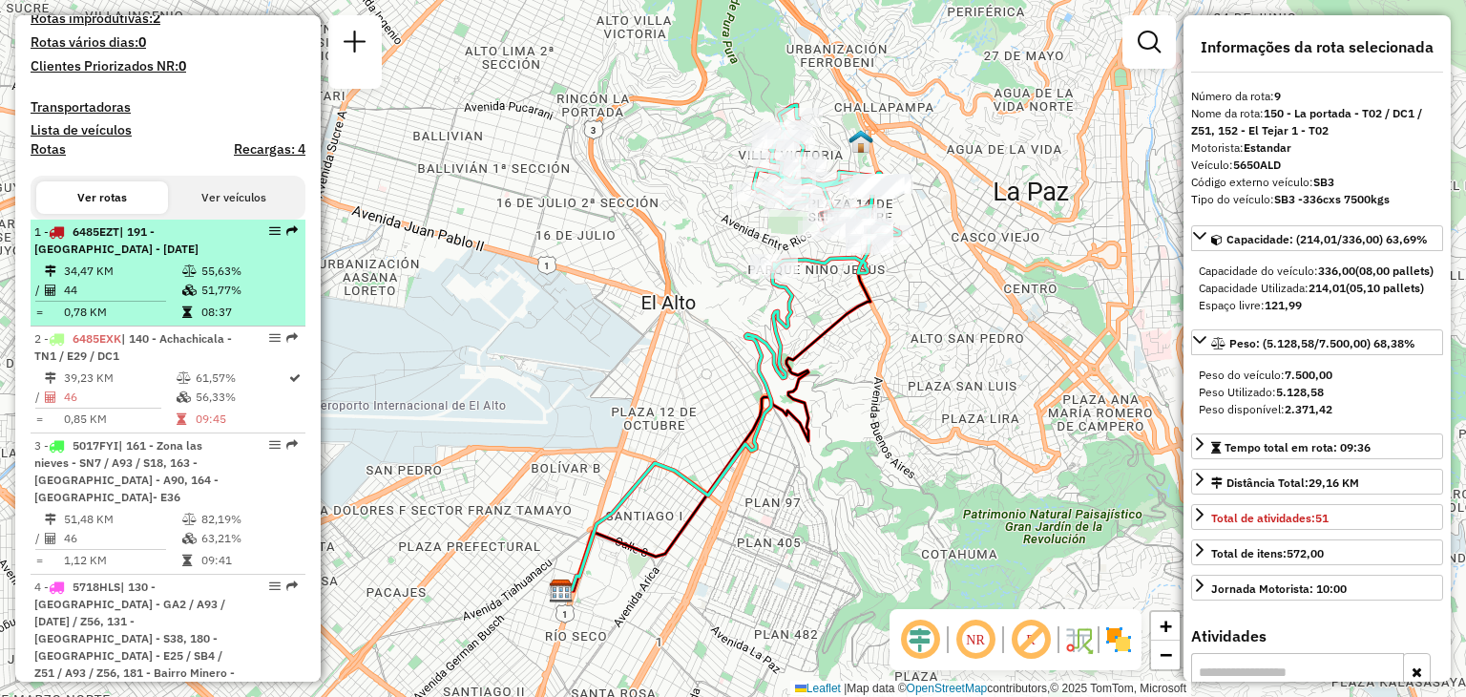
click at [183, 277] on icon at bounding box center [189, 270] width 14 height 11
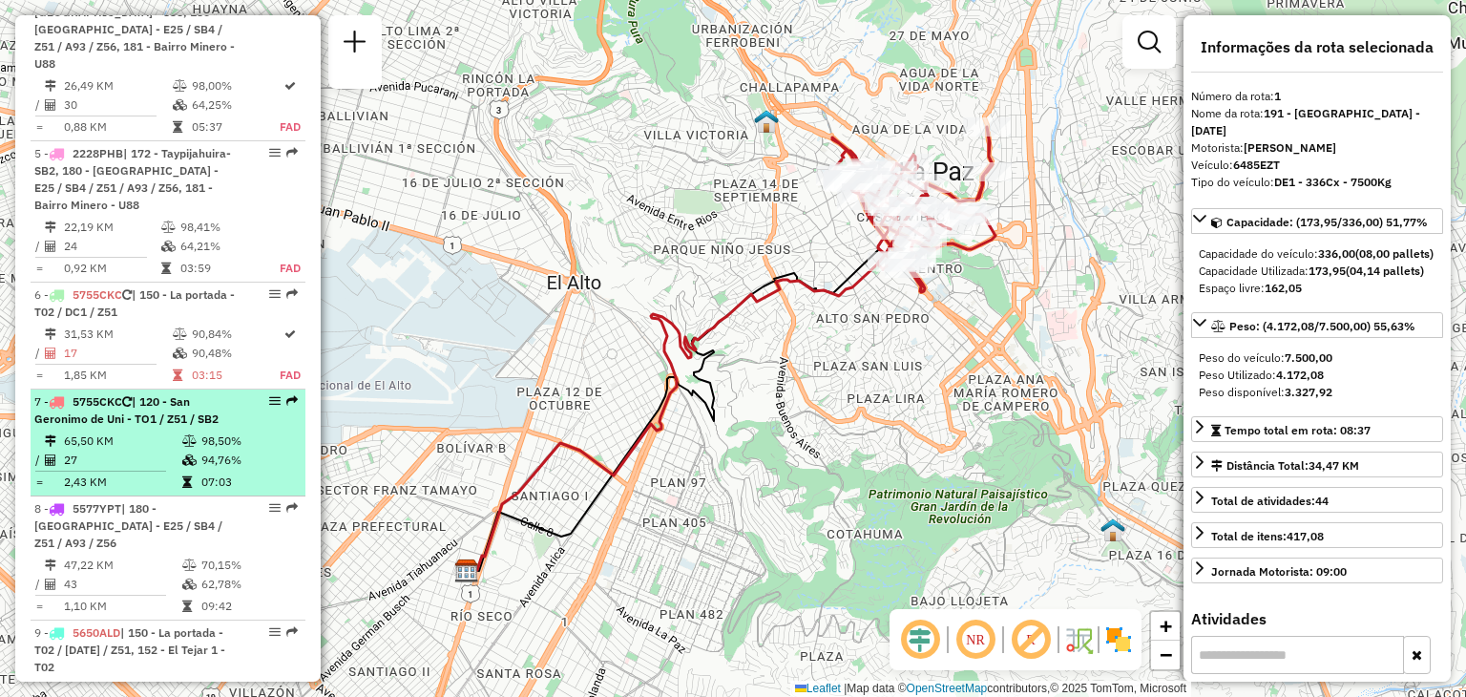
scroll to position [1111, 0]
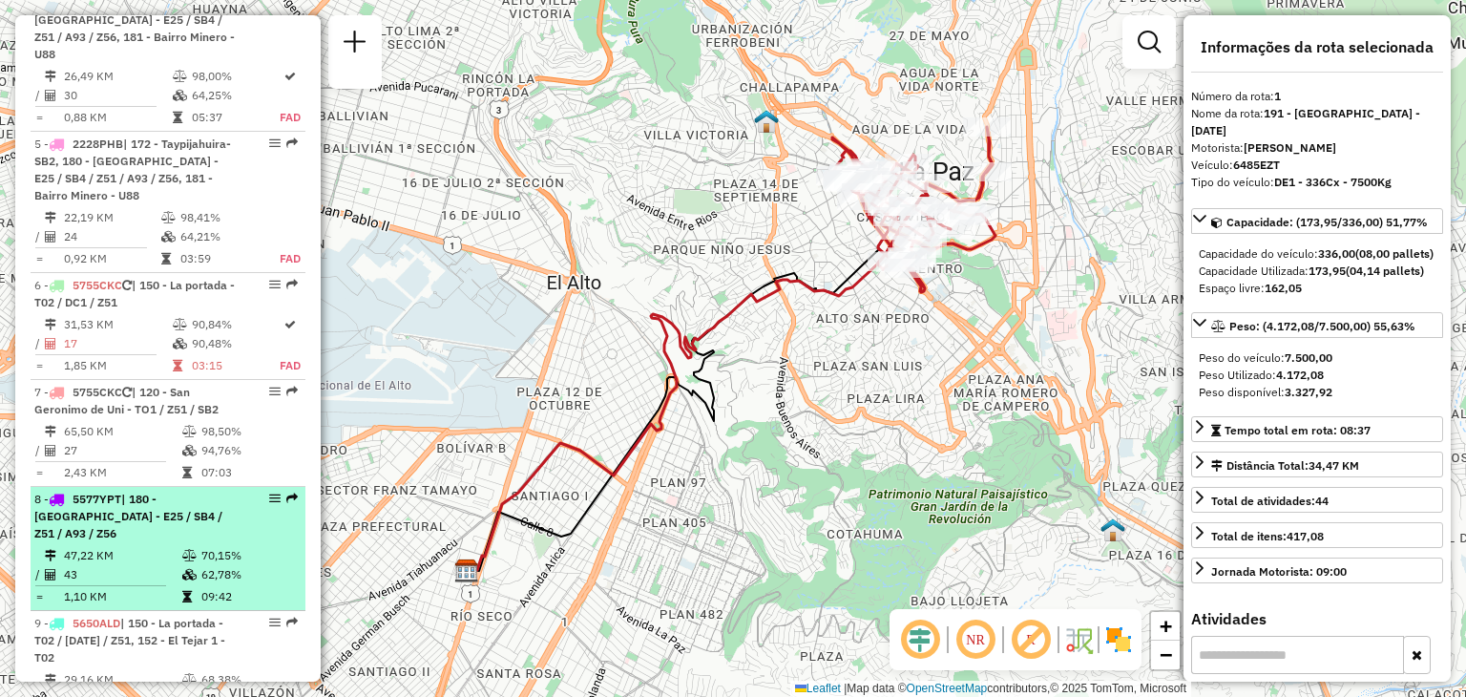
click at [133, 519] on div "8 - 5577YPT | 180 - Valle Hermoso - E25 / SB4 / Z51 / A93 / Z56" at bounding box center [135, 517] width 202 height 52
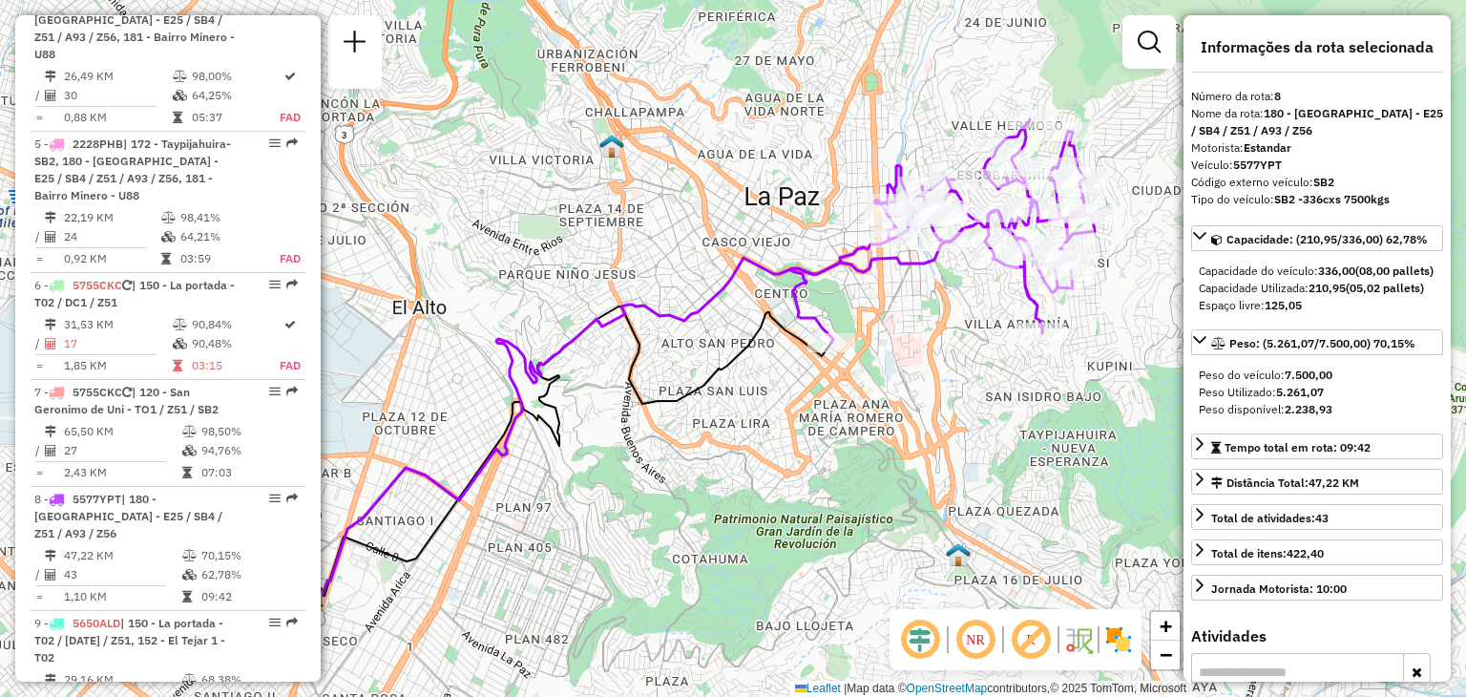
drag, startPoint x: 733, startPoint y: 386, endPoint x: 609, endPoint y: 429, distance: 131.3
click at [609, 429] on icon at bounding box center [574, 450] width 516 height 289
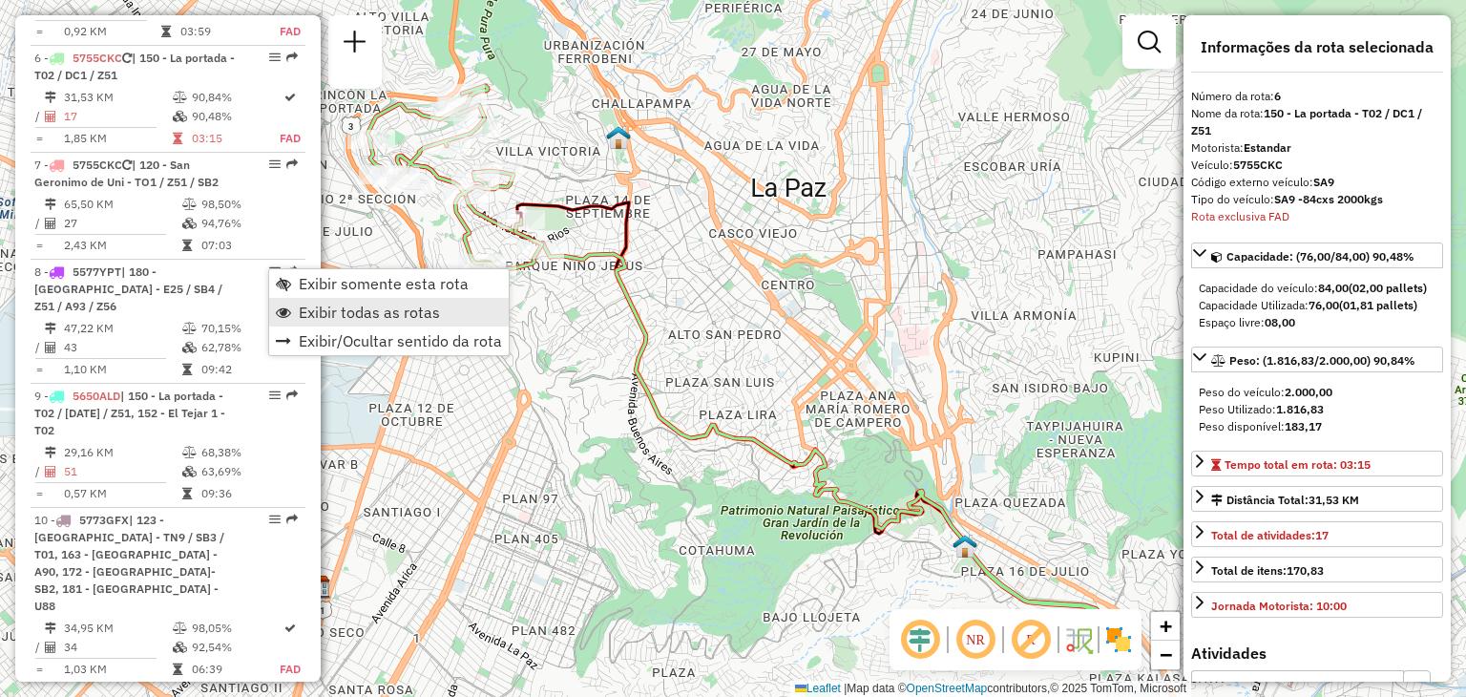
scroll to position [1351, 0]
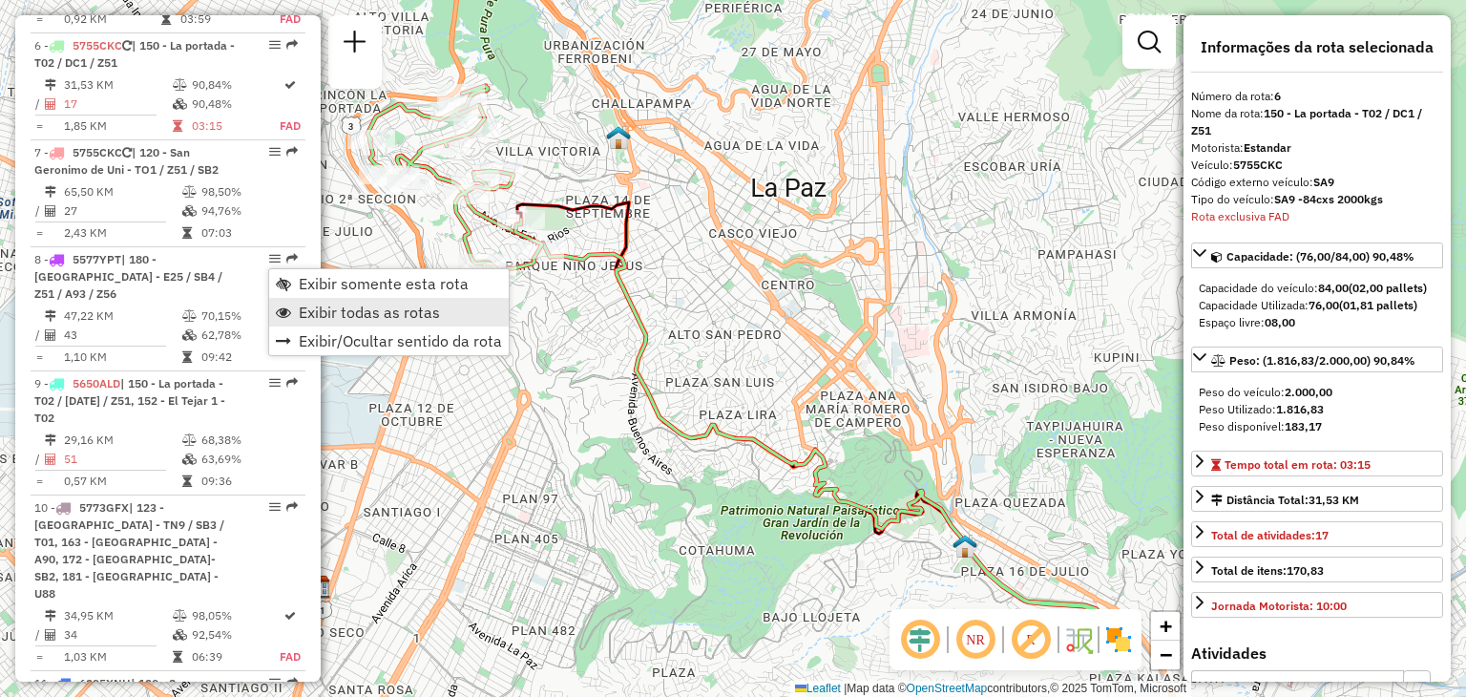
click at [306, 315] on span "Exibir todas as rotas" at bounding box center [369, 312] width 141 height 15
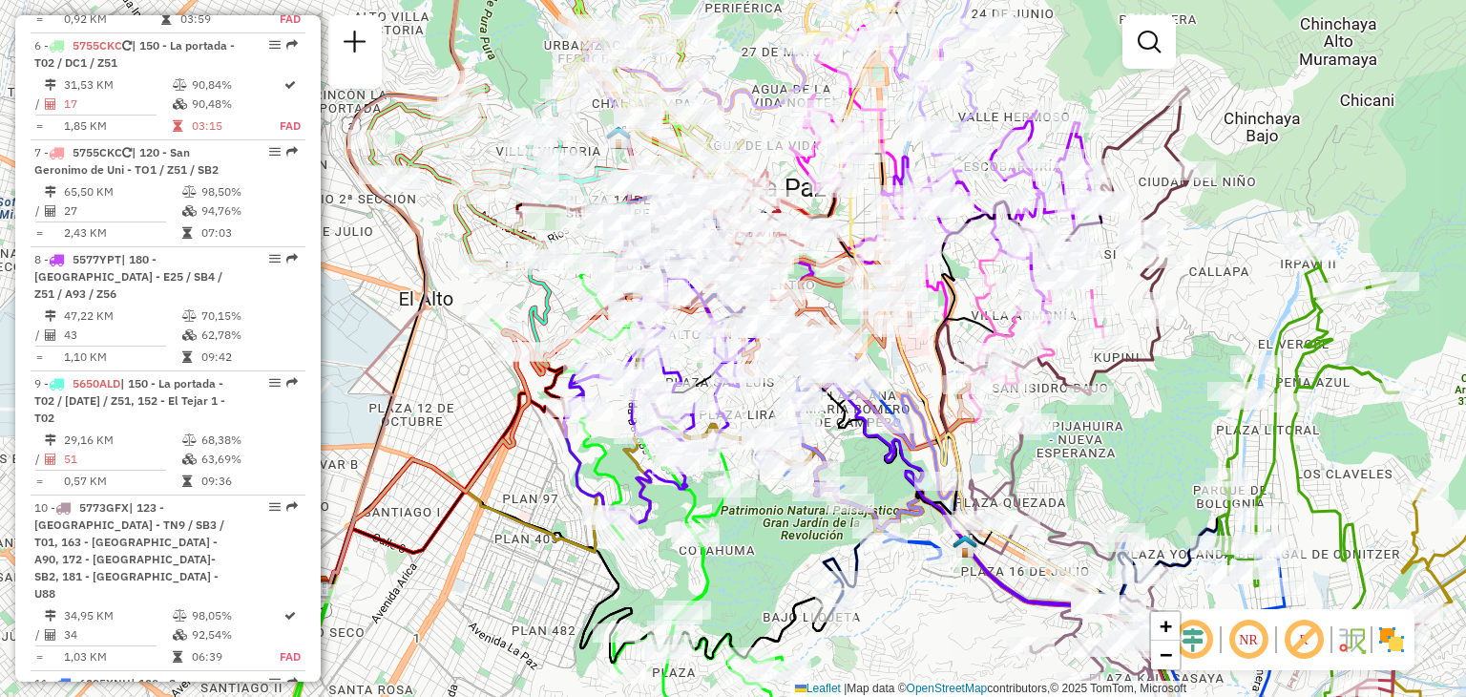
click at [819, 301] on icon at bounding box center [848, 335] width 249 height 228
select select "**********"
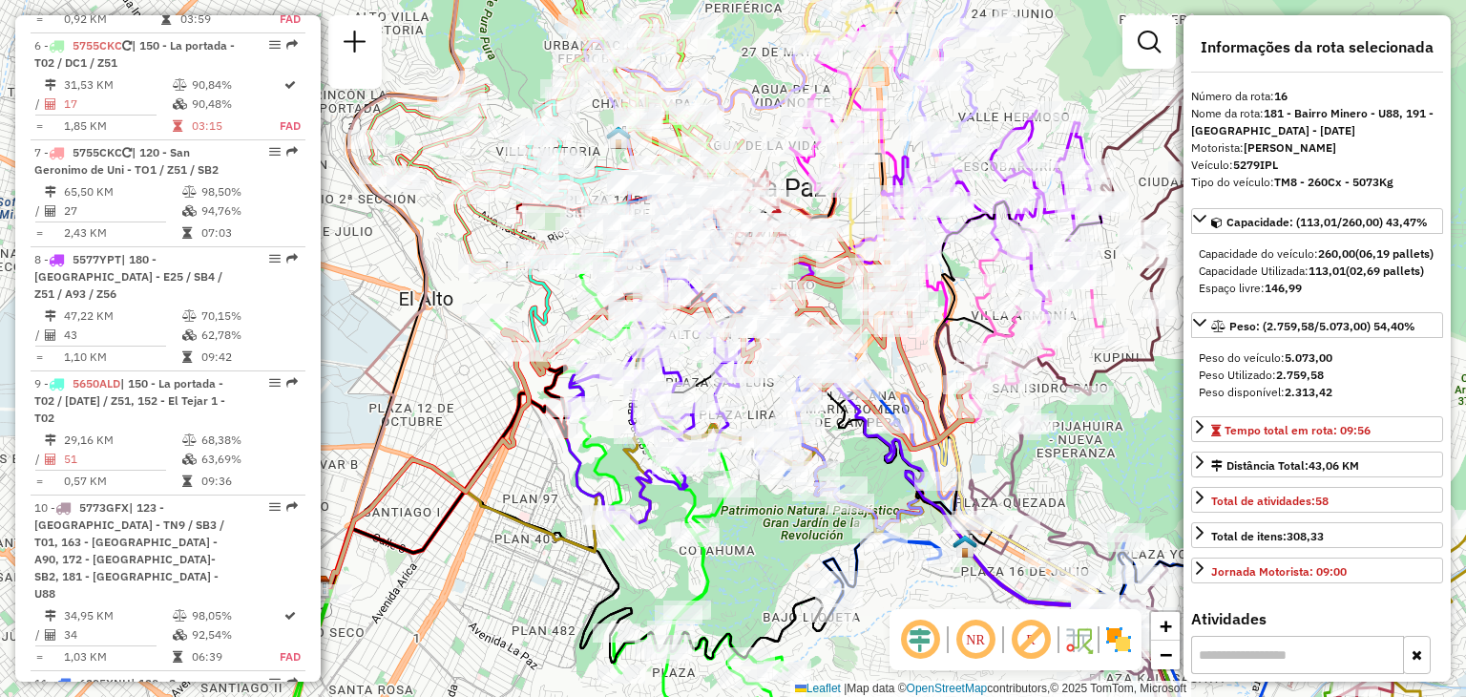
click at [819, 301] on icon at bounding box center [848, 335] width 249 height 228
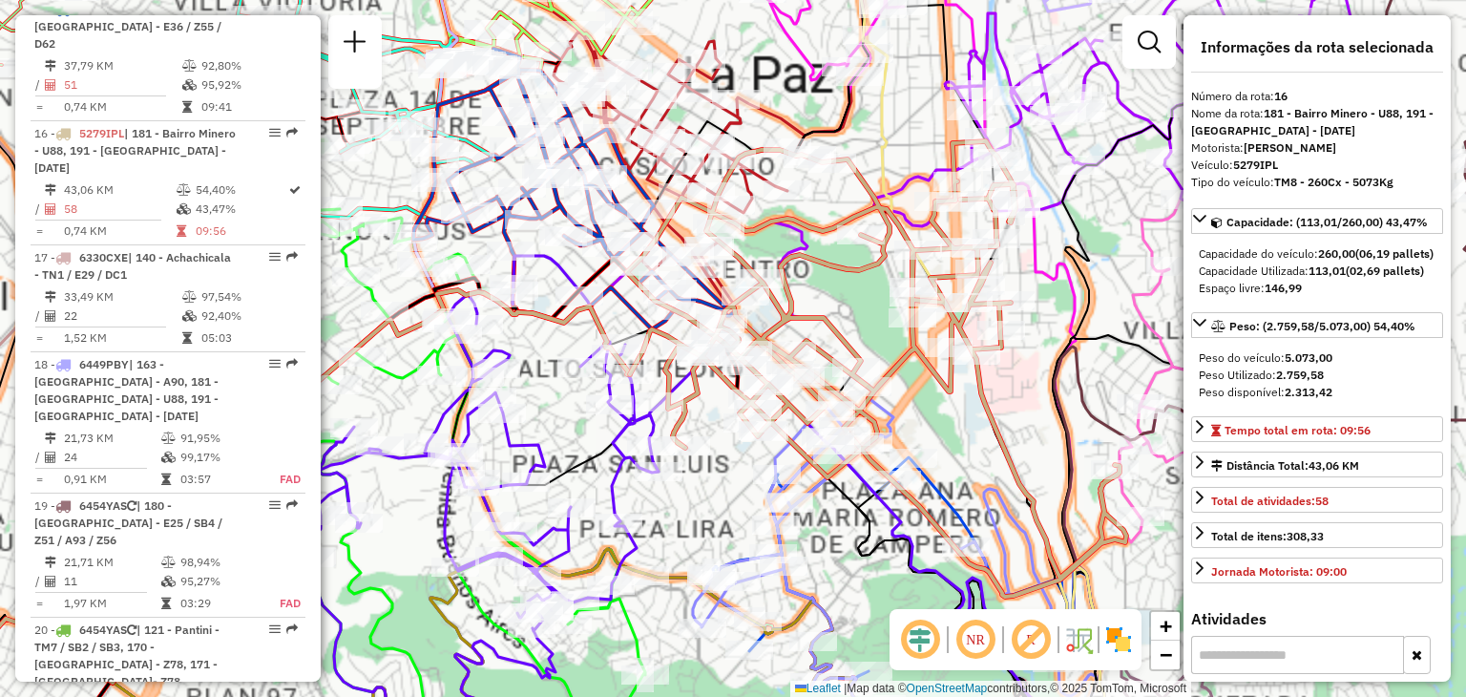
scroll to position [2589, 0]
click at [819, 301] on div "Janela de atendimento Grade de atendimento Capacidade Transportadoras Veículos …" at bounding box center [733, 348] width 1466 height 697
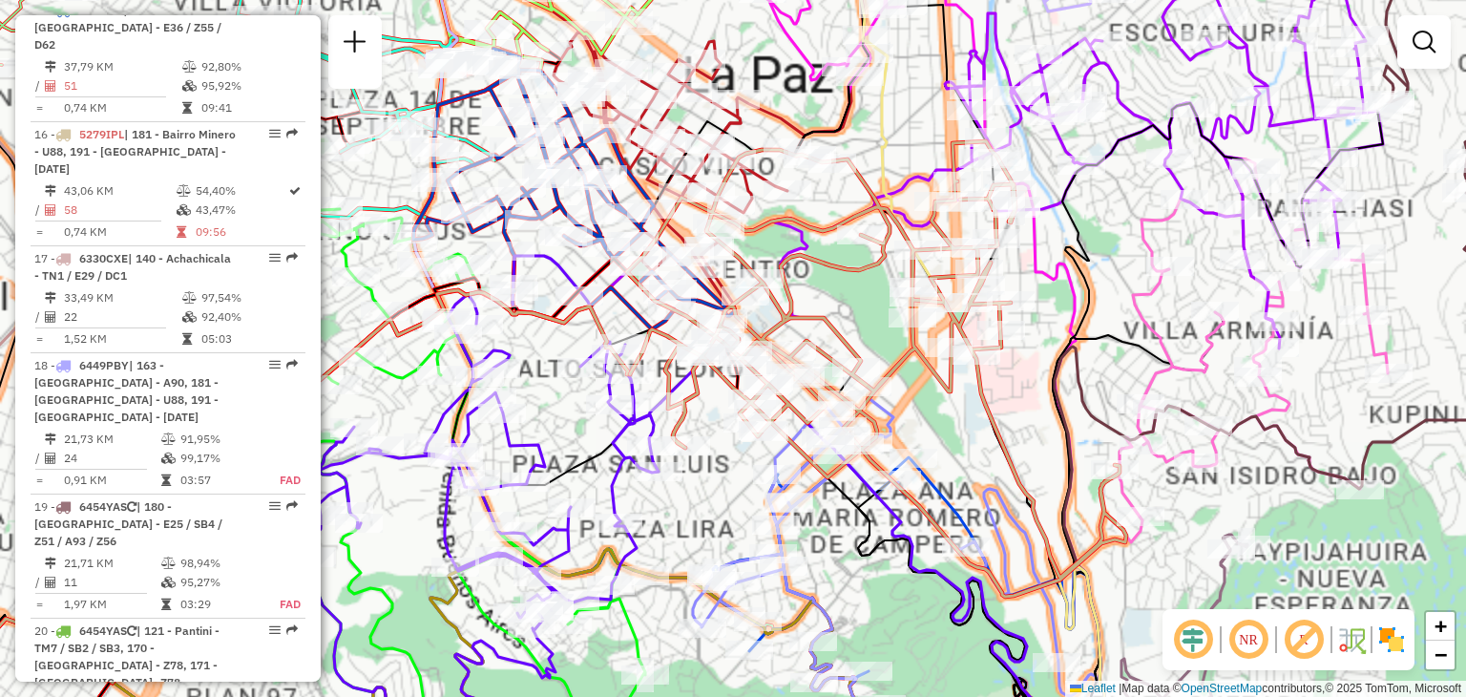
click at [819, 301] on div "Janela de atendimento Grade de atendimento Capacidade Transportadoras Veículos …" at bounding box center [733, 348] width 1466 height 697
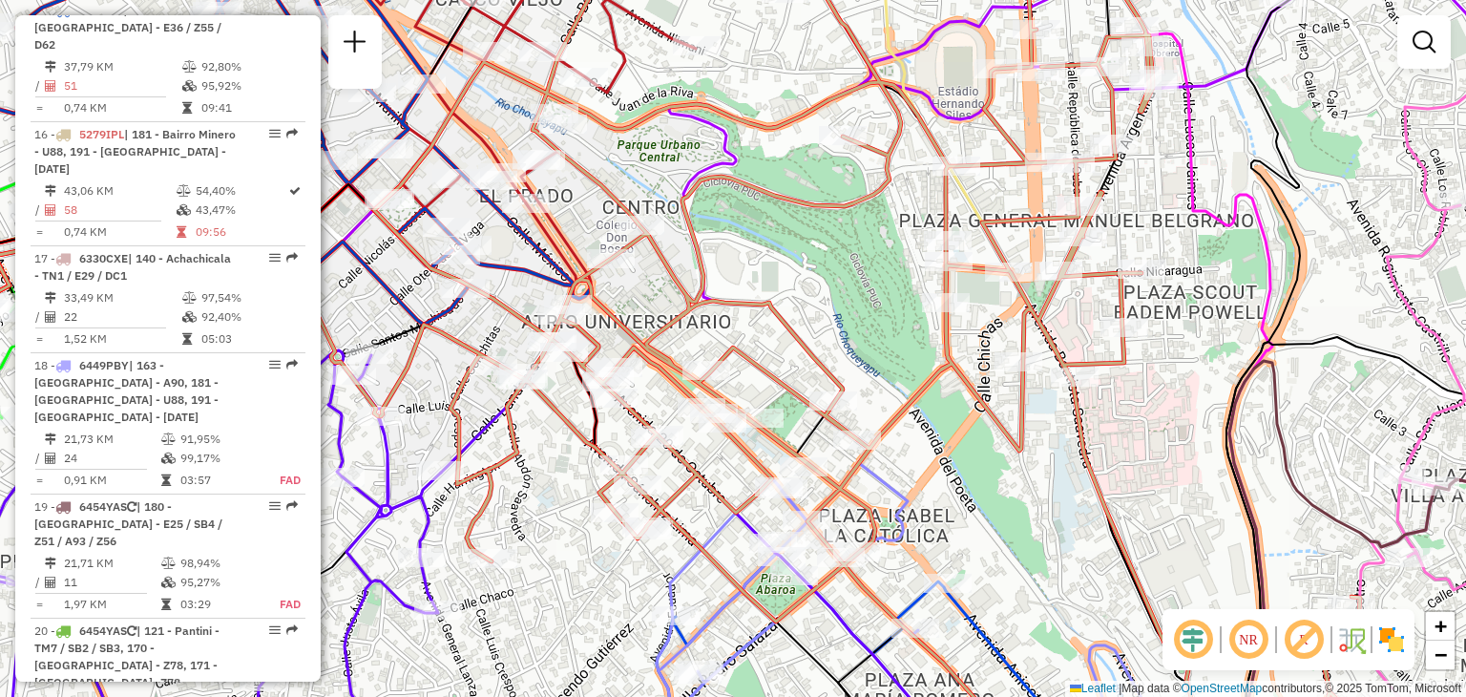
drag, startPoint x: 894, startPoint y: 315, endPoint x: 832, endPoint y: 283, distance: 70.0
click at [832, 283] on div "Janela de atendimento Grade de atendimento Capacidade Transportadoras Veículos …" at bounding box center [733, 348] width 1466 height 697
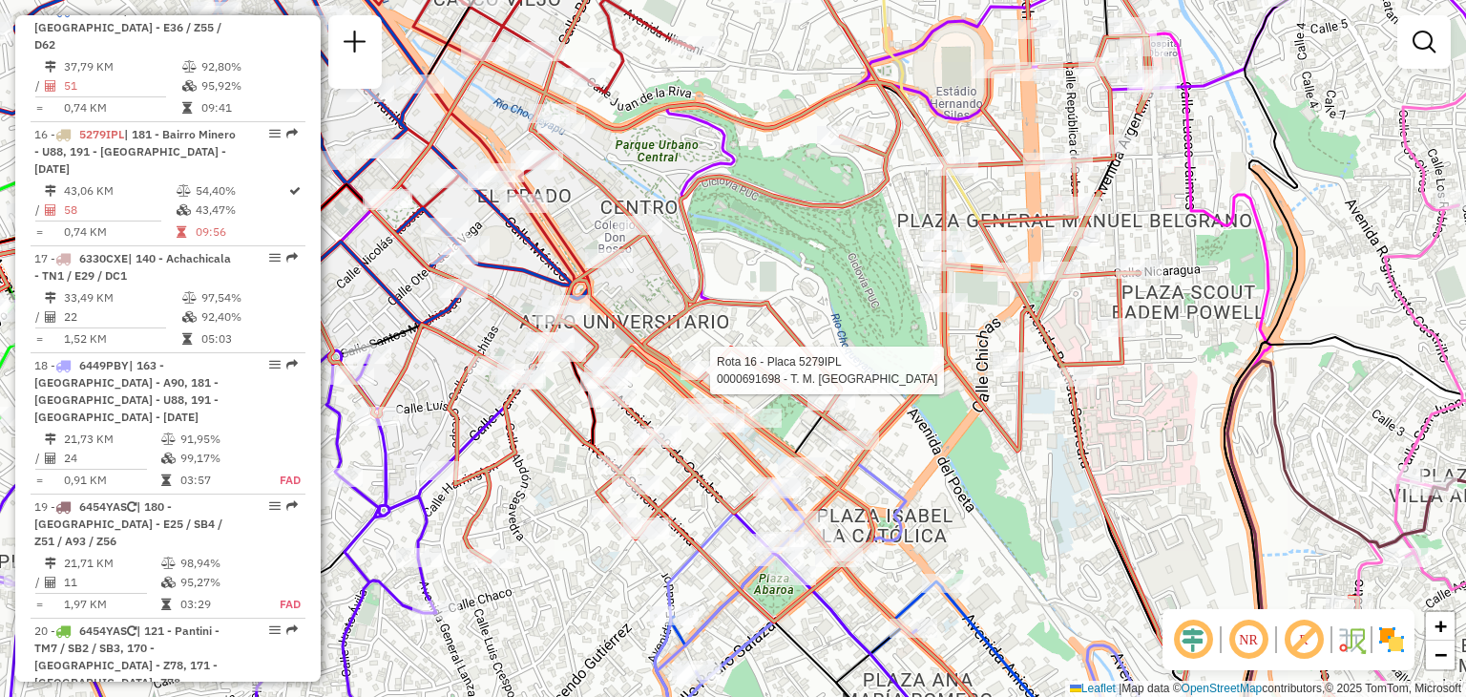
select select "**********"
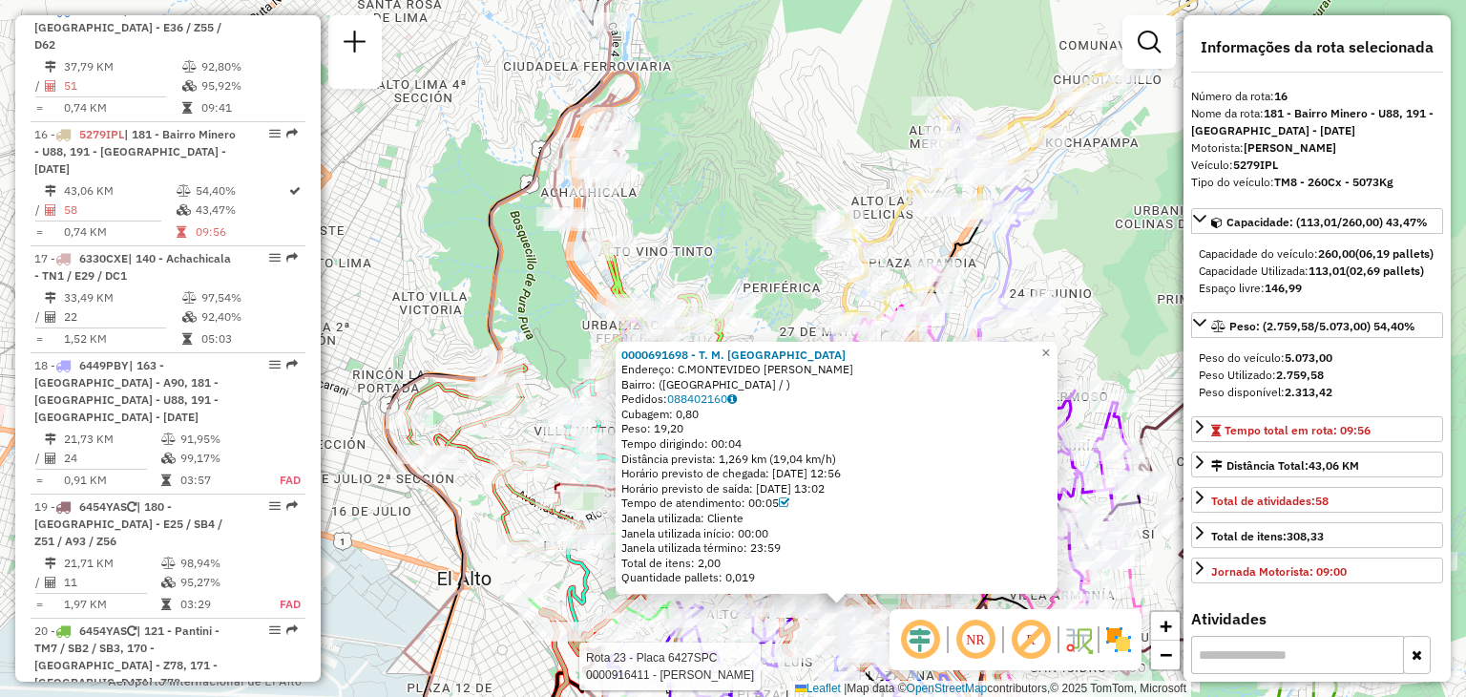
click at [582, 314] on div "Rota 23 - Placa 6427SPC 0000916411 - [PERSON_NAME] 23 - Placa 6427SPC 000082549…" at bounding box center [733, 348] width 1466 height 697
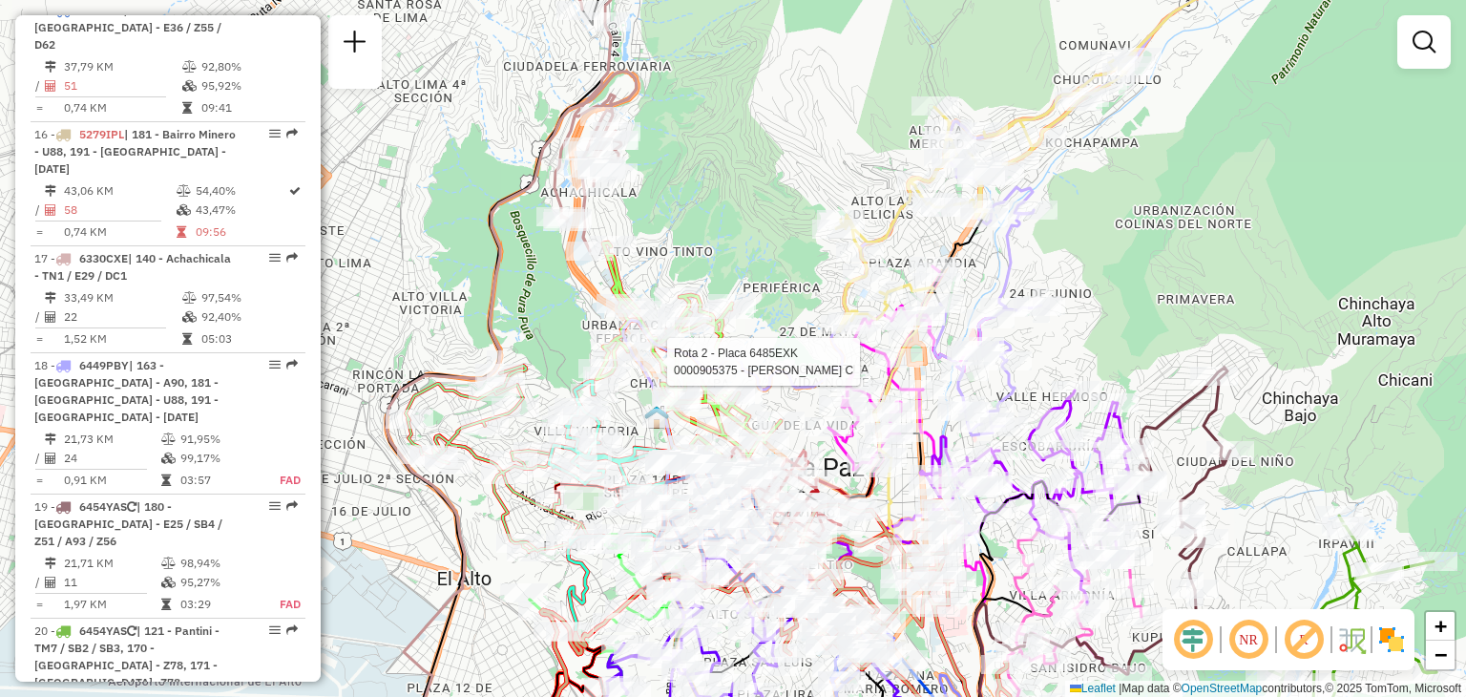
click at [638, 371] on div at bounding box center [662, 361] width 48 height 19
click at [638, 381] on icon at bounding box center [622, 465] width 147 height 168
select select "**********"
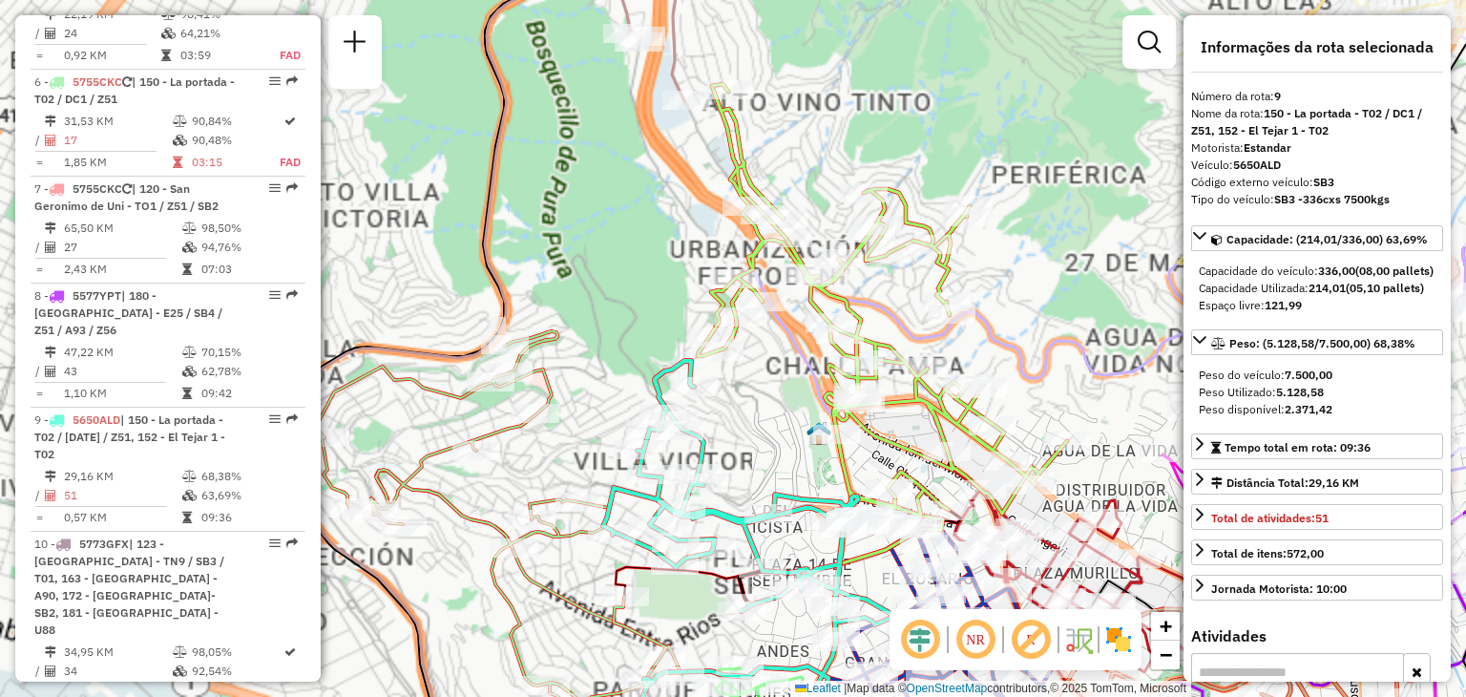
scroll to position [1688, 0]
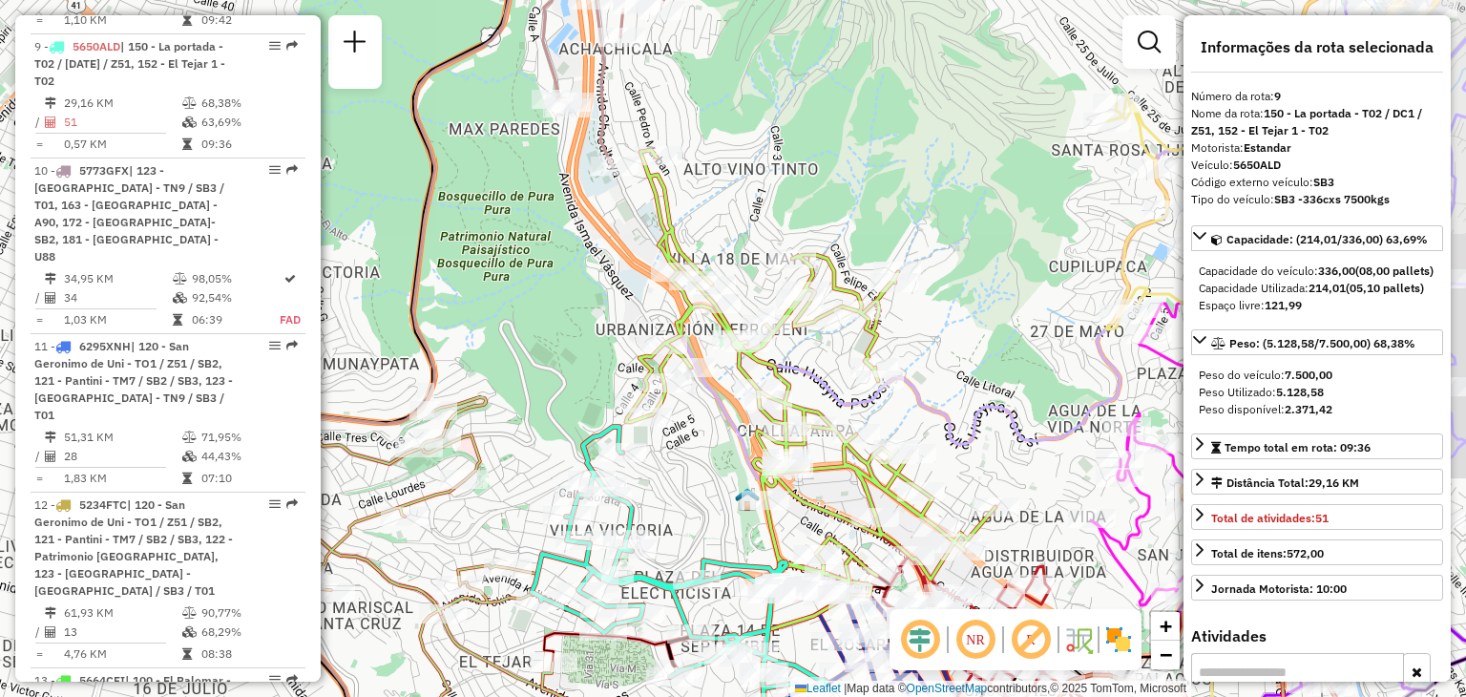
drag, startPoint x: 775, startPoint y: 338, endPoint x: 679, endPoint y: 415, distance: 123.6
click at [679, 415] on div "Janela de atendimento Grade de atendimento Capacidade Transportadoras Veículos …" at bounding box center [733, 348] width 1466 height 697
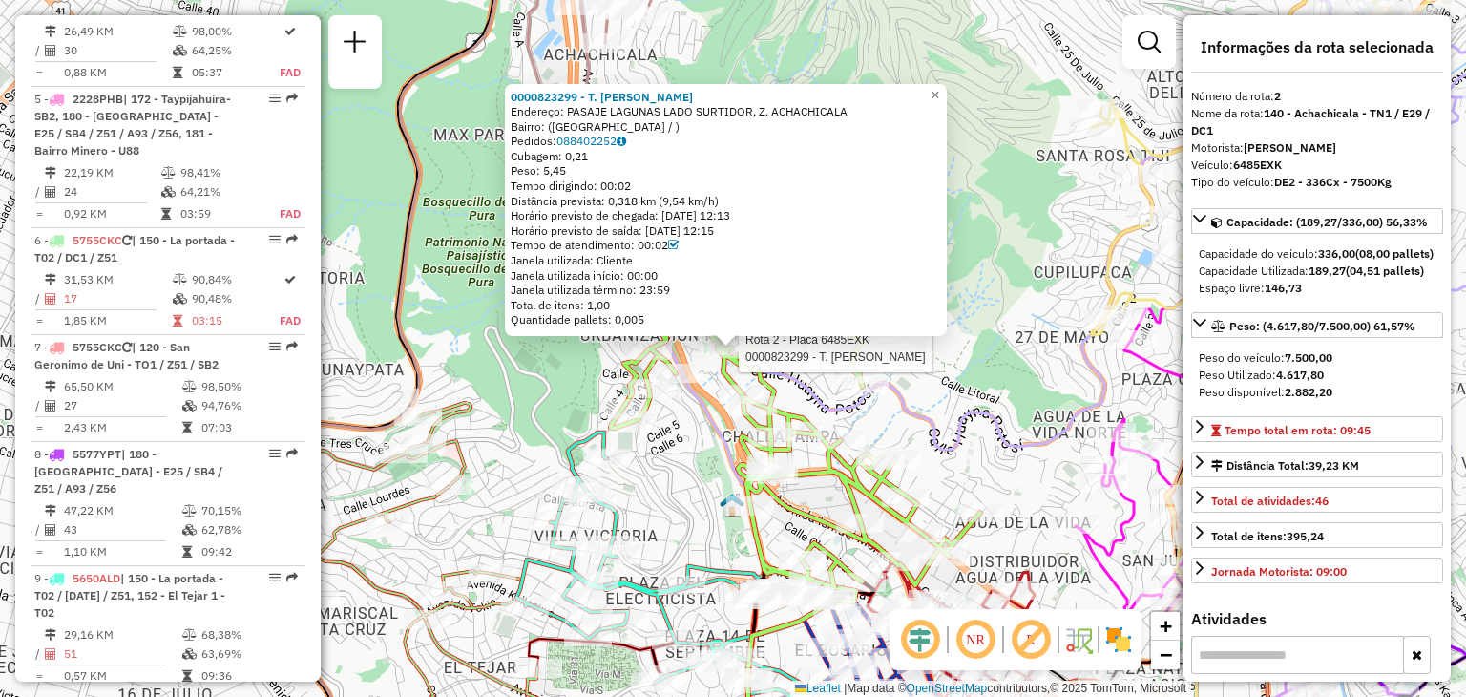
scroll to position [802, 0]
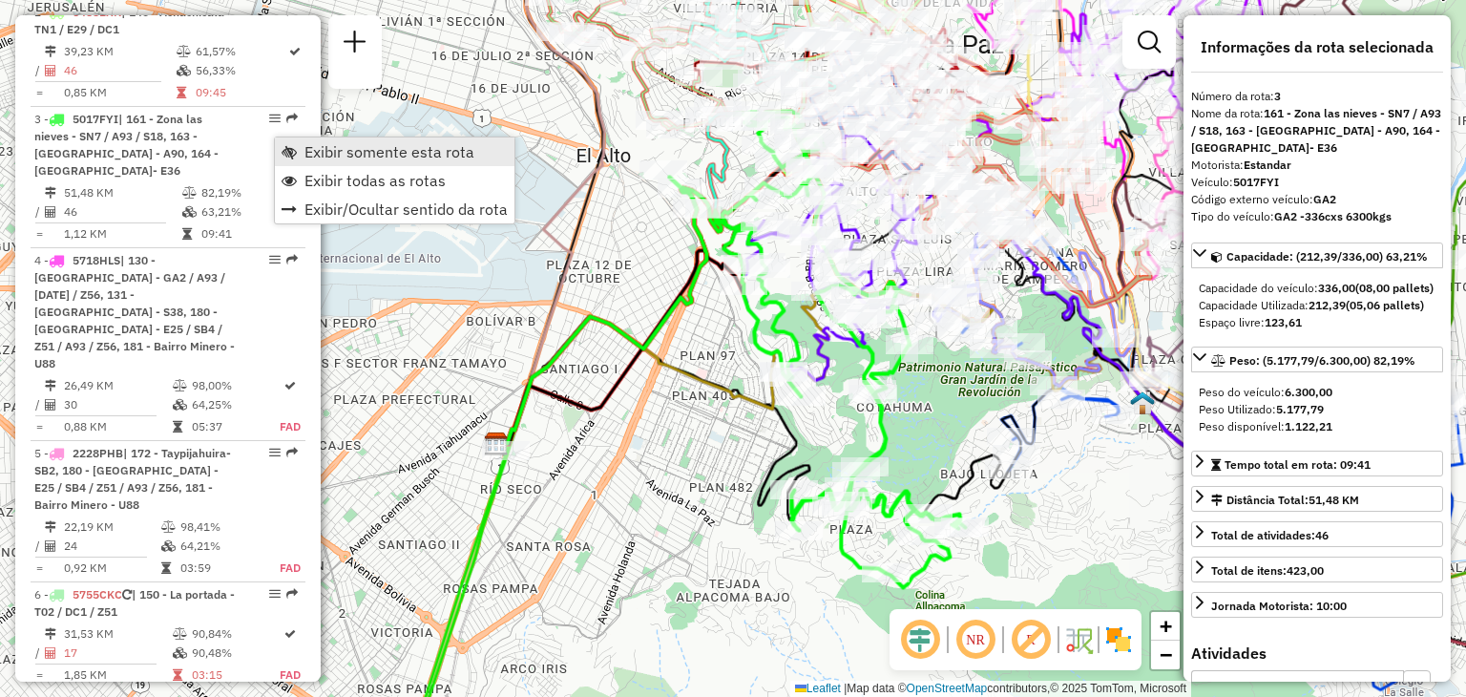
click at [351, 153] on span "Exibir somente esta rota" at bounding box center [390, 151] width 170 height 15
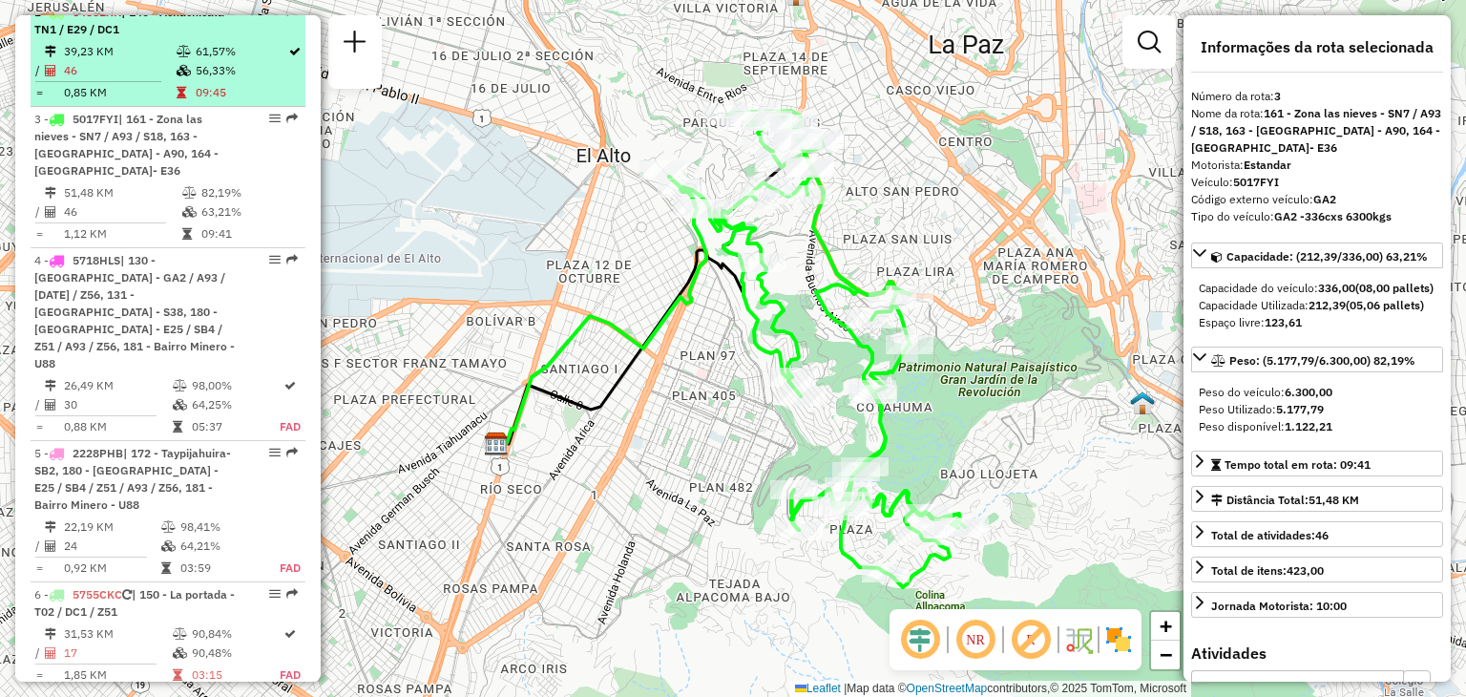
click at [206, 80] on td "56,33%" at bounding box center [241, 70] width 93 height 19
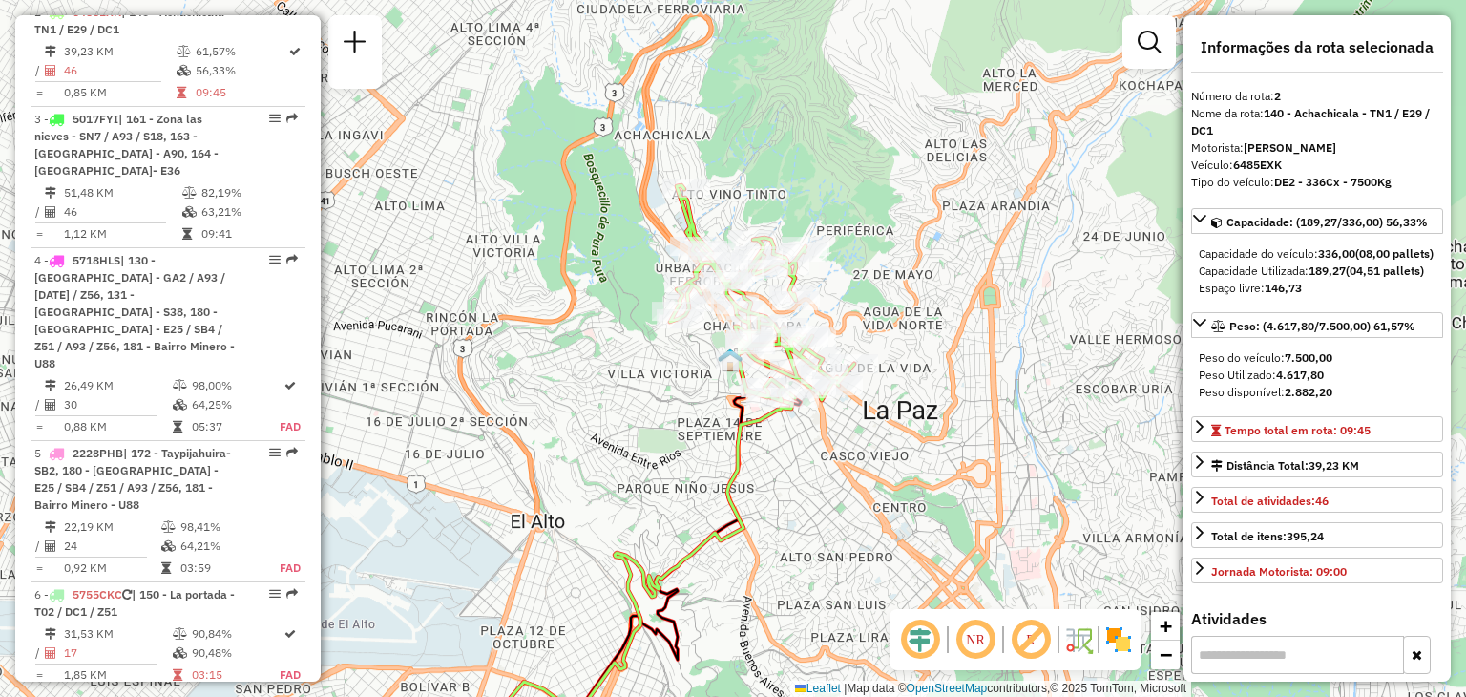
drag, startPoint x: 753, startPoint y: 228, endPoint x: 664, endPoint y: 379, distance: 175.0
click at [664, 379] on div "Janela de atendimento Grade de atendimento Capacidade Transportadoras Veículos …" at bounding box center [733, 348] width 1466 height 697
